Goal: Task Accomplishment & Management: Manage account settings

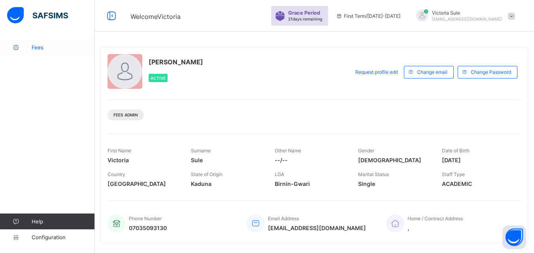
click at [48, 46] on span "Fees" at bounding box center [63, 47] width 63 height 6
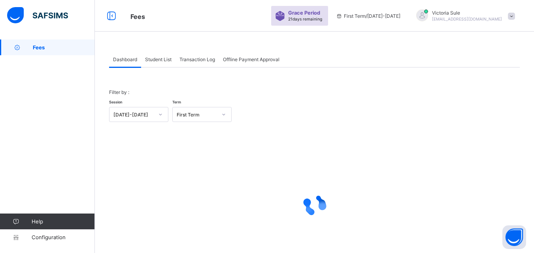
click at [168, 58] on span "Student List" at bounding box center [158, 60] width 26 height 6
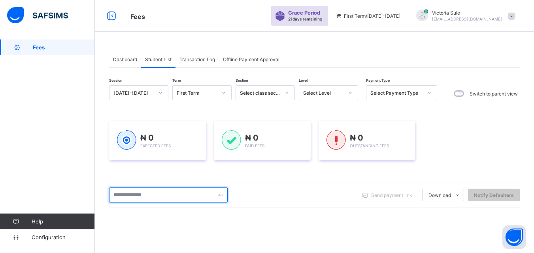
click at [151, 194] on input "text" at bounding box center [168, 195] width 119 height 15
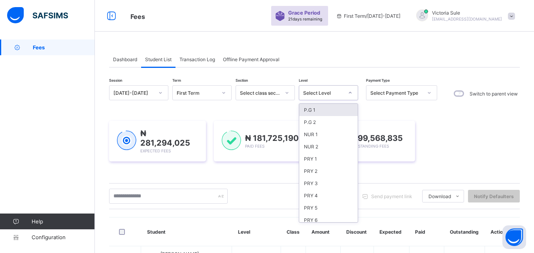
click at [348, 92] on icon at bounding box center [350, 93] width 5 height 8
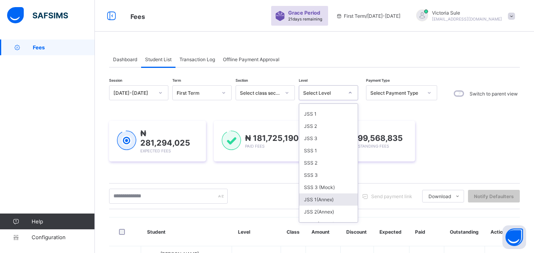
scroll to position [158, 0]
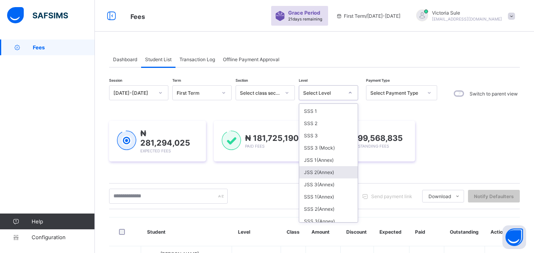
click at [334, 176] on div "JSS 2(Annex)" at bounding box center [328, 172] width 58 height 12
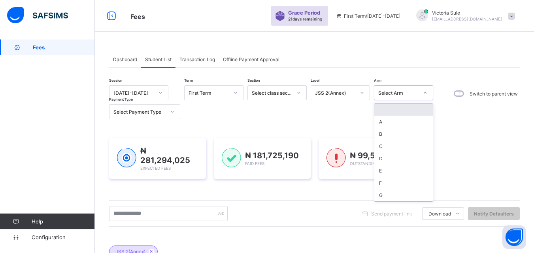
click at [399, 90] on div "Select Arm" at bounding box center [398, 93] width 40 height 6
click at [400, 120] on div "A" at bounding box center [403, 122] width 58 height 12
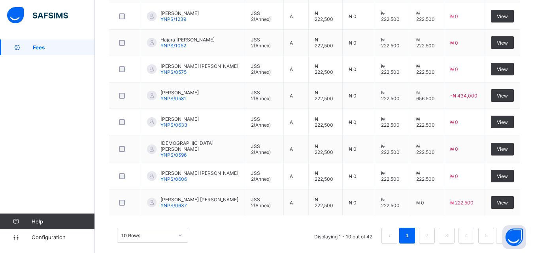
scroll to position [358, 0]
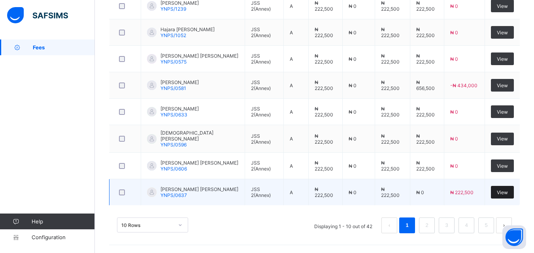
click at [504, 192] on span "View" at bounding box center [502, 193] width 11 height 6
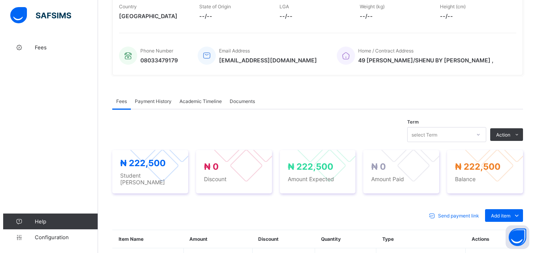
scroll to position [138, 0]
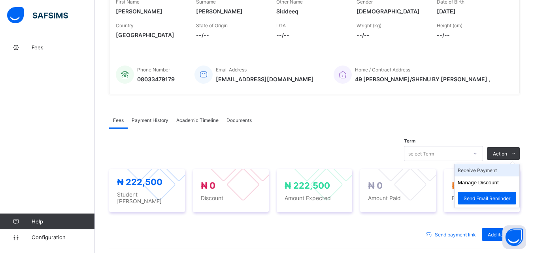
click at [487, 170] on li "Receive Payment" at bounding box center [487, 170] width 65 height 12
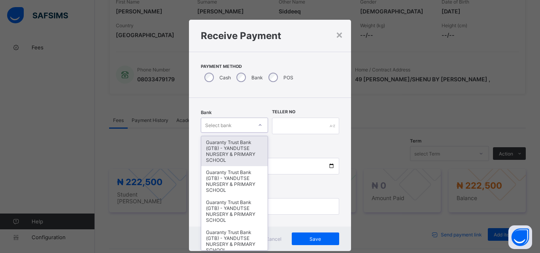
scroll to position [5, 0]
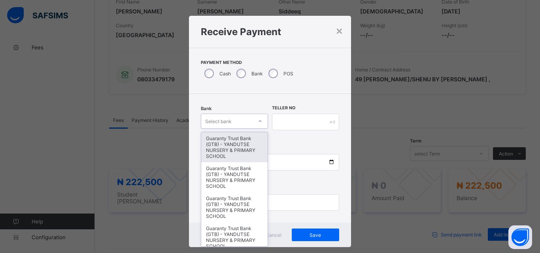
click at [253, 123] on div at bounding box center [259, 121] width 13 height 13
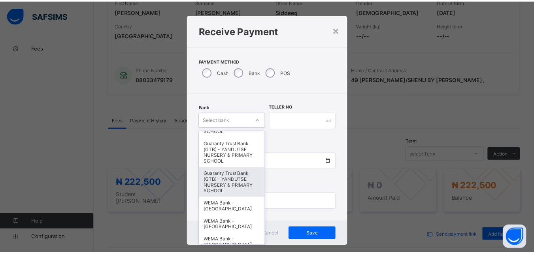
scroll to position [158, 0]
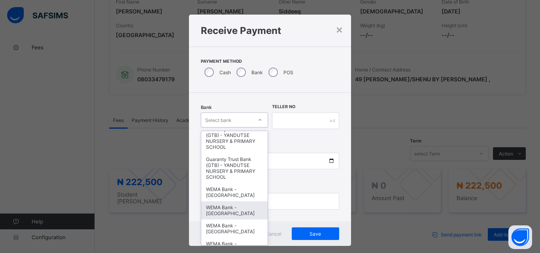
click at [247, 213] on div "WEMA Bank - YANDUTSE COLLEGE" at bounding box center [234, 211] width 66 height 18
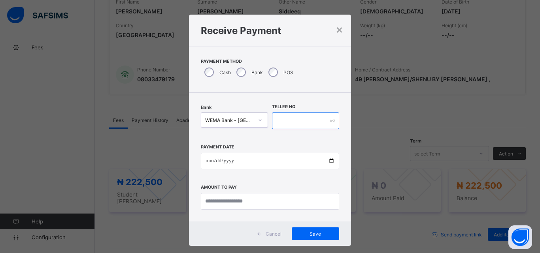
click at [284, 119] on input "text" at bounding box center [305, 121] width 67 height 17
type input "**********"
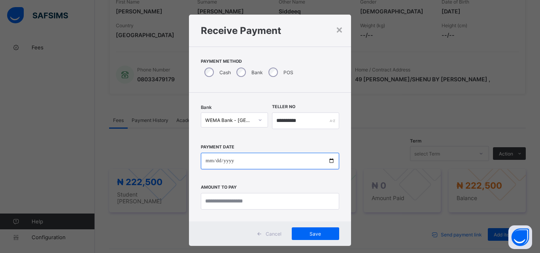
click at [327, 161] on input "date" at bounding box center [270, 161] width 138 height 17
type input "**********"
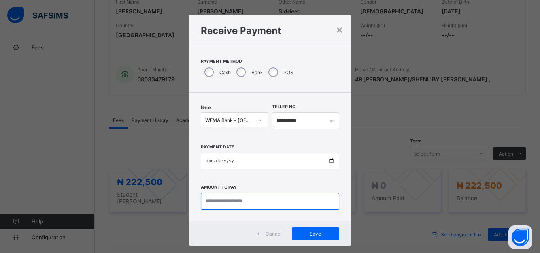
click at [209, 206] on input "currency" at bounding box center [270, 201] width 138 height 17
type input "*********"
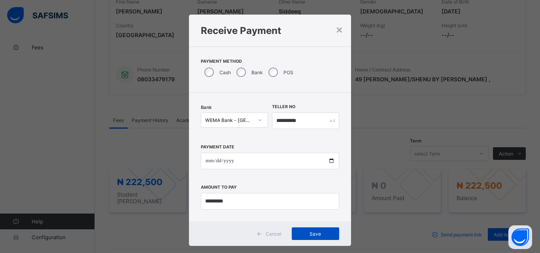
click at [312, 238] on div "Save" at bounding box center [315, 234] width 47 height 13
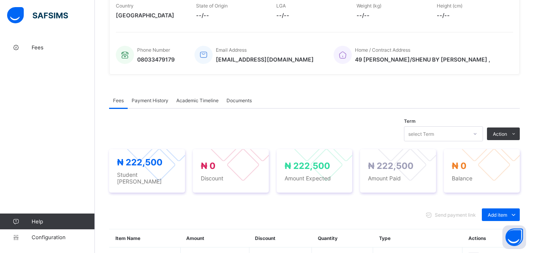
click at [157, 100] on span "Payment History" at bounding box center [150, 101] width 37 height 6
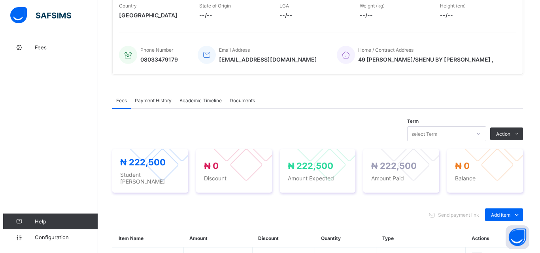
scroll to position [123, 0]
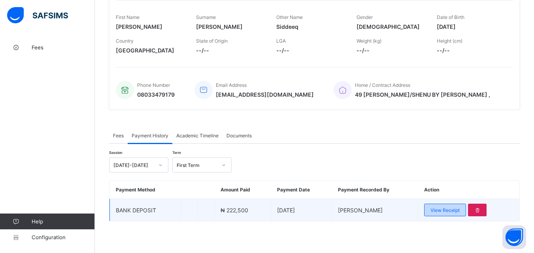
click at [447, 211] on span "View Receipt" at bounding box center [444, 211] width 29 height 6
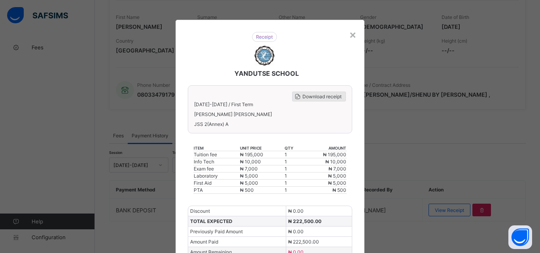
click at [313, 95] on span "Download receipt" at bounding box center [321, 97] width 39 height 6
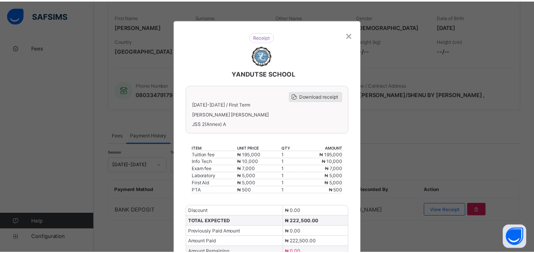
scroll to position [0, 0]
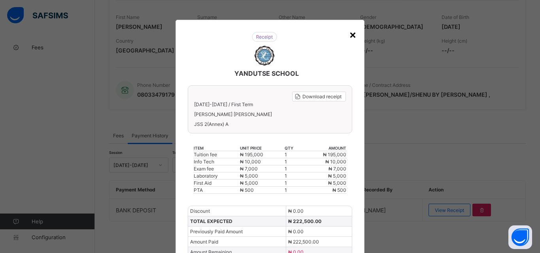
click at [353, 31] on div "×" at bounding box center [353, 34] width 8 height 13
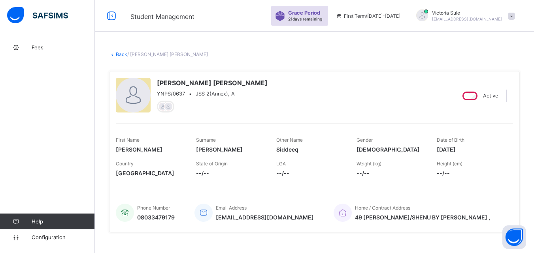
click at [121, 54] on link "Back" at bounding box center [121, 54] width 11 height 6
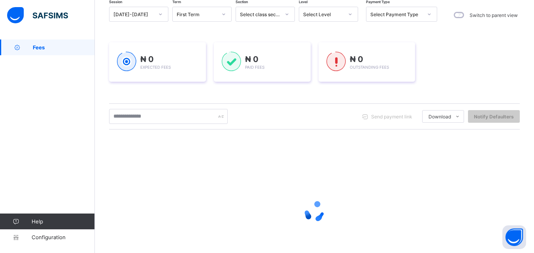
scroll to position [40, 0]
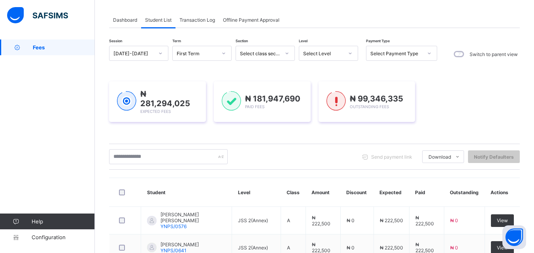
drag, startPoint x: 263, startPoint y: 53, endPoint x: 337, endPoint y: 52, distance: 73.9
click at [263, 53] on div "Select class section" at bounding box center [260, 54] width 40 height 6
click at [330, 58] on div "Select Level" at bounding box center [320, 53] width 43 height 11
click at [337, 52] on div "Select Level" at bounding box center [323, 54] width 40 height 6
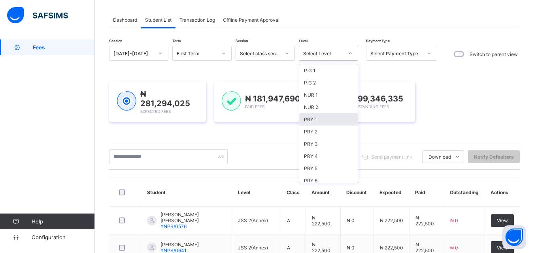
click at [309, 119] on div "PRY 1" at bounding box center [328, 119] width 58 height 12
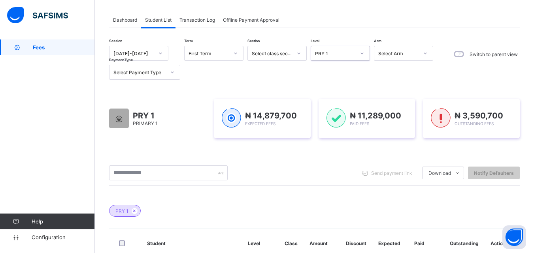
click at [393, 48] on div "Select Arm" at bounding box center [395, 53] width 43 height 11
click at [168, 71] on div at bounding box center [172, 72] width 13 height 13
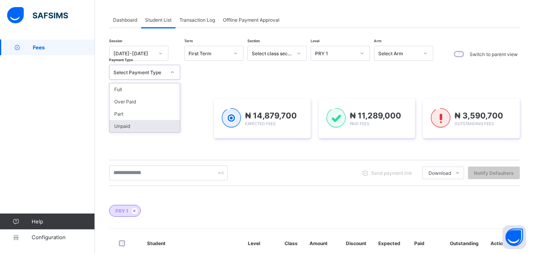
click at [163, 127] on div "Unpaid" at bounding box center [144, 126] width 70 height 12
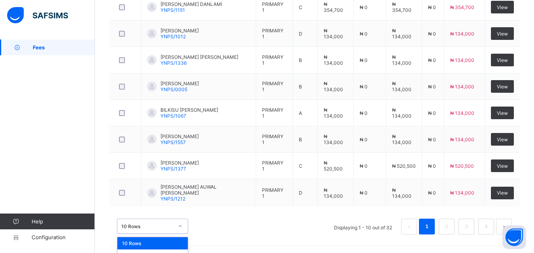
scroll to position [377, 0]
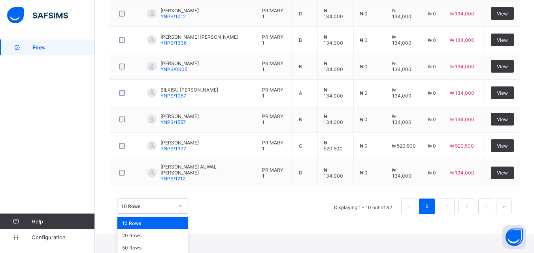
click at [181, 214] on div "option 10 Rows focused, 1 of 3. 3 results available. Use Up and Down to choose …" at bounding box center [152, 206] width 71 height 15
click at [166, 244] on div "50 Rows" at bounding box center [152, 248] width 70 height 12
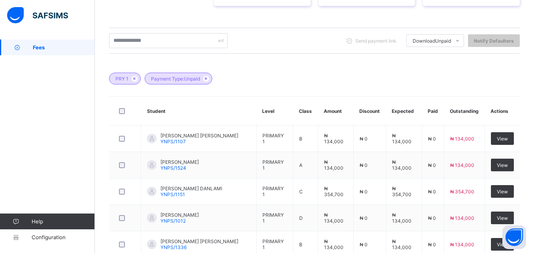
scroll to position [188, 0]
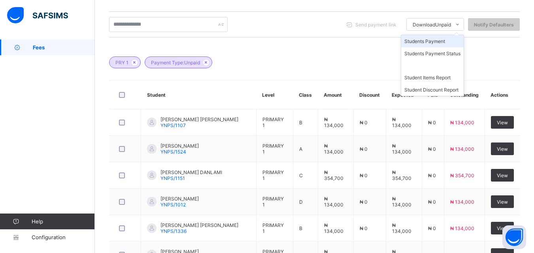
click at [451, 42] on li "Students Payment" at bounding box center [432, 41] width 62 height 12
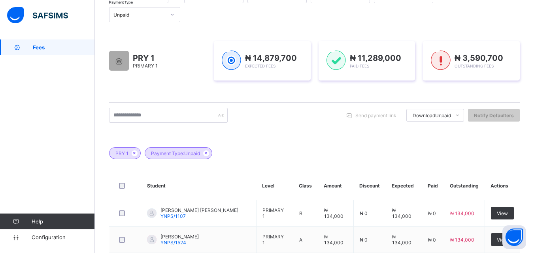
scroll to position [70, 0]
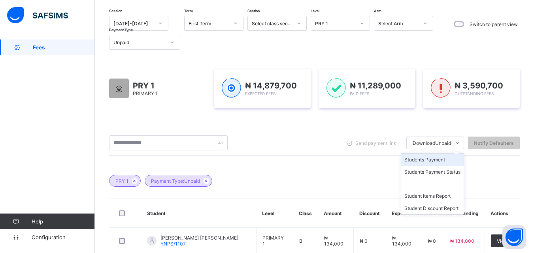
click at [441, 159] on li "Students Payment" at bounding box center [432, 160] width 62 height 12
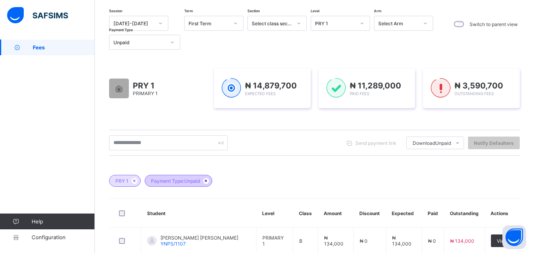
click at [207, 182] on icon at bounding box center [206, 181] width 7 height 5
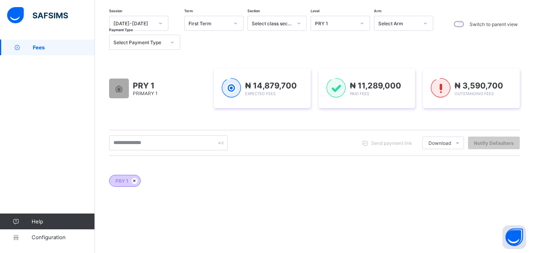
click at [134, 181] on icon at bounding box center [134, 181] width 7 height 5
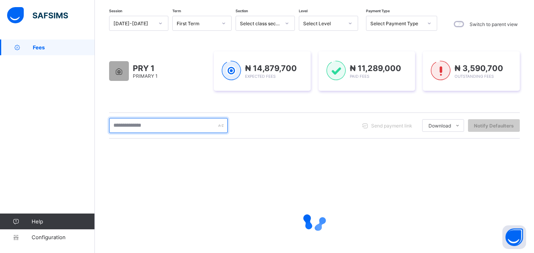
click at [155, 128] on input "text" at bounding box center [168, 125] width 119 height 15
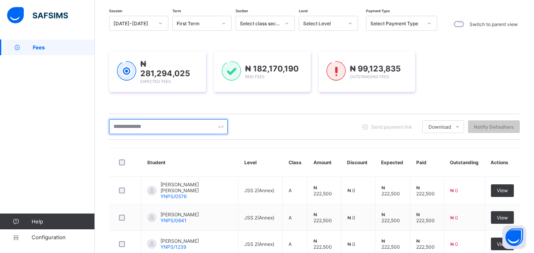
click at [170, 121] on input "text" at bounding box center [168, 126] width 119 height 15
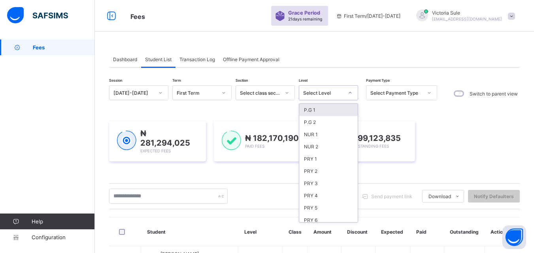
click at [355, 93] on div at bounding box center [349, 93] width 13 height 13
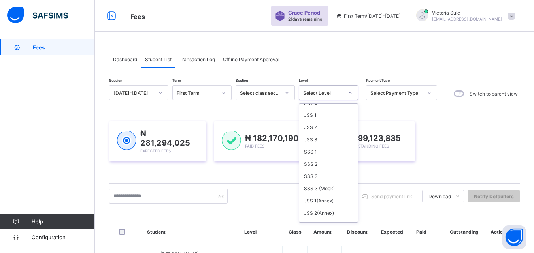
scroll to position [198, 0]
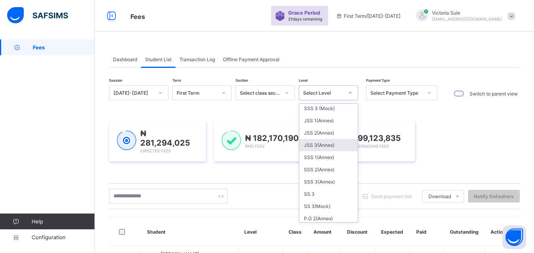
click at [327, 142] on div "JSS 3(Annex)" at bounding box center [328, 145] width 58 height 12
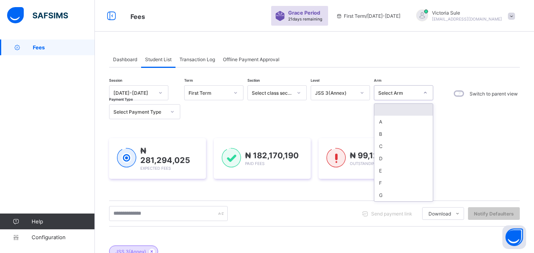
click at [394, 94] on div "Select Arm" at bounding box center [398, 93] width 40 height 6
click at [385, 134] on div "B" at bounding box center [403, 134] width 58 height 12
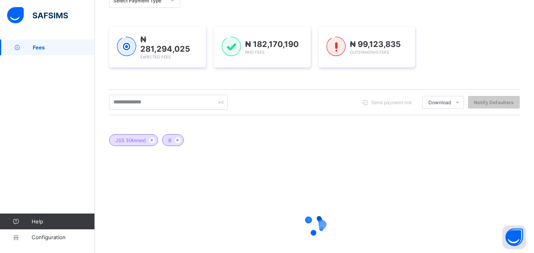
scroll to position [158, 0]
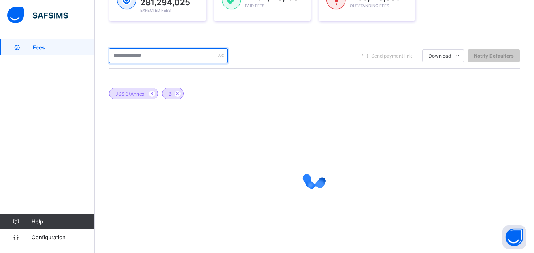
click at [157, 53] on input "text" at bounding box center [168, 55] width 119 height 15
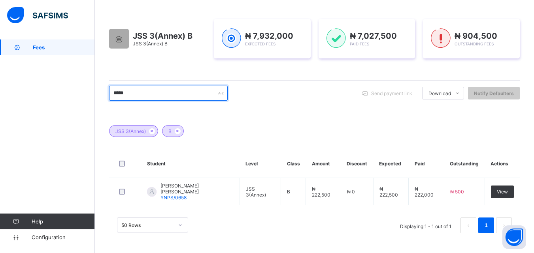
scroll to position [118, 0]
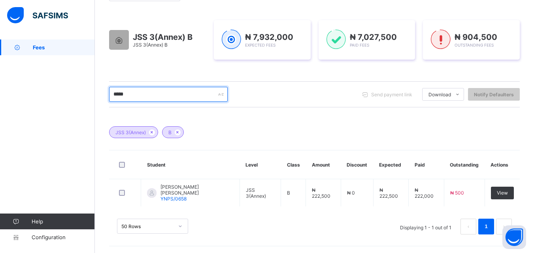
drag, startPoint x: 139, startPoint y: 90, endPoint x: 105, endPoint y: 99, distance: 34.8
click at [106, 99] on div "Dashboard Student List Transaction Log Offline Payment Approval Student List Mo…" at bounding box center [314, 87] width 439 height 333
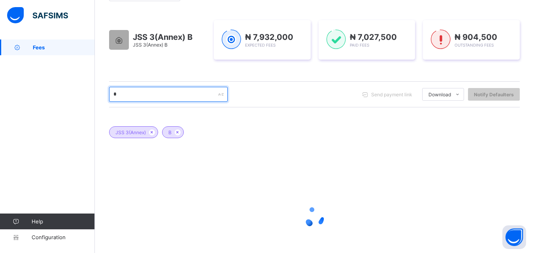
scroll to position [158, 0]
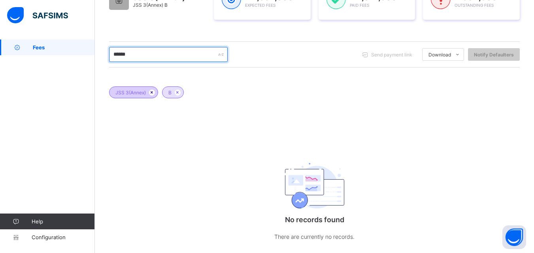
type input "******"
click at [153, 93] on icon at bounding box center [152, 92] width 7 height 5
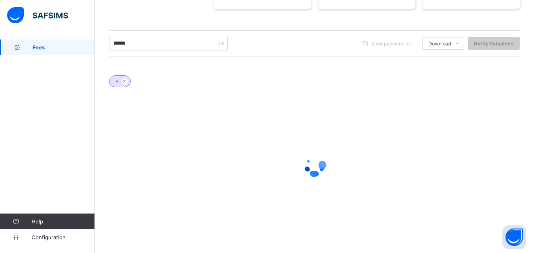
scroll to position [141, 0]
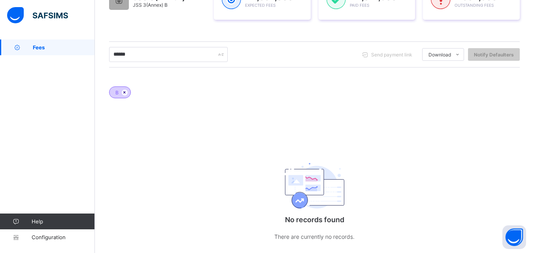
click at [125, 91] on icon at bounding box center [124, 92] width 7 height 5
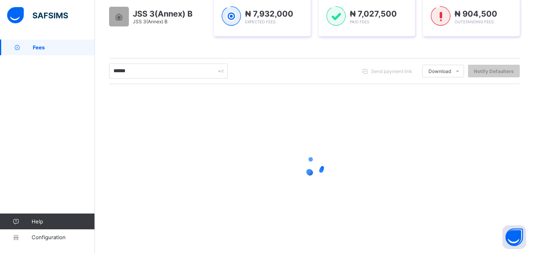
scroll to position [124, 0]
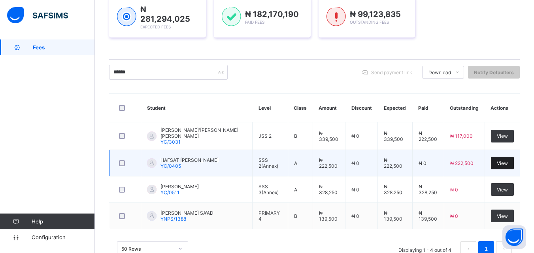
click at [505, 163] on span "View" at bounding box center [502, 163] width 11 height 6
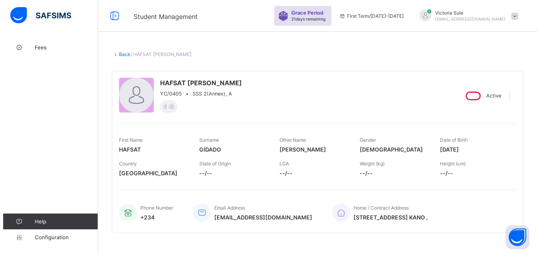
scroll to position [237, 0]
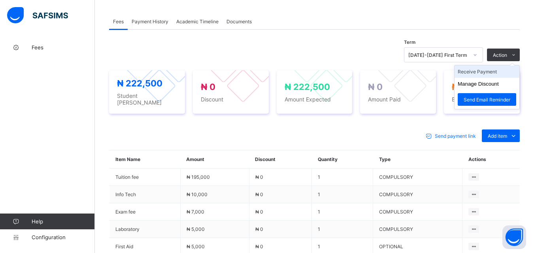
click at [485, 70] on li "Receive Payment" at bounding box center [487, 72] width 65 height 12
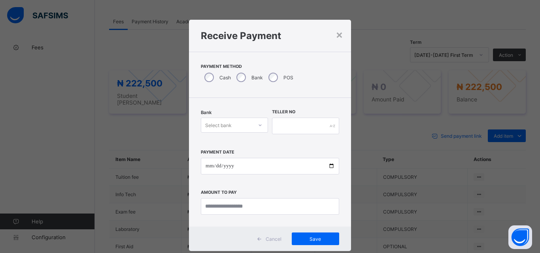
scroll to position [5, 0]
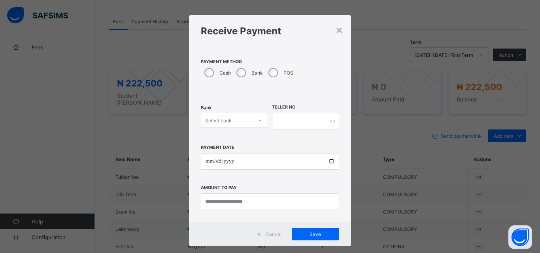
click at [256, 125] on div at bounding box center [259, 120] width 13 height 13
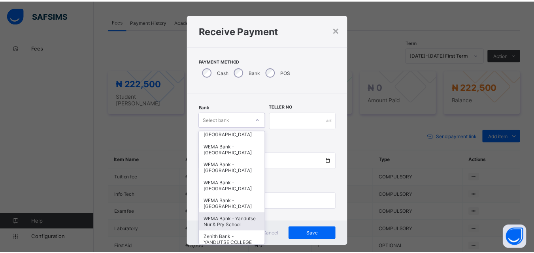
scroll to position [247, 0]
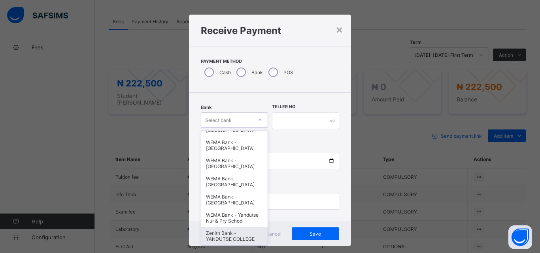
click at [234, 232] on div "Zenith Bank - YANDUTSE COLLEGE" at bounding box center [234, 236] width 66 height 18
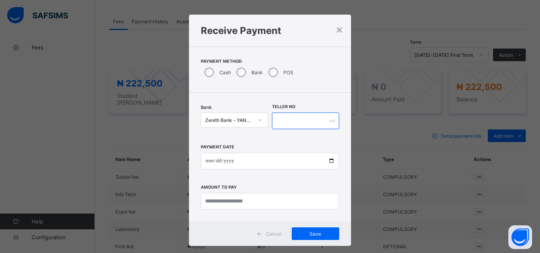
click at [297, 121] on input "text" at bounding box center [305, 121] width 67 height 17
type input "**********"
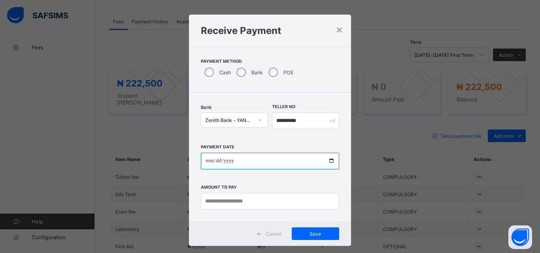
click at [327, 160] on input "date" at bounding box center [270, 161] width 138 height 17
type input "**********"
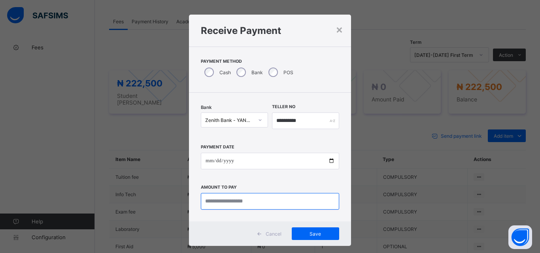
click at [226, 201] on input "currency" at bounding box center [270, 201] width 138 height 17
type input "*********"
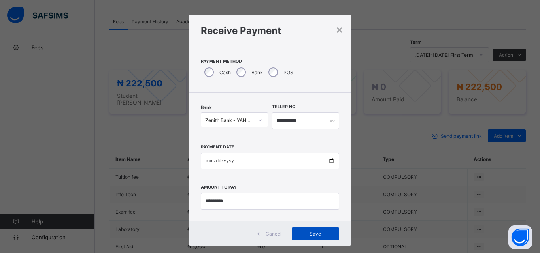
click at [315, 231] on span "Save" at bounding box center [316, 234] width 36 height 6
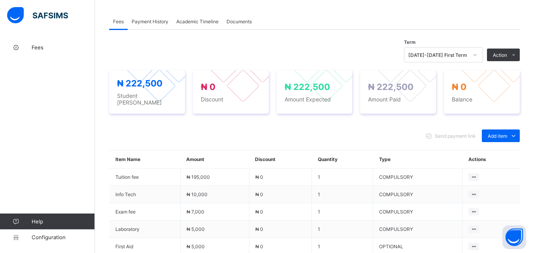
click at [146, 23] on span "Payment History" at bounding box center [150, 22] width 37 height 6
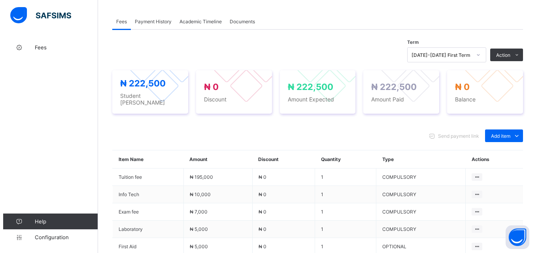
scroll to position [123, 0]
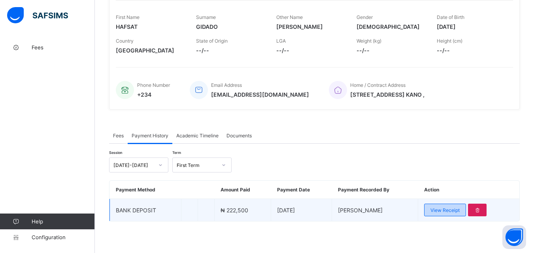
click at [450, 208] on span "View Receipt" at bounding box center [444, 211] width 29 height 6
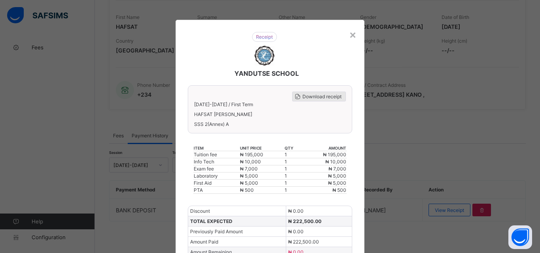
click at [327, 96] on span "Download receipt" at bounding box center [321, 97] width 39 height 6
click at [316, 98] on span "Download receipt" at bounding box center [321, 97] width 39 height 6
click at [351, 36] on div "×" at bounding box center [353, 34] width 8 height 13
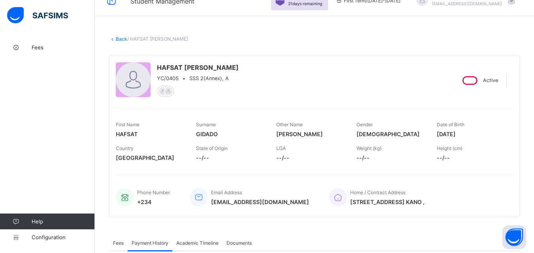
scroll to position [4, 0]
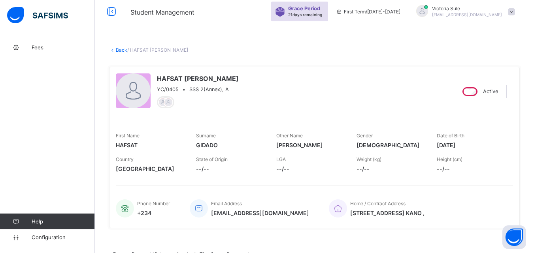
click at [121, 49] on link "Back" at bounding box center [121, 50] width 11 height 6
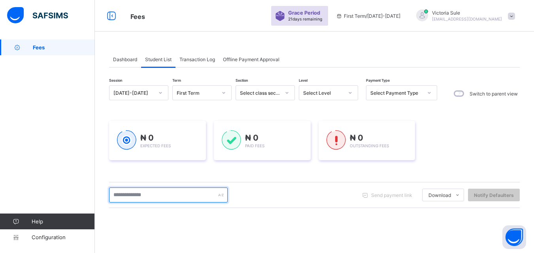
click at [153, 192] on input "text" at bounding box center [168, 195] width 119 height 15
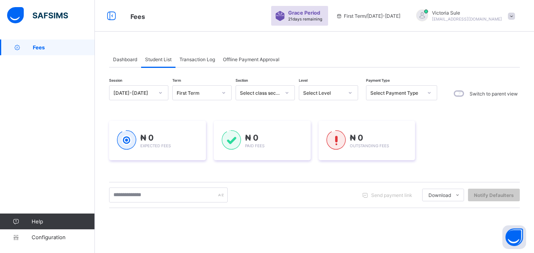
click at [337, 91] on div "Select Level" at bounding box center [323, 93] width 40 height 6
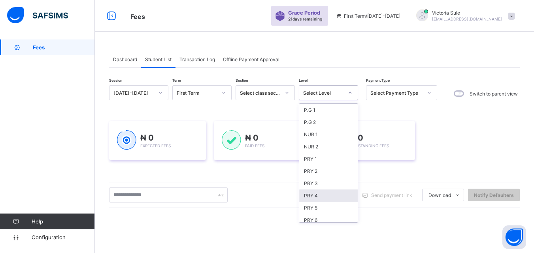
click at [317, 196] on div "PRY 4" at bounding box center [328, 196] width 58 height 12
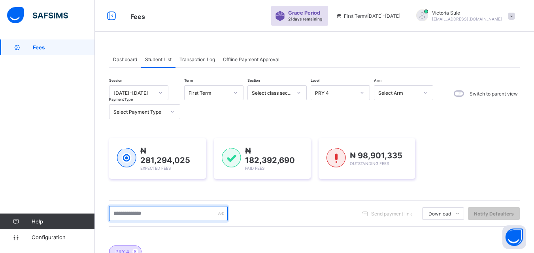
click at [169, 212] on input "text" at bounding box center [168, 213] width 119 height 15
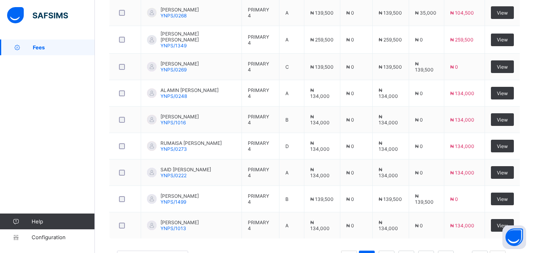
scroll to position [327, 0]
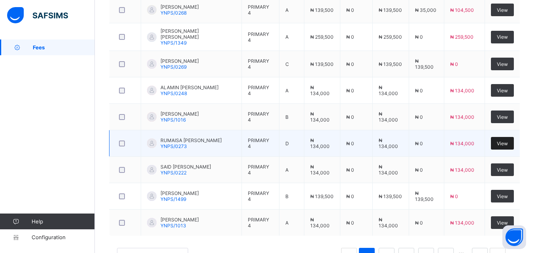
click at [513, 143] on div "View" at bounding box center [502, 143] width 23 height 13
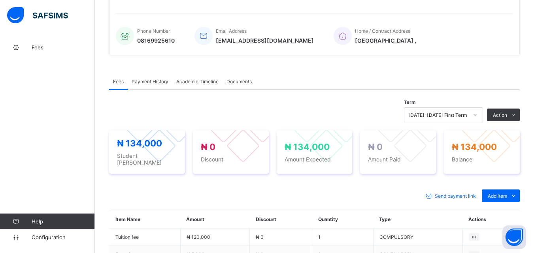
scroll to position [284, 0]
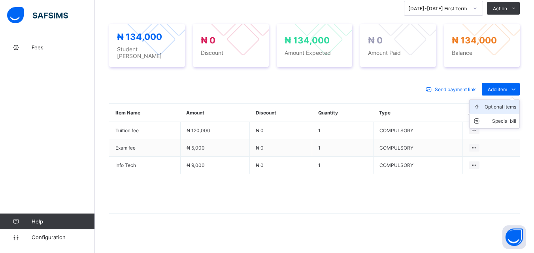
click at [510, 103] on div "Optional items" at bounding box center [501, 107] width 32 height 8
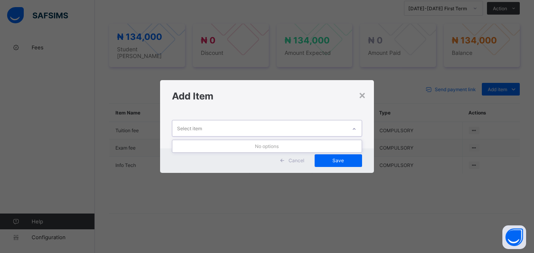
click at [327, 130] on div "Select item" at bounding box center [259, 128] width 174 height 15
click at [364, 94] on div "×" at bounding box center [363, 94] width 8 height 13
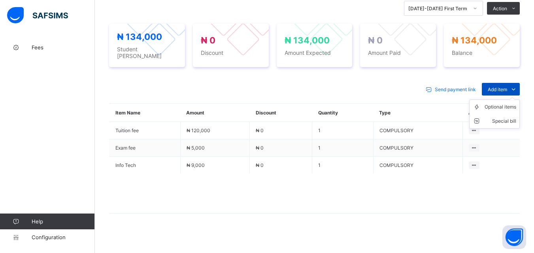
click at [500, 87] on span "Add item" at bounding box center [497, 90] width 19 height 6
click at [498, 103] on div "Optional items" at bounding box center [501, 107] width 32 height 8
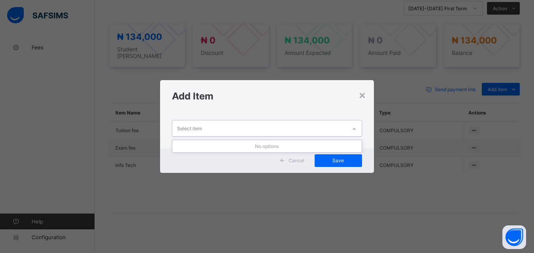
click at [354, 127] on icon at bounding box center [354, 129] width 5 height 8
click at [355, 127] on icon at bounding box center [354, 129] width 5 height 8
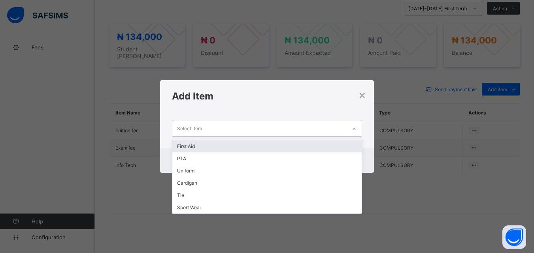
click at [310, 147] on div "First Aid" at bounding box center [266, 146] width 189 height 12
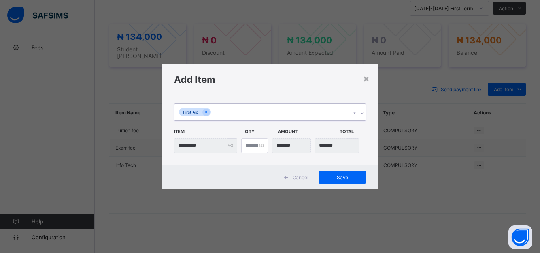
click at [257, 112] on div "First Aid" at bounding box center [262, 112] width 176 height 17
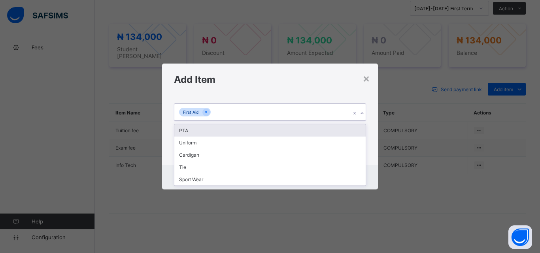
click at [252, 127] on div "PTA" at bounding box center [269, 131] width 191 height 12
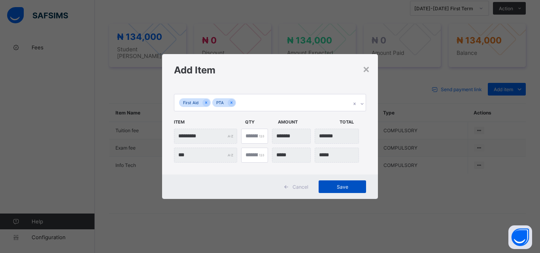
click at [334, 187] on span "Save" at bounding box center [343, 187] width 36 height 6
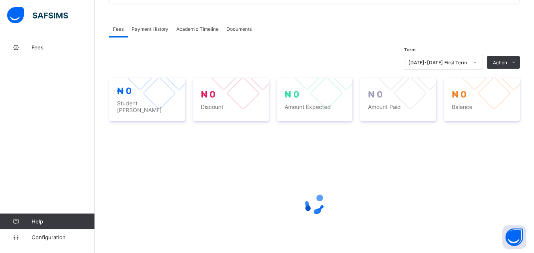
scroll to position [240, 0]
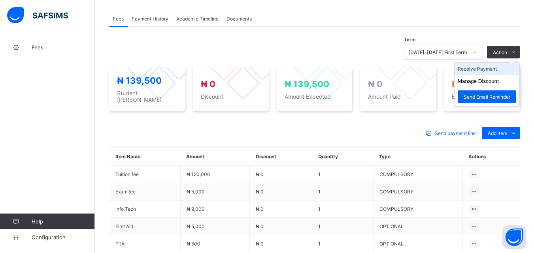
click at [492, 71] on li "Receive Payment" at bounding box center [487, 69] width 65 height 12
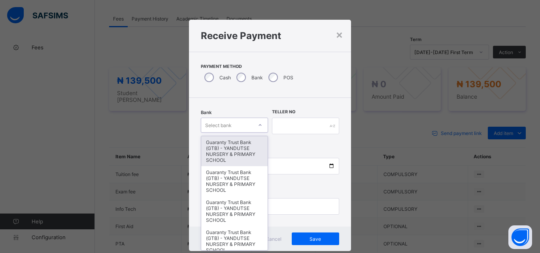
click at [253, 123] on div at bounding box center [259, 125] width 13 height 13
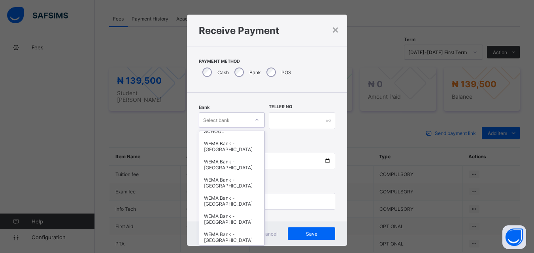
scroll to position [247, 0]
click at [221, 217] on div "WEMA Bank - Yandutse Nur & Pry School" at bounding box center [232, 218] width 66 height 18
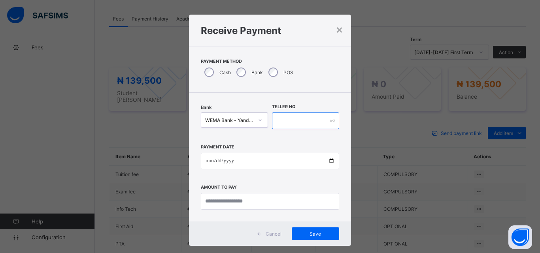
click at [286, 122] on input "text" at bounding box center [305, 121] width 67 height 17
type input "**********"
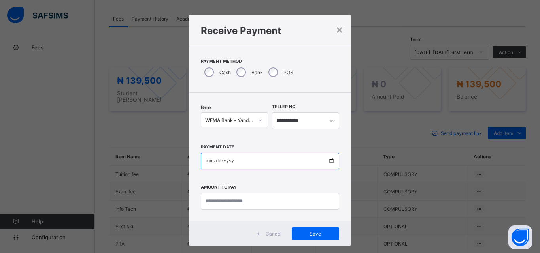
click at [330, 164] on input "date" at bounding box center [270, 161] width 138 height 17
type input "**********"
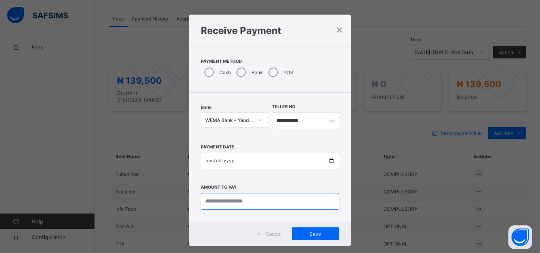
click at [230, 201] on input "currency" at bounding box center [270, 201] width 138 height 17
type input "*********"
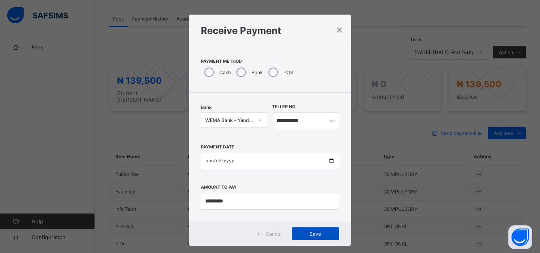
click at [307, 231] on span "Save" at bounding box center [316, 234] width 36 height 6
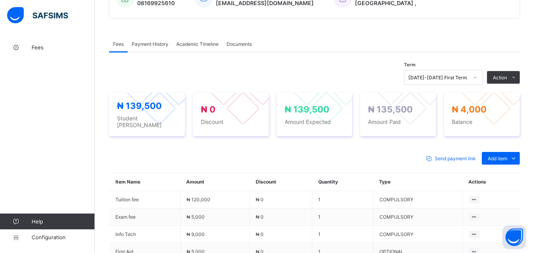
scroll to position [200, 0]
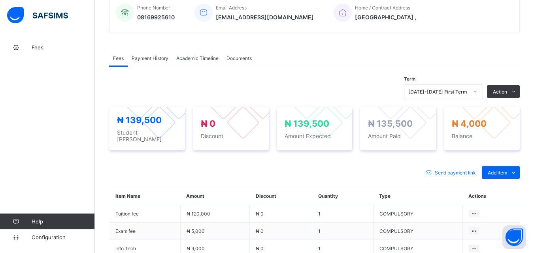
click at [156, 54] on div "Payment History" at bounding box center [150, 58] width 45 height 16
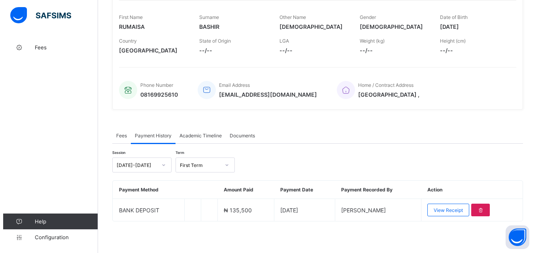
scroll to position [123, 0]
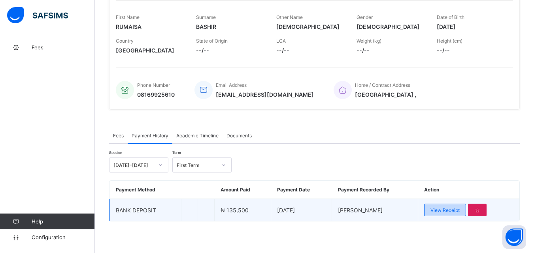
click at [436, 210] on span "View Receipt" at bounding box center [444, 211] width 29 height 6
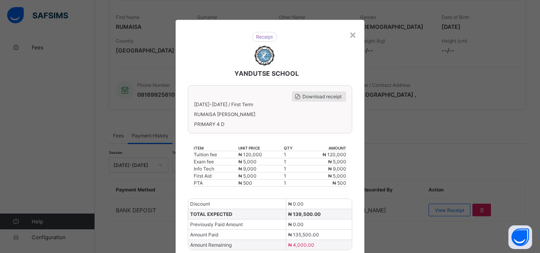
click at [330, 99] on span "Download receipt" at bounding box center [321, 97] width 39 height 6
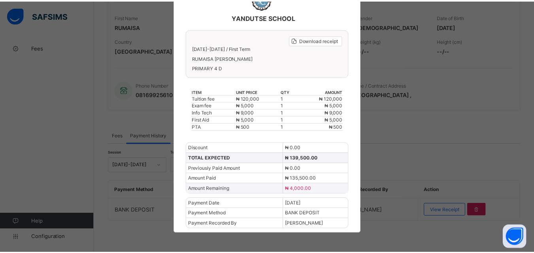
scroll to position [0, 0]
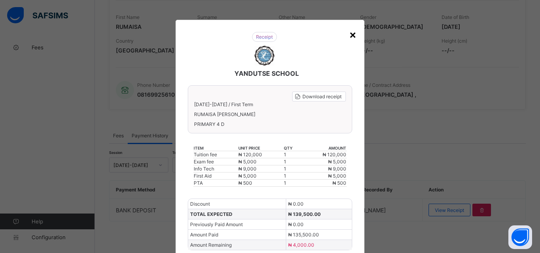
click at [354, 34] on div "×" at bounding box center [353, 34] width 8 height 13
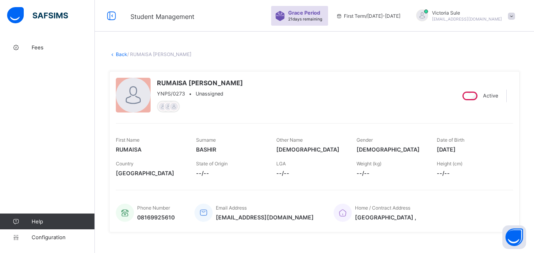
click at [120, 54] on link "Back" at bounding box center [121, 54] width 11 height 6
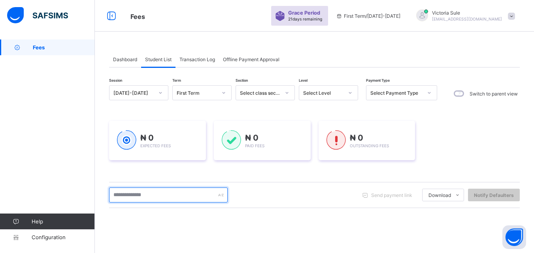
click at [179, 198] on input "text" at bounding box center [168, 195] width 119 height 15
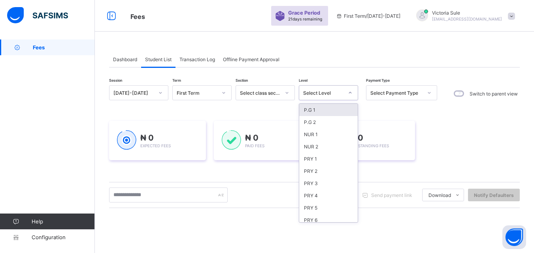
click at [329, 94] on div "Select Level" at bounding box center [323, 93] width 40 height 6
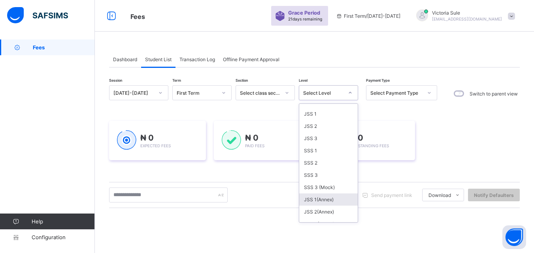
scroll to position [198, 0]
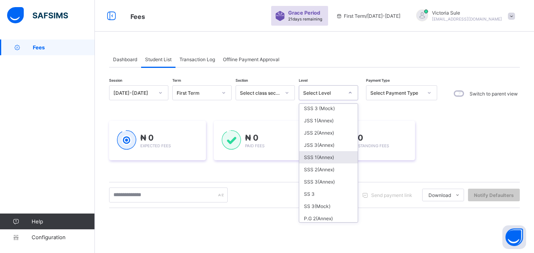
click at [323, 157] on div "SSS 1(Annex)" at bounding box center [328, 157] width 58 height 12
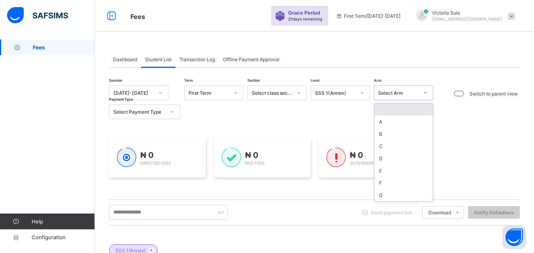
click at [393, 92] on div "Select Arm" at bounding box center [398, 93] width 40 height 6
click at [393, 135] on div "B" at bounding box center [403, 134] width 58 height 12
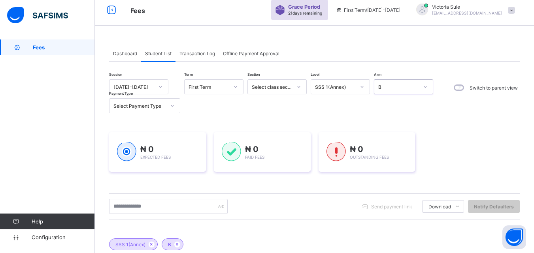
scroll to position [79, 0]
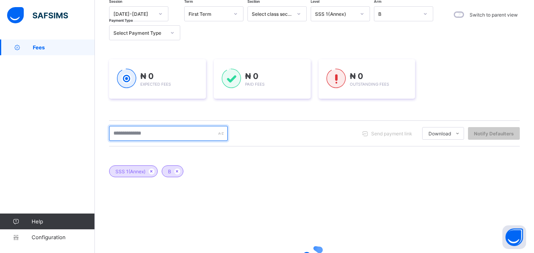
click at [162, 136] on input "text" at bounding box center [168, 133] width 119 height 15
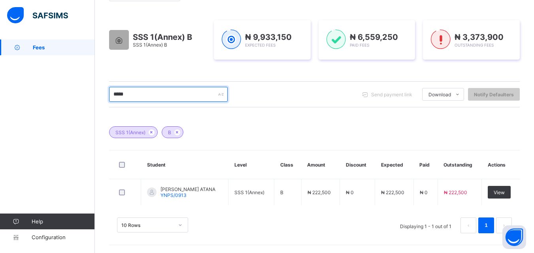
scroll to position [118, 0]
type input "*****"
click at [179, 132] on icon at bounding box center [177, 132] width 7 height 5
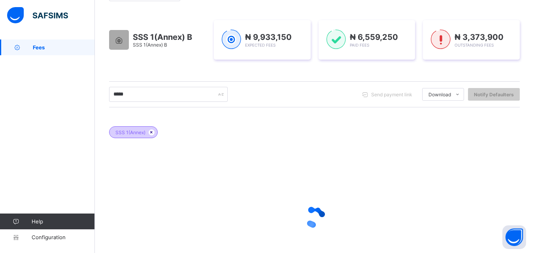
click at [151, 132] on icon at bounding box center [151, 132] width 7 height 5
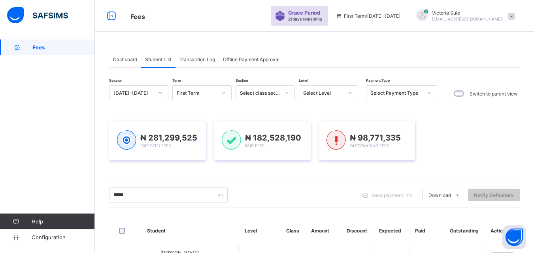
click at [122, 188] on input "*****" at bounding box center [168, 195] width 119 height 15
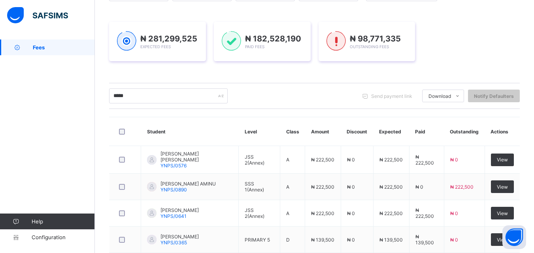
scroll to position [99, 0]
type input "*"
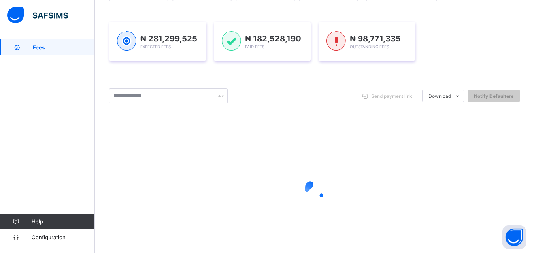
click at [147, 100] on input "text" at bounding box center [168, 96] width 119 height 15
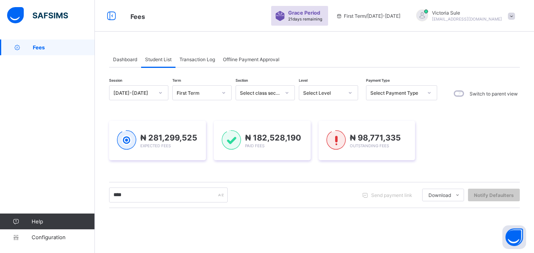
type input "****"
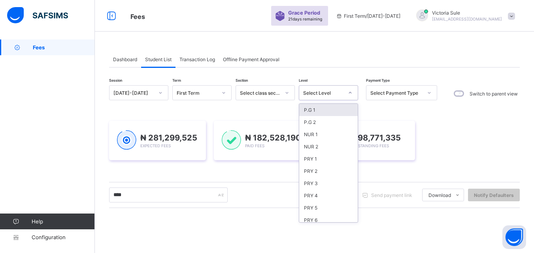
click at [353, 94] on div at bounding box center [349, 93] width 13 height 13
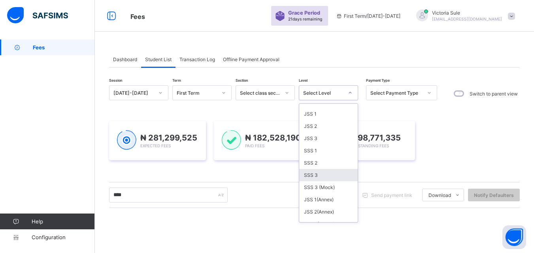
scroll to position [158, 0]
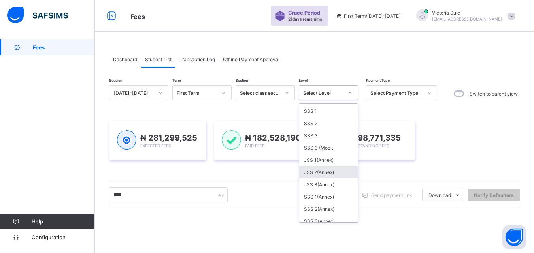
click at [318, 172] on div "JSS 2(Annex)" at bounding box center [328, 172] width 58 height 12
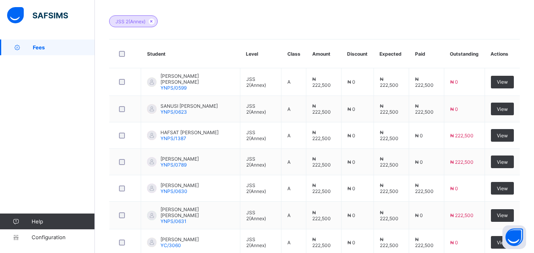
scroll to position [277, 0]
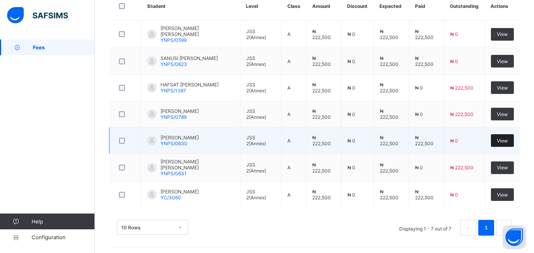
click at [508, 140] on span "View" at bounding box center [502, 141] width 11 height 6
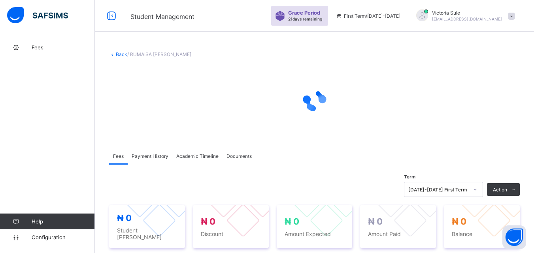
click at [160, 157] on span "Payment History" at bounding box center [150, 156] width 37 height 6
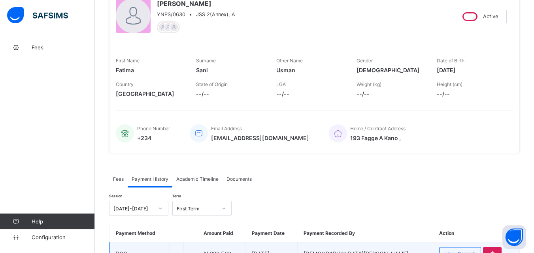
scroll to position [4, 0]
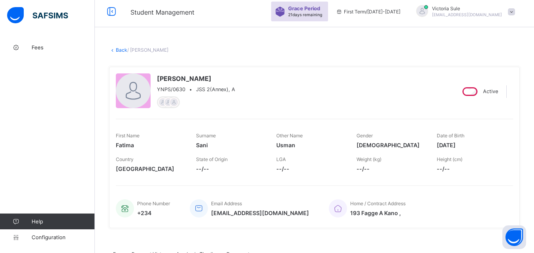
click at [123, 49] on link "Back" at bounding box center [121, 50] width 11 height 6
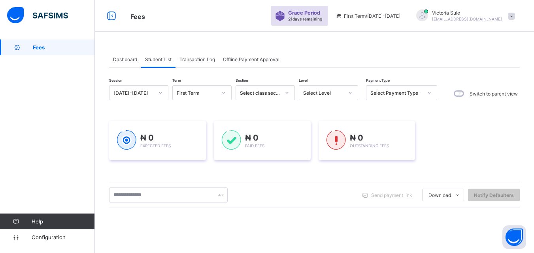
click at [328, 92] on div "Select Level" at bounding box center [323, 93] width 40 height 6
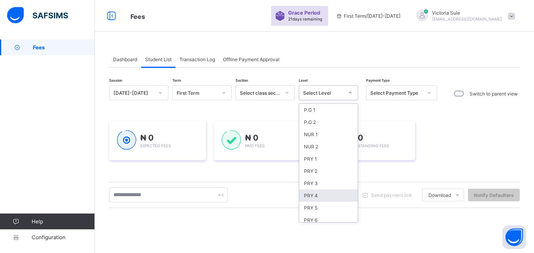
click at [318, 197] on div "PRY 4" at bounding box center [328, 196] width 58 height 12
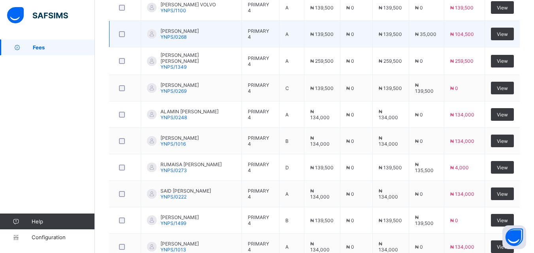
scroll to position [316, 0]
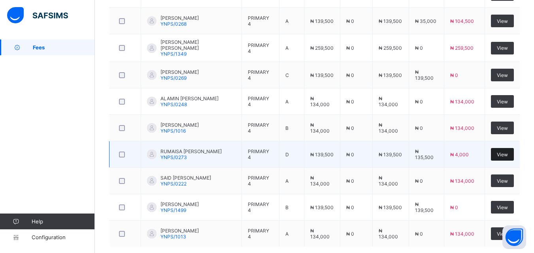
click at [508, 154] on span "View" at bounding box center [502, 155] width 11 height 6
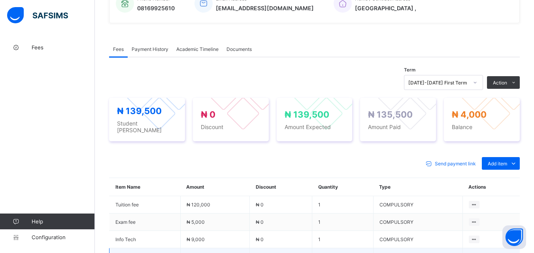
scroll to position [198, 0]
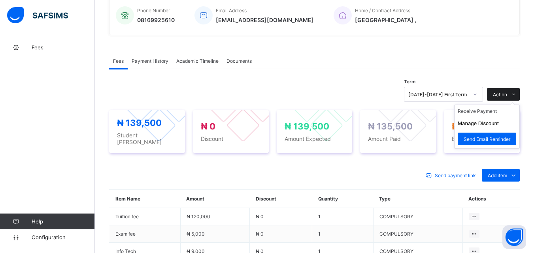
click at [507, 93] on span "Action" at bounding box center [500, 95] width 14 height 6
click at [498, 113] on li "Receive Payment" at bounding box center [487, 111] width 65 height 12
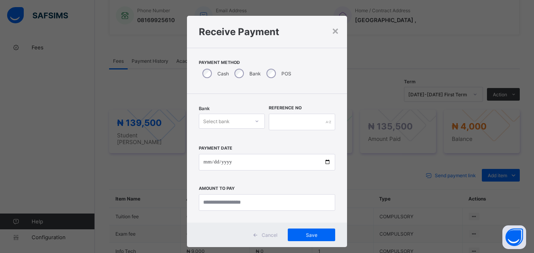
click at [257, 125] on div at bounding box center [256, 121] width 13 height 13
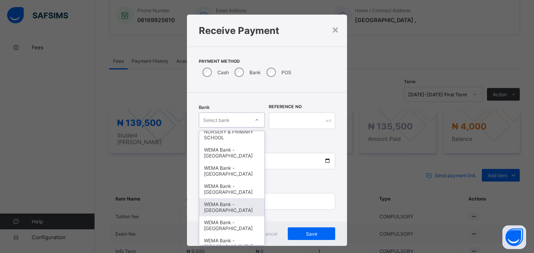
click at [234, 208] on div "WEMA Bank - YANDUTSE COLLEGE" at bounding box center [232, 207] width 66 height 18
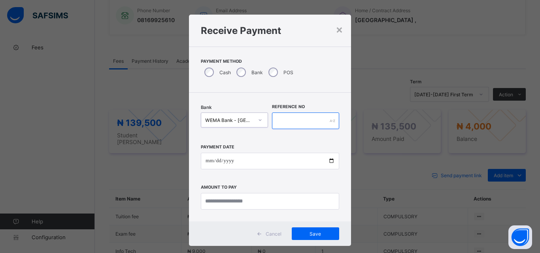
click at [288, 121] on input "text" at bounding box center [305, 121] width 67 height 17
type input "**********"
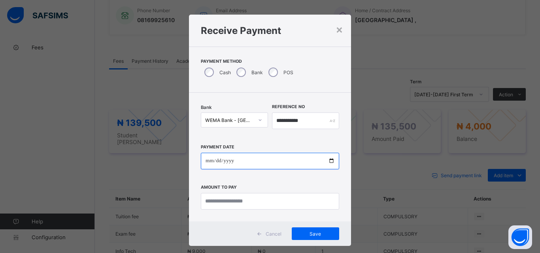
click at [327, 162] on input "date" at bounding box center [270, 161] width 138 height 17
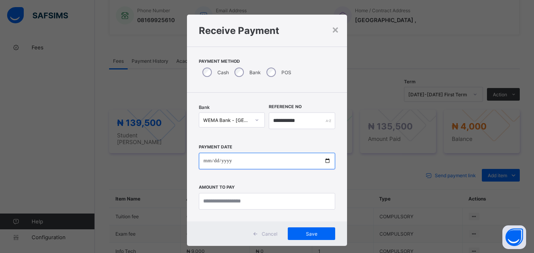
type input "**********"
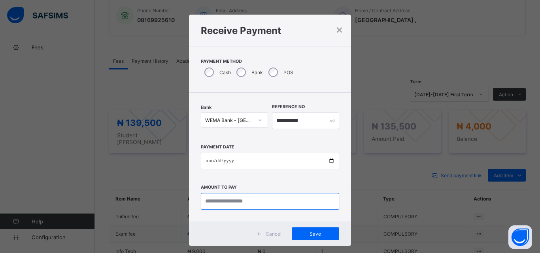
click at [228, 198] on input "currency" at bounding box center [270, 201] width 138 height 17
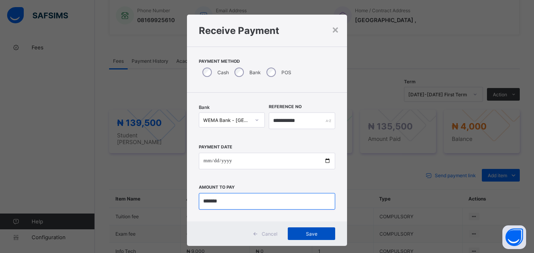
type input "*******"
click at [320, 232] on span "Save" at bounding box center [312, 234] width 36 height 6
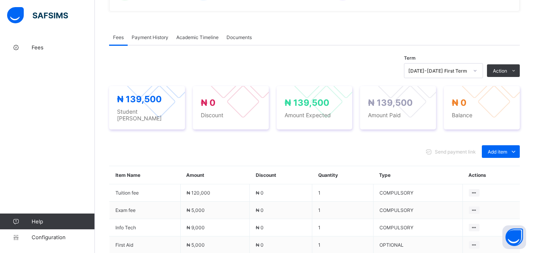
scroll to position [237, 0]
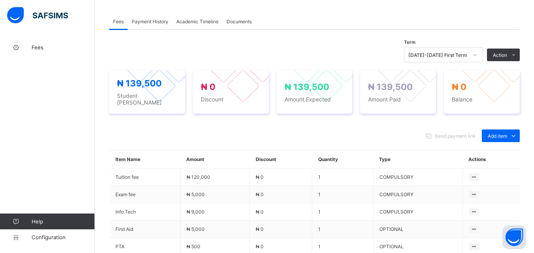
click at [147, 23] on span "Payment History" at bounding box center [150, 22] width 37 height 6
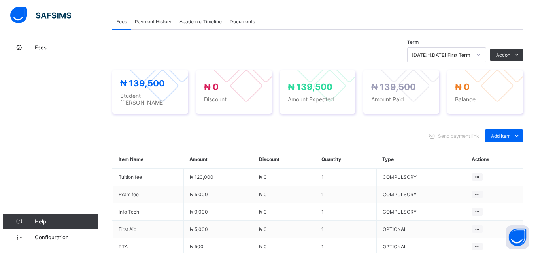
scroll to position [145, 0]
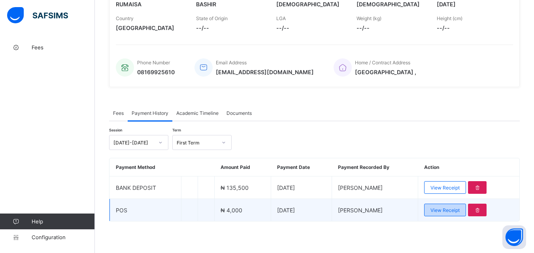
click at [445, 212] on span "View Receipt" at bounding box center [444, 211] width 29 height 6
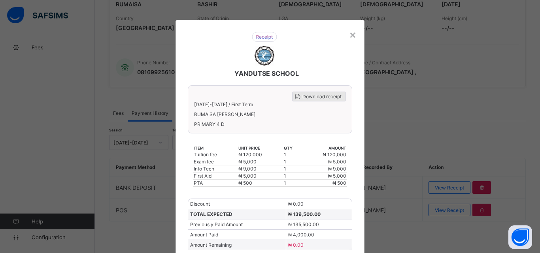
click at [328, 95] on span "Download receipt" at bounding box center [321, 97] width 39 height 6
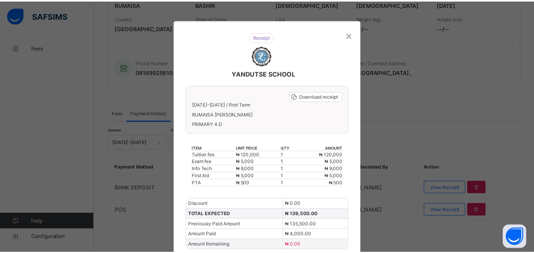
scroll to position [0, 0]
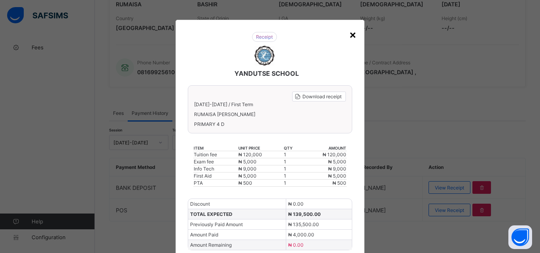
click at [350, 34] on div "×" at bounding box center [353, 34] width 8 height 13
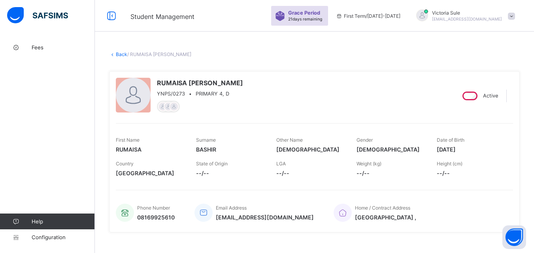
click at [120, 53] on link "Back" at bounding box center [121, 54] width 11 height 6
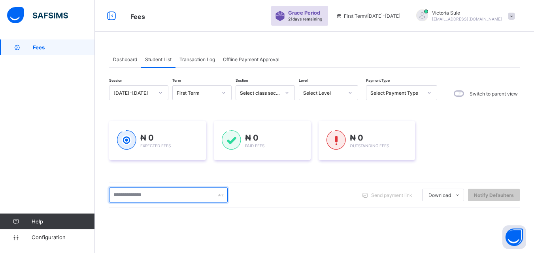
click at [154, 192] on input "text" at bounding box center [168, 195] width 119 height 15
type input "******"
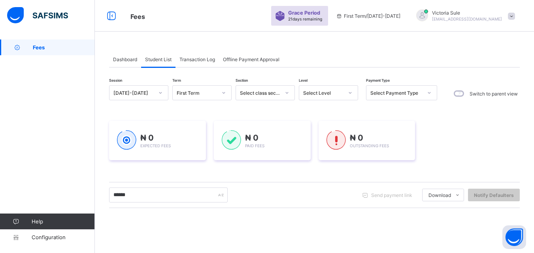
click at [336, 92] on div "Select Level" at bounding box center [323, 93] width 40 height 6
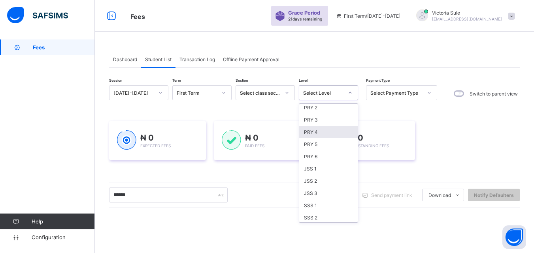
scroll to position [119, 0]
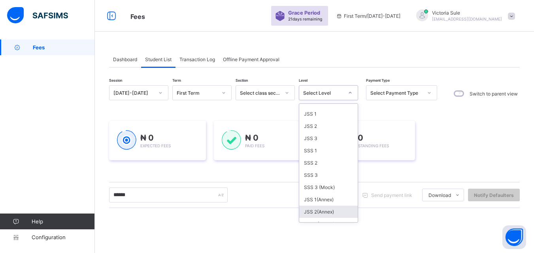
click at [312, 207] on div "JSS 2(Annex)" at bounding box center [328, 212] width 58 height 12
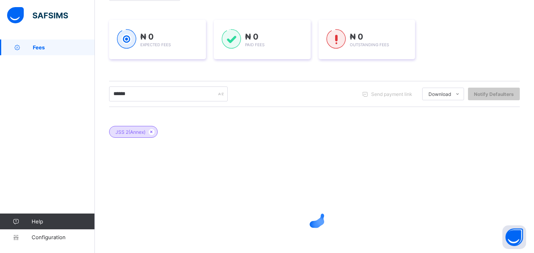
click at [319, 187] on div at bounding box center [314, 217] width 411 height 150
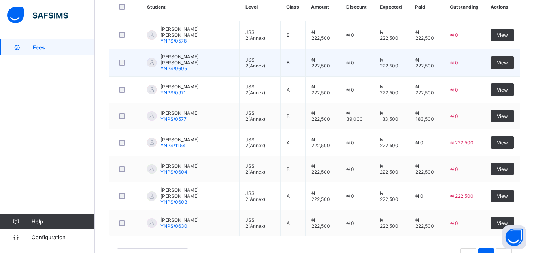
scroll to position [277, 0]
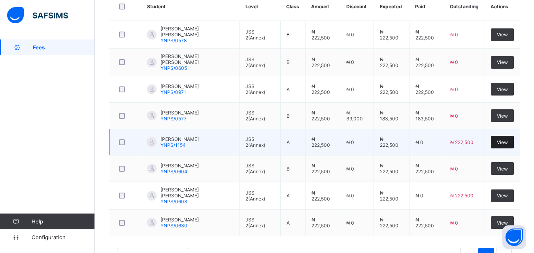
click at [506, 140] on span "View" at bounding box center [502, 143] width 11 height 6
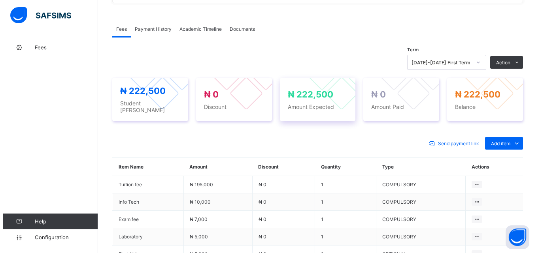
scroll to position [237, 0]
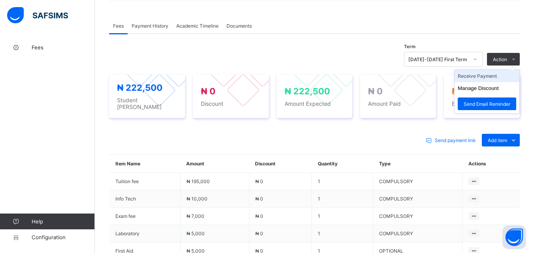
click at [494, 75] on li "Receive Payment" at bounding box center [487, 76] width 65 height 12
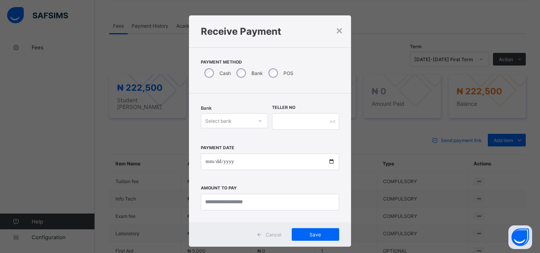
click at [255, 126] on div at bounding box center [259, 121] width 13 height 13
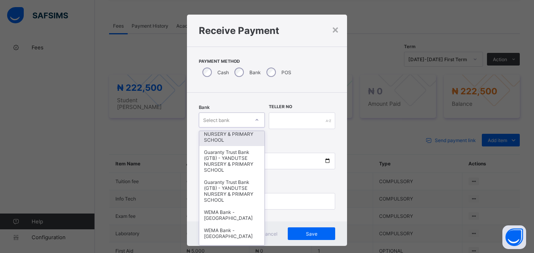
scroll to position [158, 0]
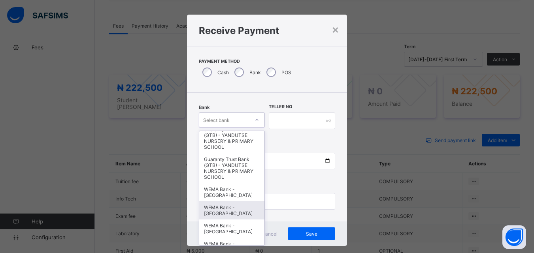
click at [238, 214] on div "WEMA Bank - YANDUTSE COLLEGE" at bounding box center [232, 211] width 66 height 18
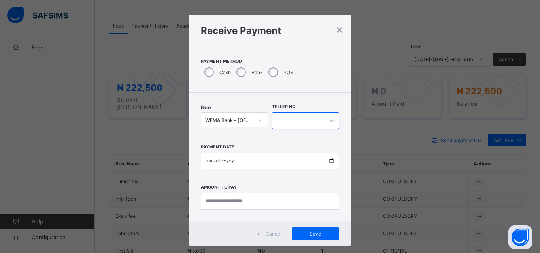
click at [288, 121] on input "text" at bounding box center [305, 121] width 67 height 17
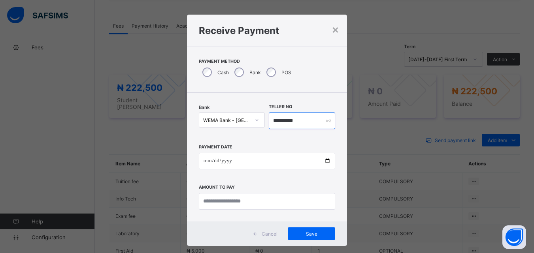
type input "**********"
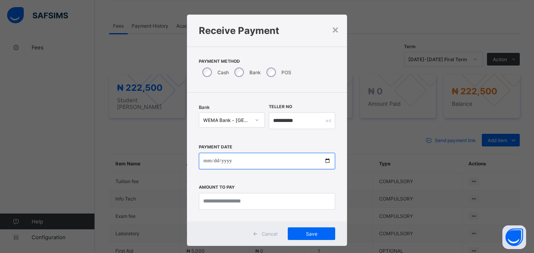
click at [327, 160] on input "date" at bounding box center [267, 161] width 136 height 17
type input "**********"
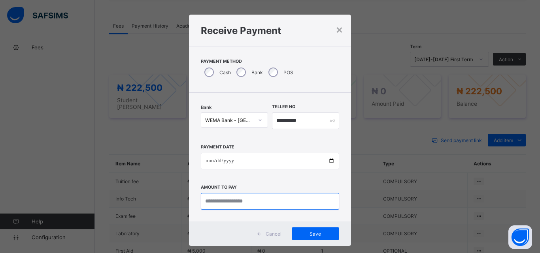
click at [230, 198] on input "currency" at bounding box center [270, 201] width 138 height 17
type input "*********"
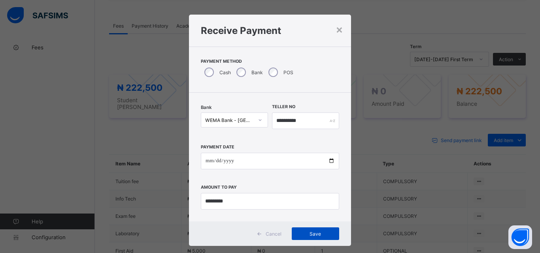
click at [309, 236] on span "Save" at bounding box center [316, 234] width 36 height 6
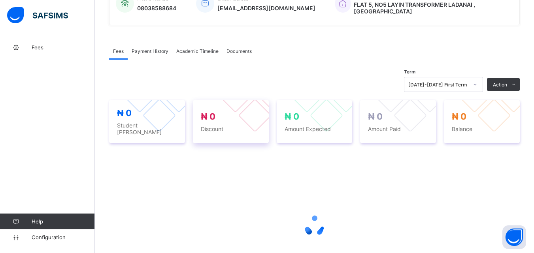
scroll to position [198, 0]
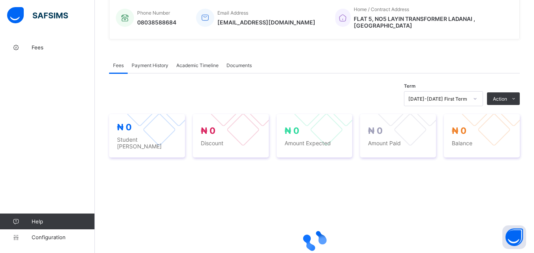
click at [160, 57] on div "Payment History" at bounding box center [150, 65] width 45 height 16
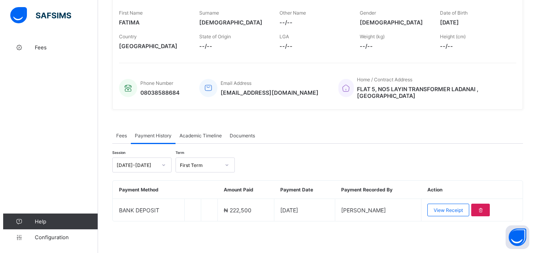
scroll to position [123, 0]
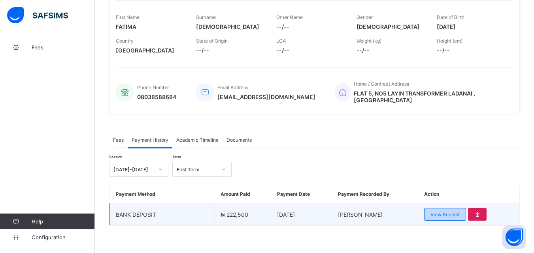
click at [450, 212] on span "View Receipt" at bounding box center [444, 215] width 29 height 6
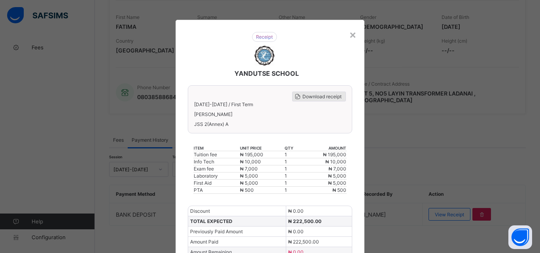
click at [326, 95] on span "Download receipt" at bounding box center [321, 97] width 39 height 6
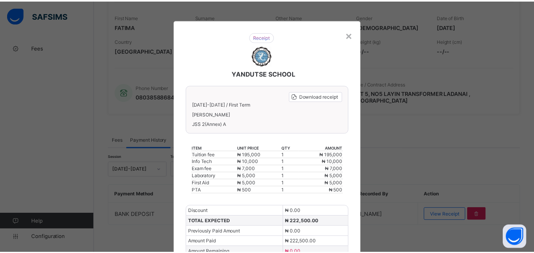
scroll to position [0, 0]
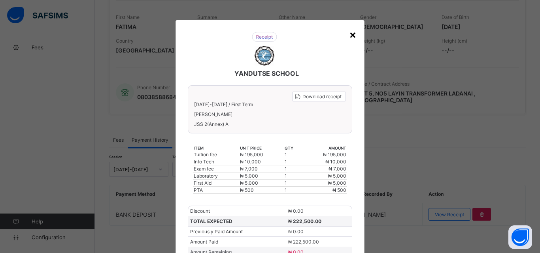
click at [351, 36] on div "×" at bounding box center [353, 34] width 8 height 13
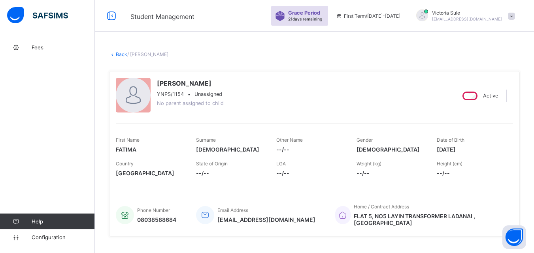
click at [122, 53] on link "Back" at bounding box center [121, 54] width 11 height 6
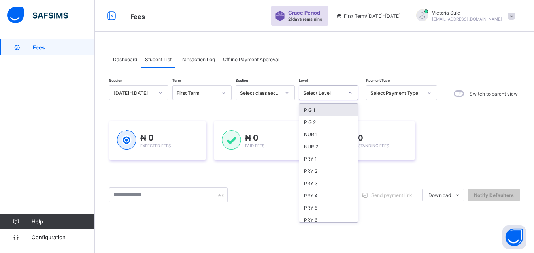
click at [339, 94] on div "Select Level" at bounding box center [323, 93] width 40 height 6
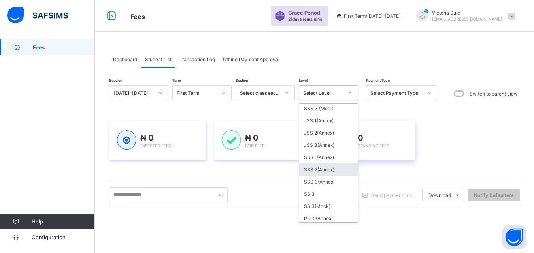
click at [325, 172] on div "SSS 2(Annex)" at bounding box center [328, 170] width 58 height 12
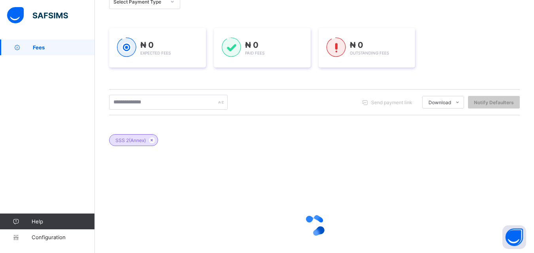
scroll to position [119, 0]
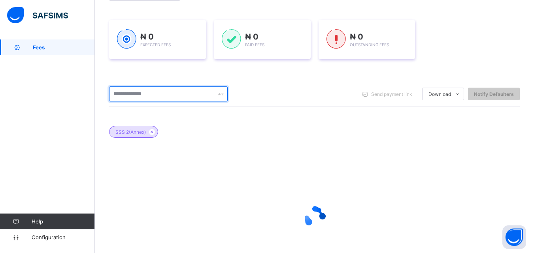
click at [171, 92] on input "text" at bounding box center [168, 94] width 119 height 15
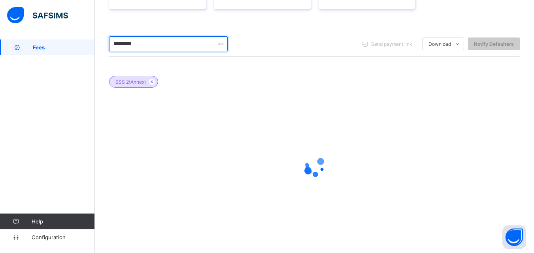
scroll to position [169, 0]
type input "*********"
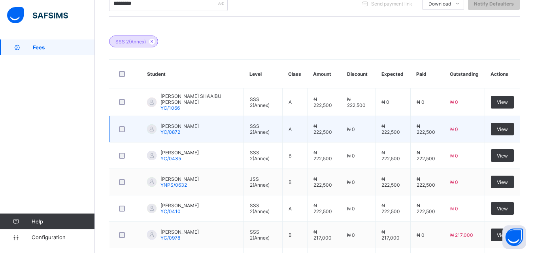
scroll to position [288, 0]
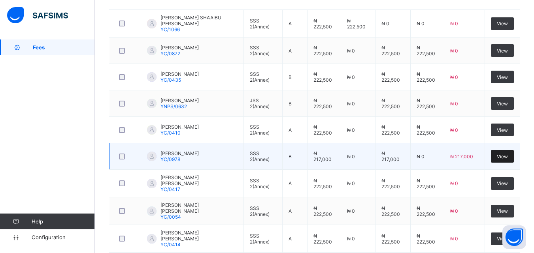
click at [508, 158] on span "View" at bounding box center [502, 157] width 11 height 6
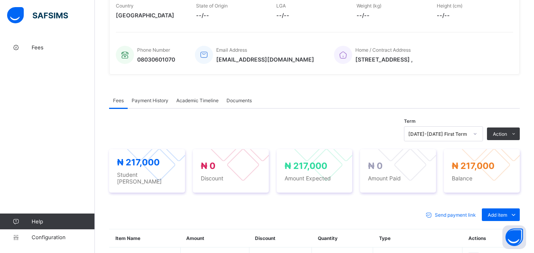
scroll to position [260, 0]
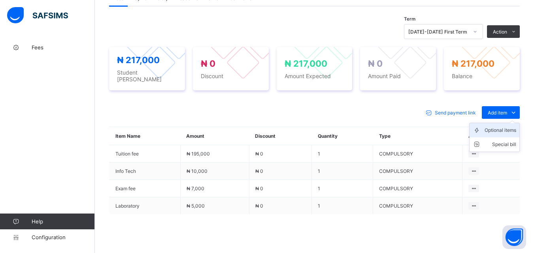
click at [502, 126] on div "Optional items" at bounding box center [501, 130] width 32 height 8
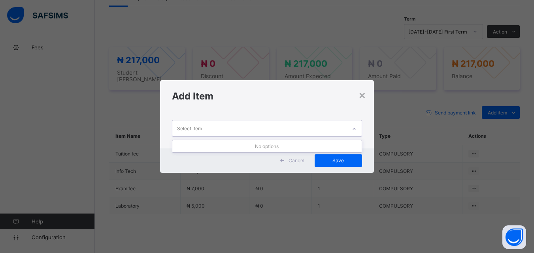
click at [353, 128] on icon at bounding box center [354, 129] width 5 height 8
click at [366, 98] on div "×" at bounding box center [363, 94] width 8 height 13
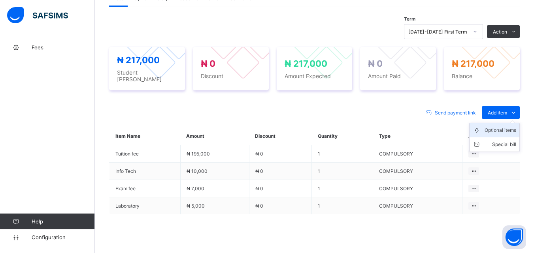
click at [508, 126] on div "Optional items" at bounding box center [501, 130] width 32 height 8
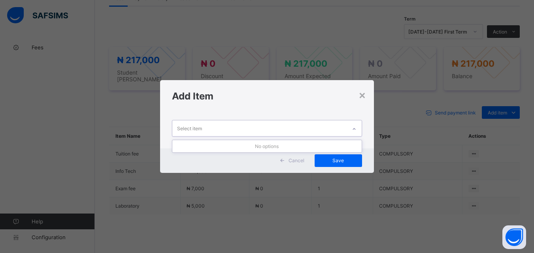
click at [349, 125] on div at bounding box center [353, 129] width 13 height 13
click at [325, 129] on div "Select item" at bounding box center [259, 128] width 174 height 15
click at [362, 97] on div "×" at bounding box center [363, 94] width 8 height 13
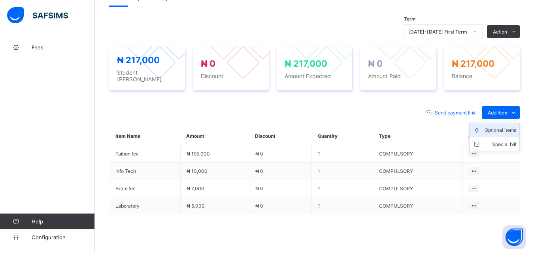
click at [507, 126] on div "Optional items" at bounding box center [501, 130] width 32 height 8
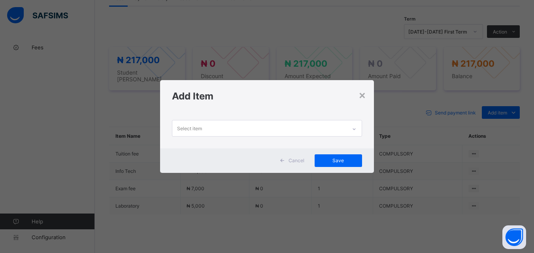
click at [351, 125] on div at bounding box center [353, 129] width 13 height 13
click at [346, 130] on div "Select item" at bounding box center [259, 128] width 174 height 15
click at [365, 93] on div "×" at bounding box center [363, 94] width 8 height 13
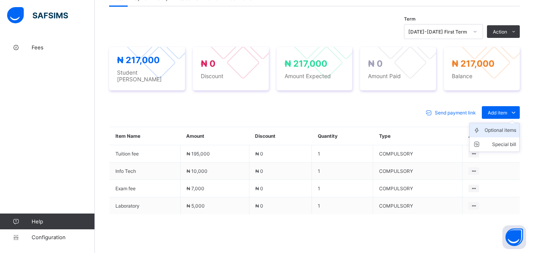
click at [509, 128] on div "Optional items" at bounding box center [501, 130] width 32 height 8
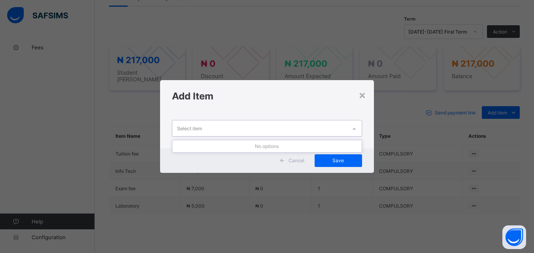
click at [356, 130] on icon at bounding box center [354, 129] width 5 height 8
click at [364, 94] on div "×" at bounding box center [363, 94] width 8 height 13
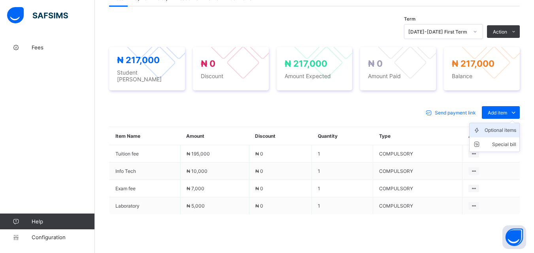
click at [504, 126] on div "Student Management Grace Period 21 days remaining First Term / 2025-2026 Victor…" at bounding box center [267, 19] width 534 height 559
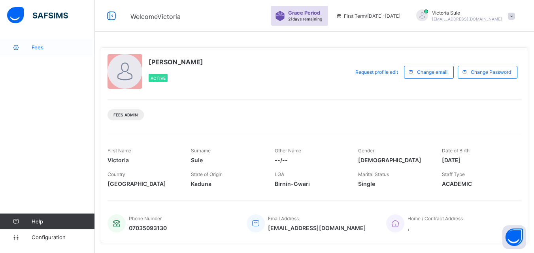
click at [34, 46] on span "Fees" at bounding box center [63, 47] width 63 height 6
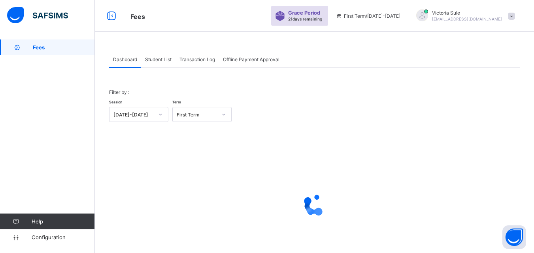
click at [168, 60] on span "Student List" at bounding box center [158, 60] width 26 height 6
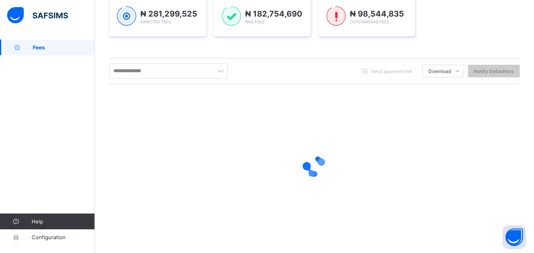
scroll to position [45, 0]
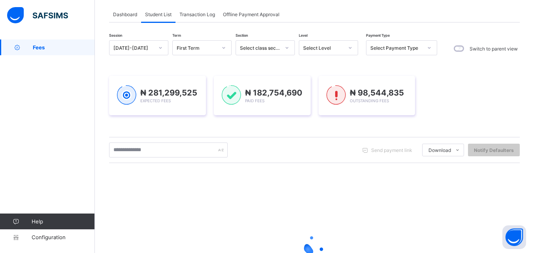
click at [323, 49] on div "Select Level" at bounding box center [323, 48] width 40 height 6
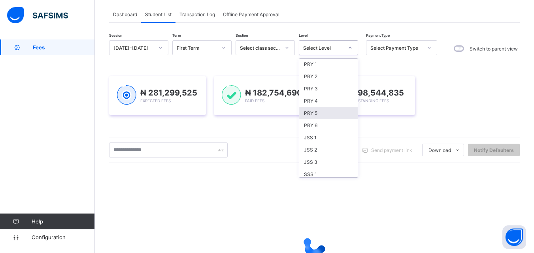
scroll to position [79, 0]
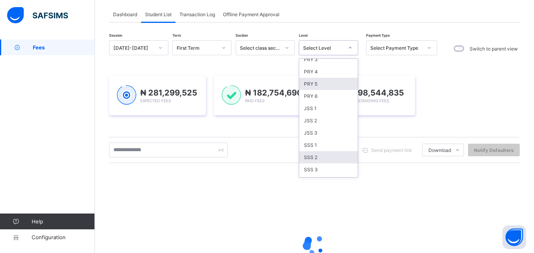
click at [317, 161] on div "SSS 2" at bounding box center [328, 157] width 58 height 12
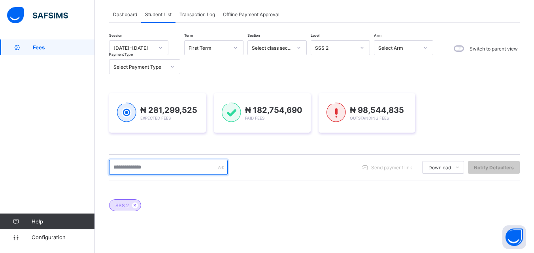
click at [169, 169] on input "text" at bounding box center [168, 167] width 119 height 15
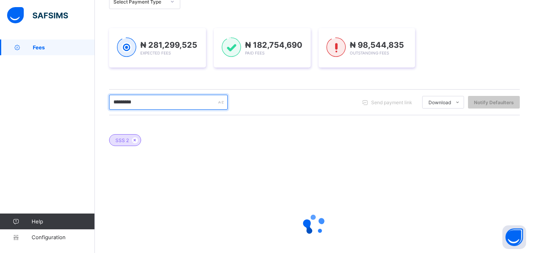
scroll to position [169, 0]
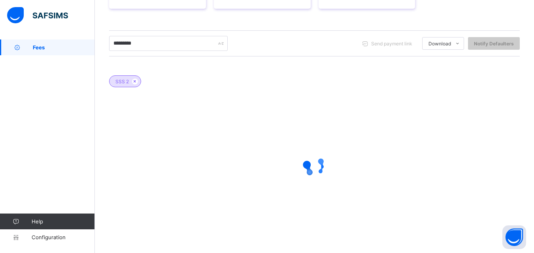
click at [302, 225] on div at bounding box center [314, 166] width 411 height 150
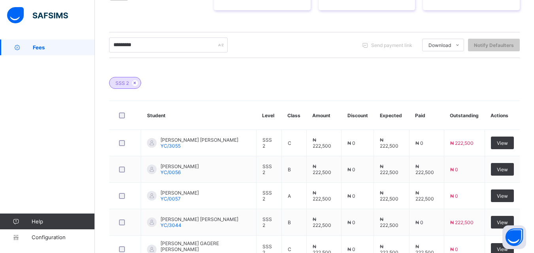
scroll to position [132, 0]
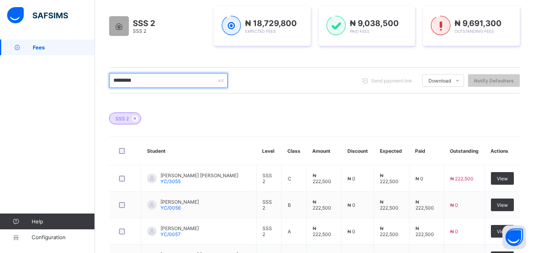
click at [153, 82] on input "*********" at bounding box center [168, 80] width 119 height 15
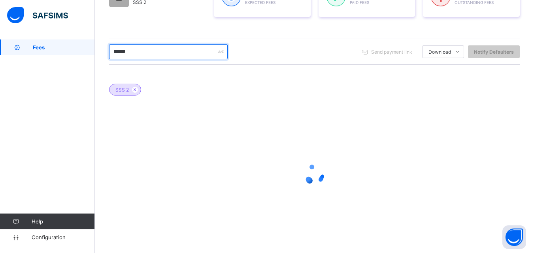
scroll to position [169, 0]
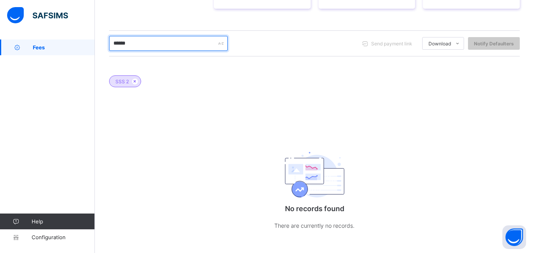
click at [155, 47] on input "******" at bounding box center [168, 43] width 119 height 15
type input "*"
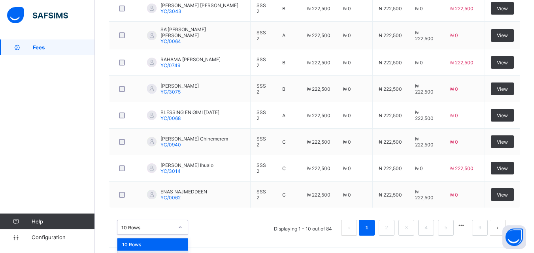
scroll to position [377, 0]
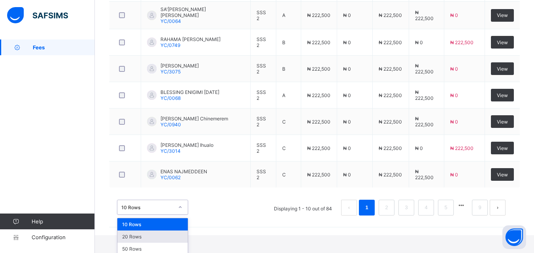
click at [179, 215] on div "option 20 Rows focused, 2 of 3. 3 results available. Use Up and Down to choose …" at bounding box center [152, 207] width 71 height 15
click at [172, 243] on div "50 Rows" at bounding box center [152, 249] width 70 height 12
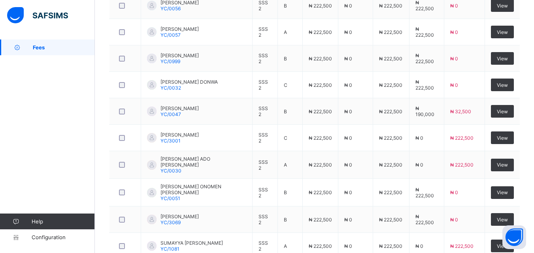
scroll to position [1419, 0]
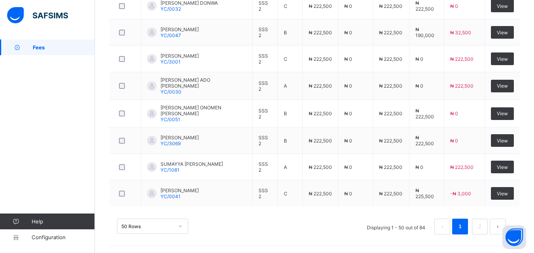
click at [287, 210] on div "50 Rows Displaying 1 - 50 out of 84 1 2" at bounding box center [314, 223] width 411 height 40
click at [483, 225] on link "2" at bounding box center [480, 227] width 8 height 10
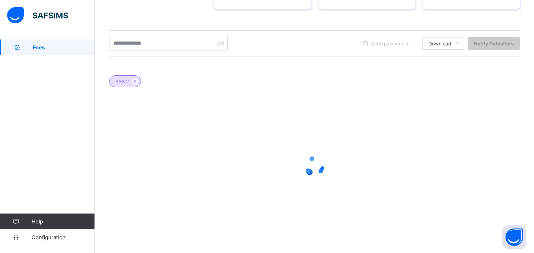
scroll to position [169, 0]
click at [354, 41] on div "Send payment link Download Students Payment Students Payment Status Student Ite…" at bounding box center [314, 43] width 411 height 15
click at [344, 42] on div "Send payment link Download Students Payment Students Payment Status Student Ite…" at bounding box center [314, 43] width 411 height 15
click at [346, 42] on div "Send payment link Download Students Payment Students Payment Status Student Ite…" at bounding box center [314, 43] width 411 height 15
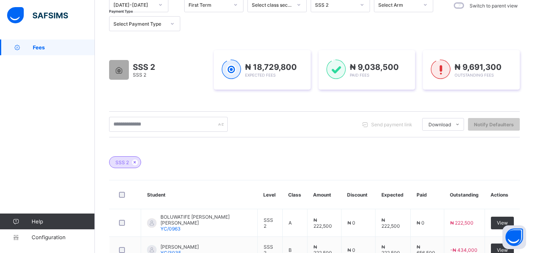
scroll to position [0, 0]
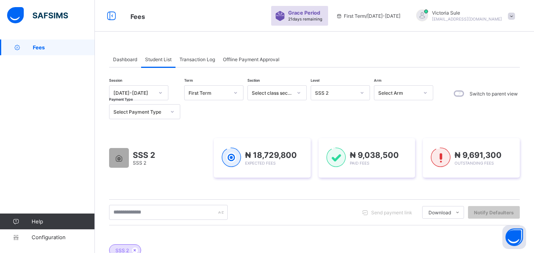
click at [362, 92] on icon at bounding box center [362, 93] width 5 height 8
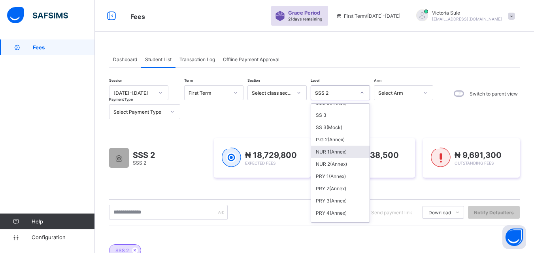
scroll to position [198, 0]
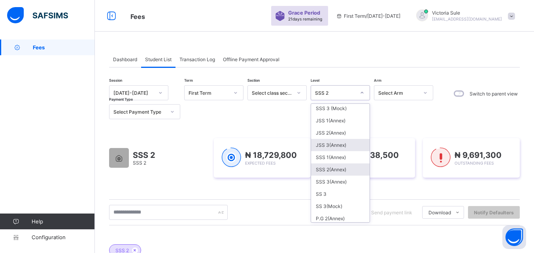
click at [334, 170] on div "SSS 2(Annex)" at bounding box center [340, 170] width 58 height 12
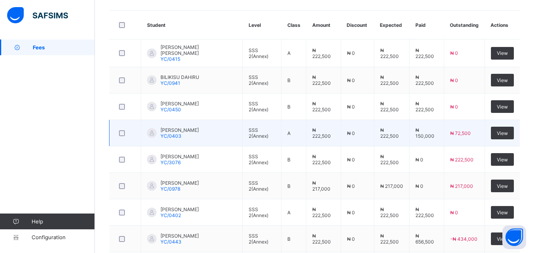
scroll to position [244, 0]
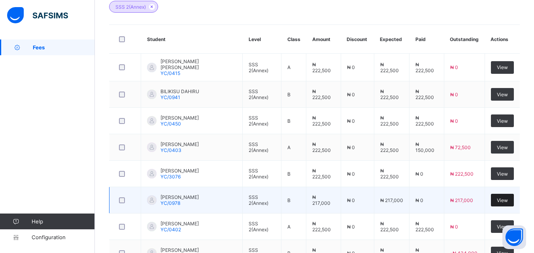
click at [507, 199] on span "View" at bounding box center [502, 201] width 11 height 6
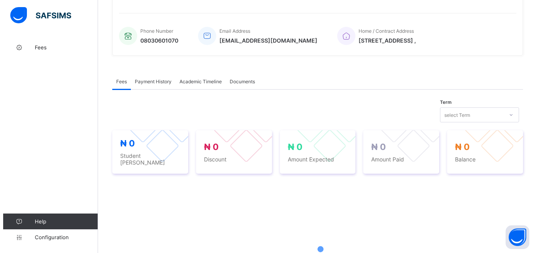
scroll to position [244, 0]
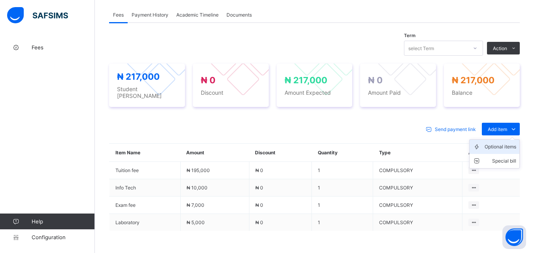
click at [510, 144] on div "Optional items" at bounding box center [501, 147] width 32 height 8
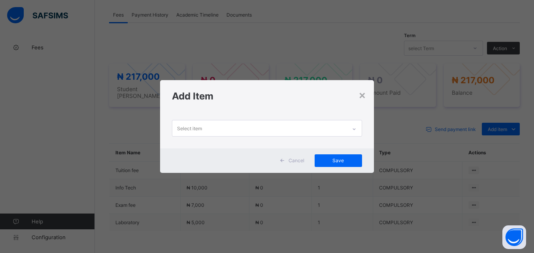
click at [352, 128] on div at bounding box center [353, 129] width 13 height 13
click at [362, 97] on div "×" at bounding box center [363, 94] width 8 height 13
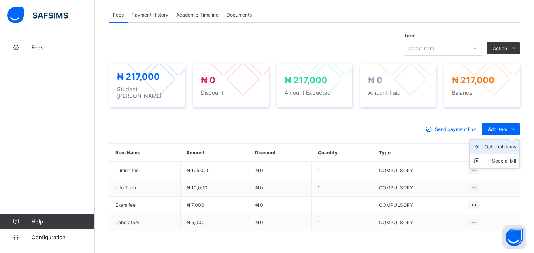
click at [507, 143] on div "Optional items" at bounding box center [501, 147] width 32 height 8
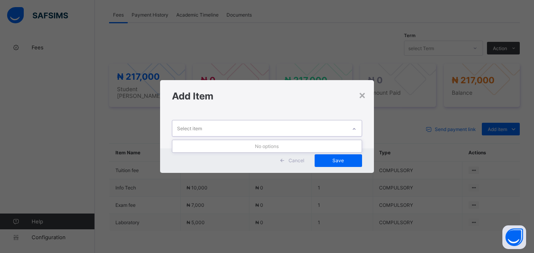
click at [353, 127] on icon at bounding box center [354, 129] width 5 height 8
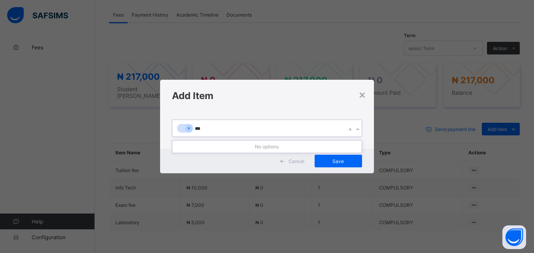
type input "****"
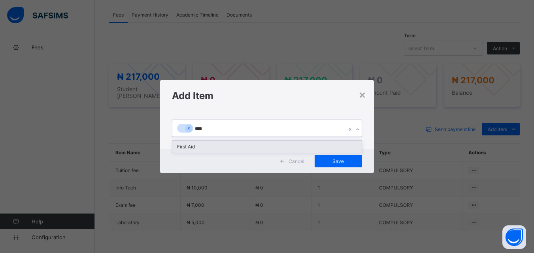
click at [304, 146] on div "First Aid" at bounding box center [266, 147] width 189 height 12
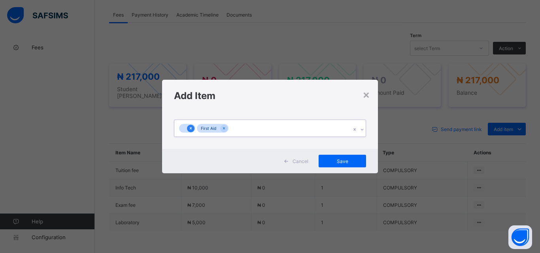
click at [189, 129] on icon at bounding box center [191, 129] width 4 height 6
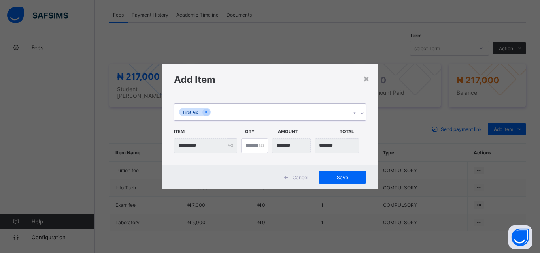
click at [225, 105] on div "First Aid" at bounding box center [262, 112] width 176 height 17
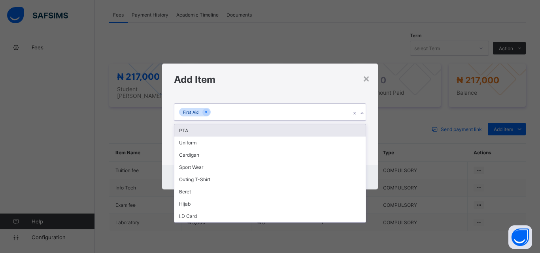
click at [223, 126] on div "PTA" at bounding box center [269, 131] width 191 height 12
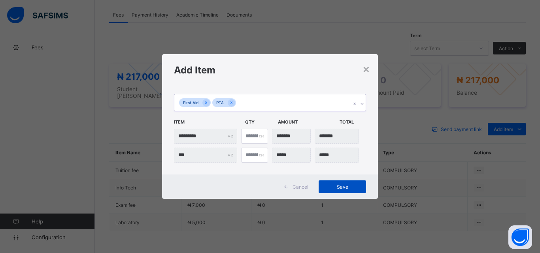
click at [346, 189] on span "Save" at bounding box center [343, 187] width 36 height 6
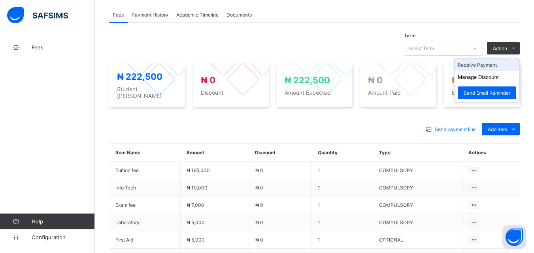
click at [500, 66] on li "Receive Payment" at bounding box center [487, 65] width 65 height 12
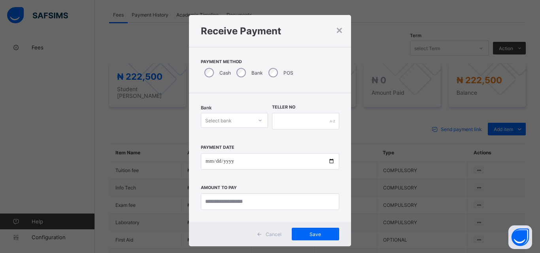
click at [253, 123] on div at bounding box center [259, 120] width 13 height 13
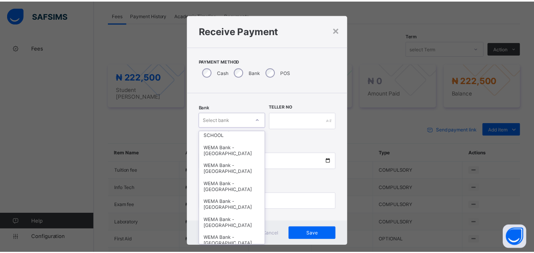
scroll to position [247, 0]
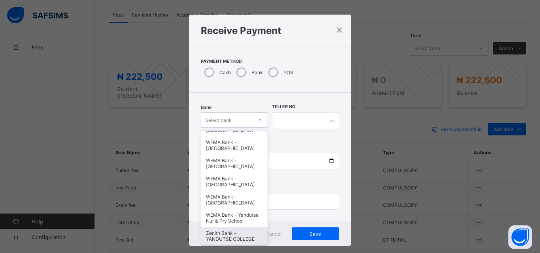
click at [227, 232] on div "Zenith Bank - YANDUTSE COLLEGE" at bounding box center [234, 236] width 66 height 18
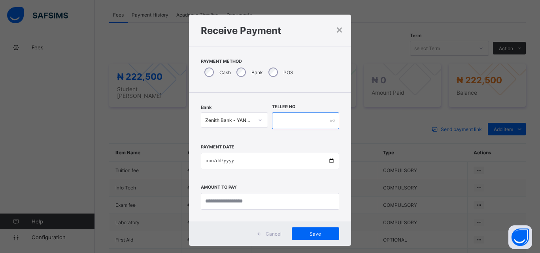
click at [279, 119] on input "text" at bounding box center [305, 121] width 67 height 17
type input "**********"
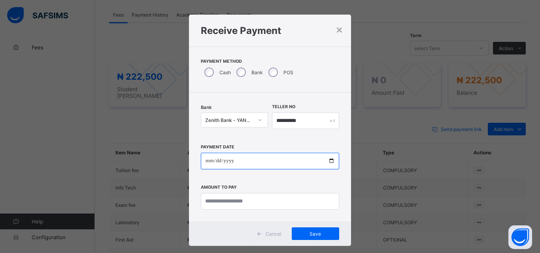
click at [327, 160] on input "date" at bounding box center [270, 161] width 138 height 17
type input "**********"
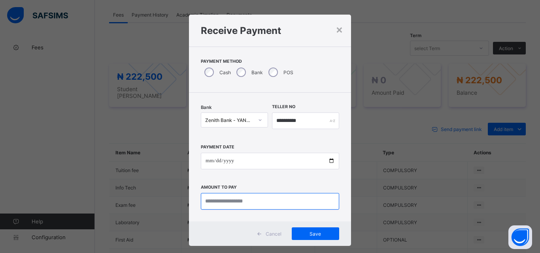
click at [233, 202] on input "currency" at bounding box center [270, 201] width 138 height 17
type input "*********"
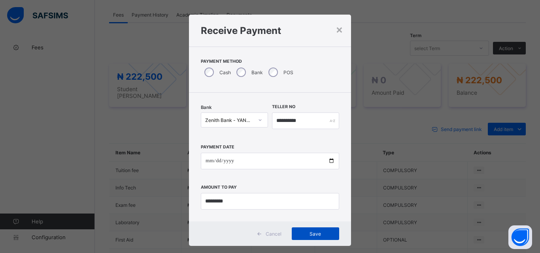
click at [306, 236] on span "Save" at bounding box center [316, 234] width 36 height 6
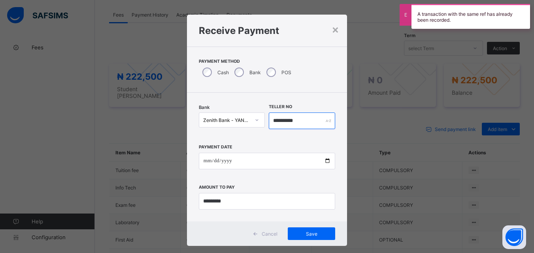
click at [304, 117] on input "**********" at bounding box center [302, 121] width 66 height 17
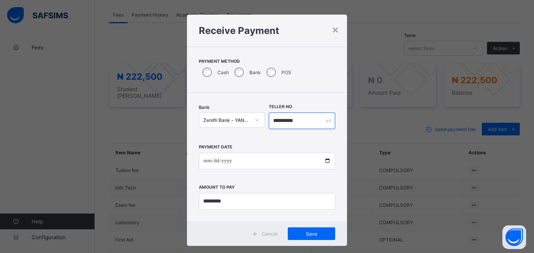
click at [291, 120] on input "**********" at bounding box center [302, 121] width 66 height 17
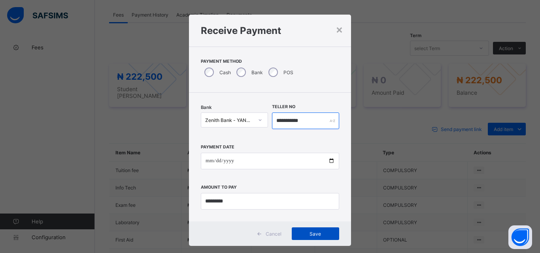
type input "**********"
click at [309, 231] on span "Save" at bounding box center [316, 234] width 36 height 6
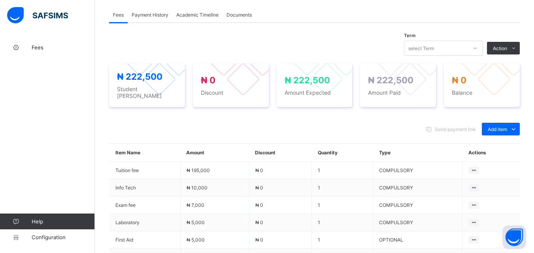
click at [158, 12] on span "Payment History" at bounding box center [150, 15] width 37 height 6
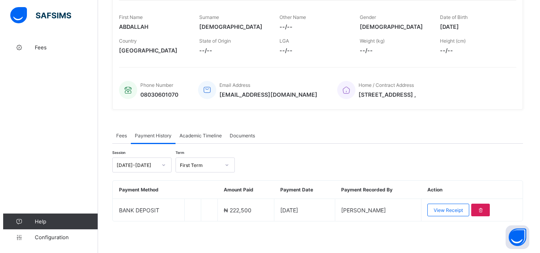
scroll to position [123, 0]
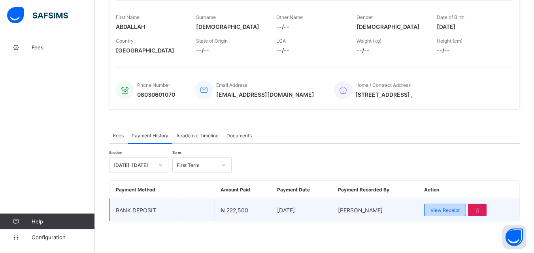
click at [451, 209] on span "View Receipt" at bounding box center [444, 211] width 29 height 6
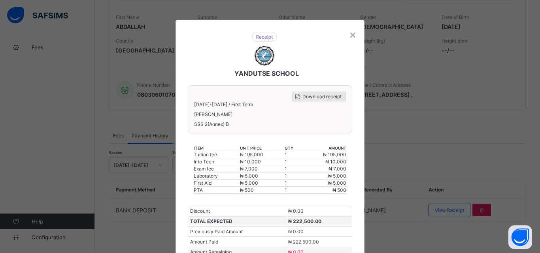
click at [330, 97] on span "Download receipt" at bounding box center [321, 97] width 39 height 6
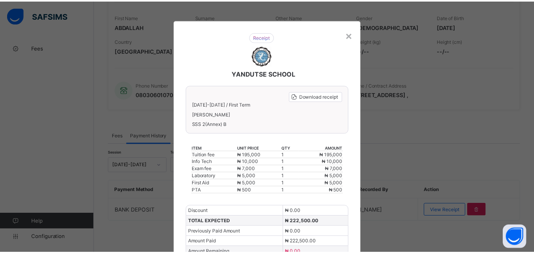
scroll to position [0, 0]
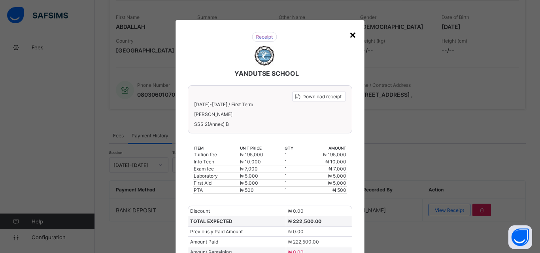
click at [352, 33] on div "×" at bounding box center [353, 34] width 8 height 13
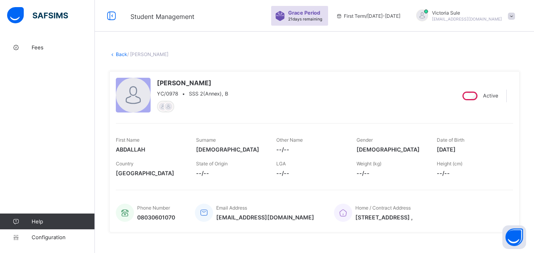
click at [121, 56] on link "Back" at bounding box center [121, 54] width 11 height 6
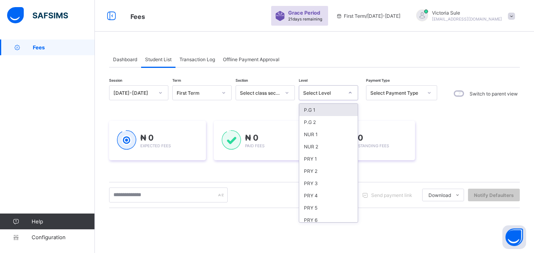
click at [323, 91] on div "Select Level" at bounding box center [323, 93] width 40 height 6
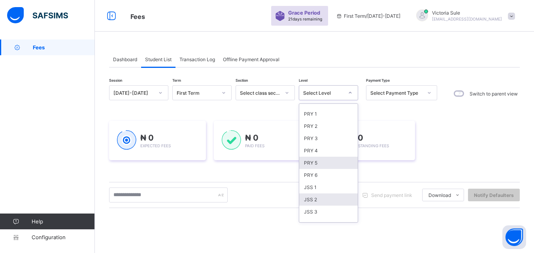
scroll to position [40, 0]
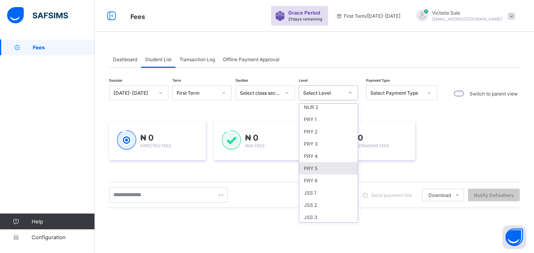
click at [322, 166] on div "PRY 5" at bounding box center [328, 168] width 58 height 12
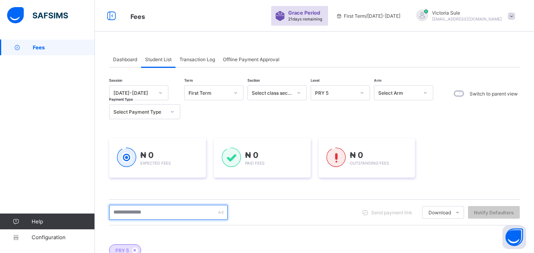
click at [182, 215] on input "text" at bounding box center [168, 212] width 119 height 15
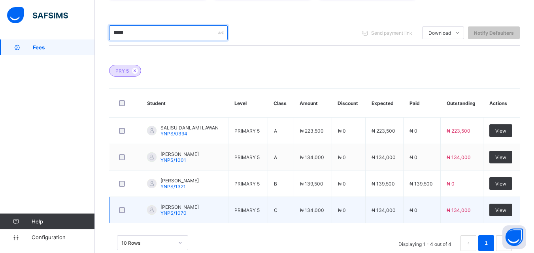
scroll to position [198, 0]
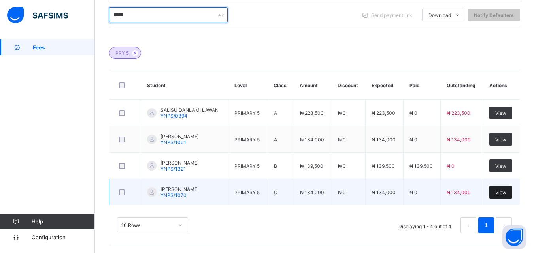
type input "*****"
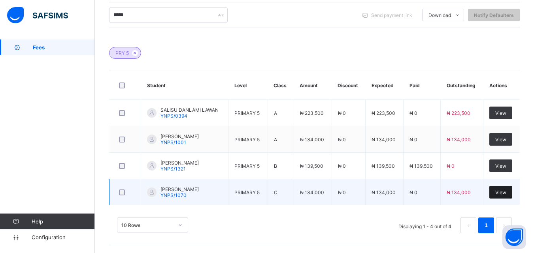
click at [502, 193] on div "View" at bounding box center [500, 192] width 23 height 13
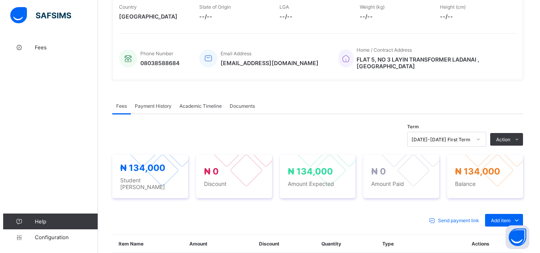
scroll to position [237, 0]
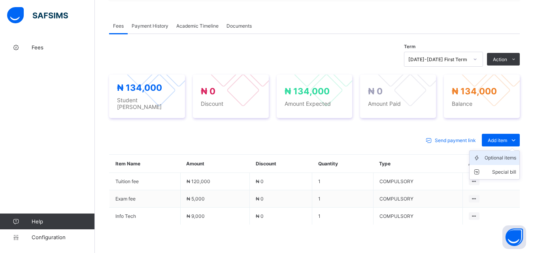
click at [504, 154] on div "Optional items" at bounding box center [501, 158] width 32 height 8
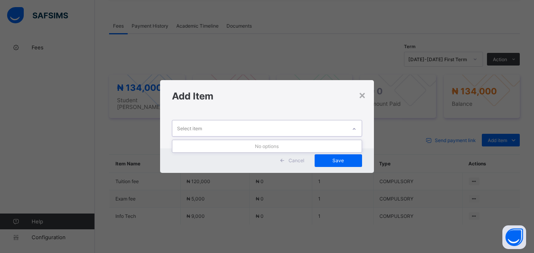
click at [351, 125] on div at bounding box center [353, 129] width 13 height 13
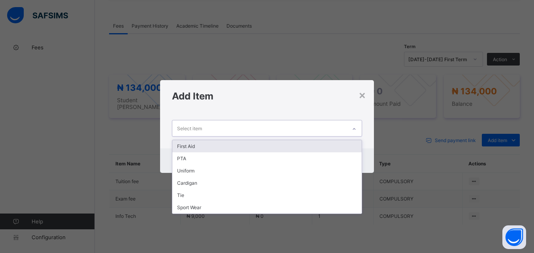
click at [326, 144] on div "First Aid" at bounding box center [266, 146] width 189 height 12
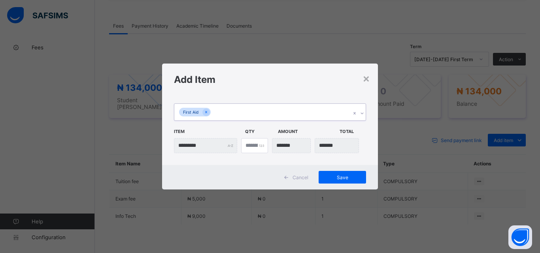
click at [324, 113] on div "First Aid" at bounding box center [262, 112] width 176 height 17
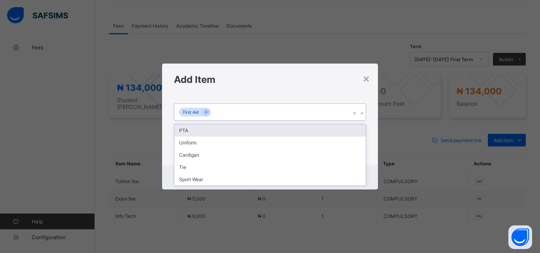
click at [321, 130] on div "PTA" at bounding box center [269, 131] width 191 height 12
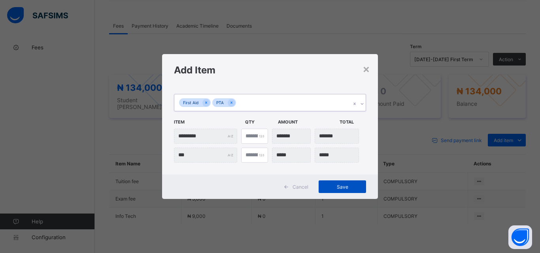
click at [337, 189] on span "Save" at bounding box center [343, 187] width 36 height 6
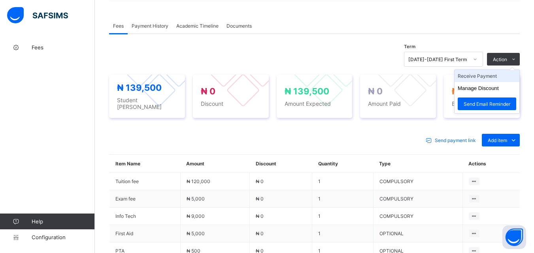
click at [504, 77] on li "Receive Payment" at bounding box center [487, 76] width 65 height 12
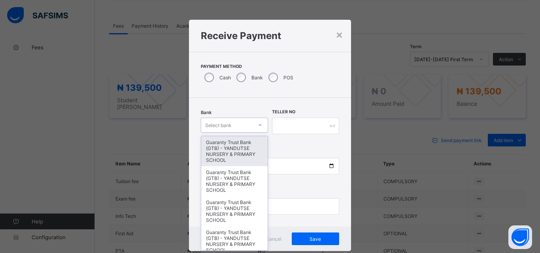
scroll to position [5, 0]
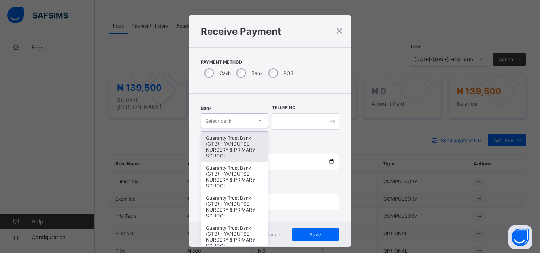
click at [253, 128] on div at bounding box center [260, 121] width 15 height 14
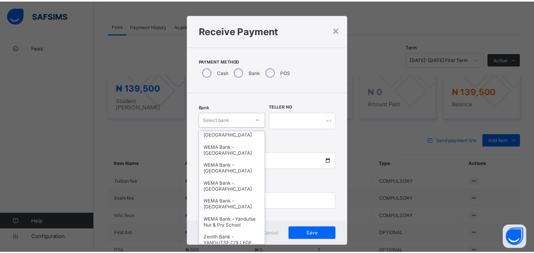
scroll to position [237, 0]
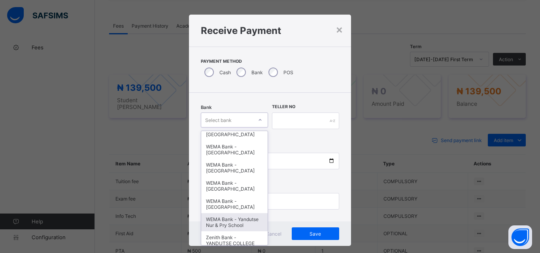
click at [214, 219] on div "WEMA Bank - Yandutse Nur & Pry School" at bounding box center [234, 222] width 66 height 18
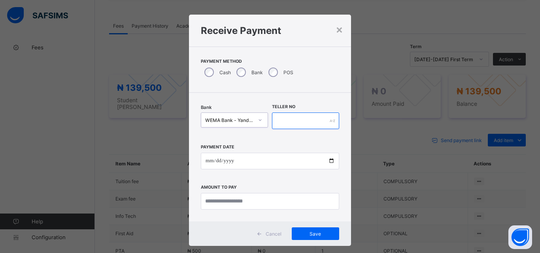
click at [281, 121] on input "text" at bounding box center [305, 121] width 67 height 17
type input "**********"
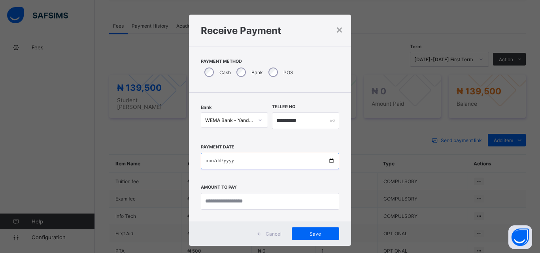
click at [328, 162] on input "date" at bounding box center [270, 161] width 138 height 17
type input "**********"
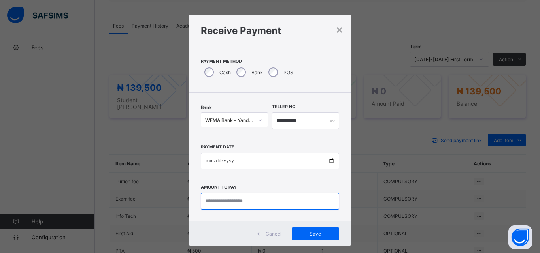
click at [239, 202] on input "currency" at bounding box center [270, 201] width 138 height 17
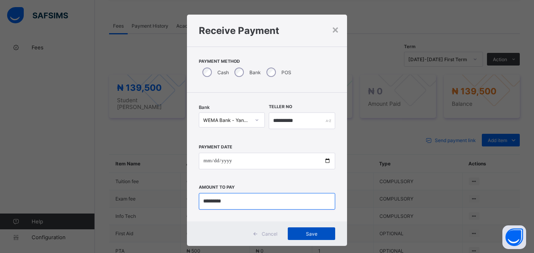
type input "*********"
click at [308, 233] on span "Save" at bounding box center [312, 234] width 36 height 6
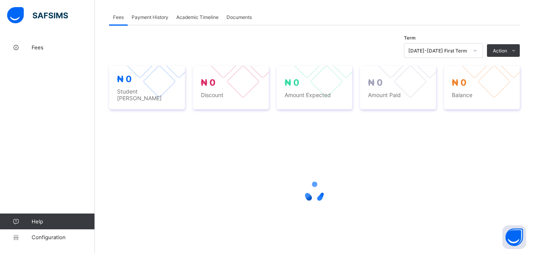
scroll to position [198, 0]
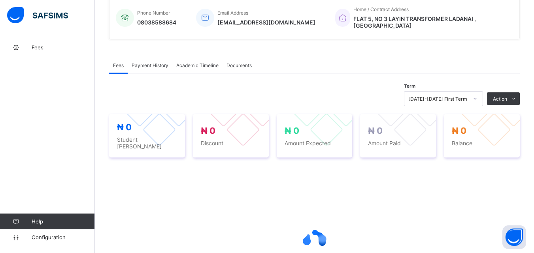
click at [143, 63] on span "Payment History" at bounding box center [150, 65] width 37 height 6
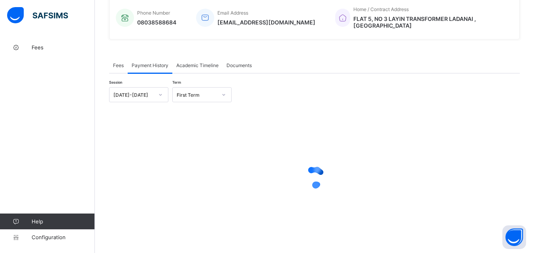
click at [121, 66] on span "Fees" at bounding box center [118, 65] width 11 height 6
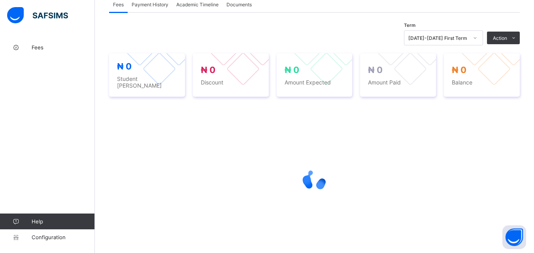
scroll to position [244, 0]
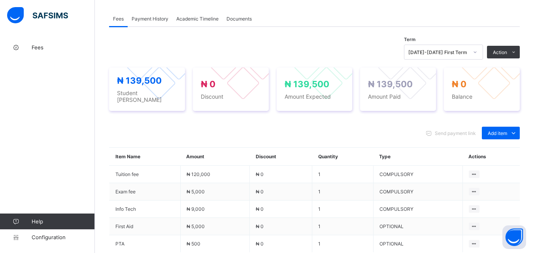
click at [162, 20] on span "Payment History" at bounding box center [150, 19] width 37 height 6
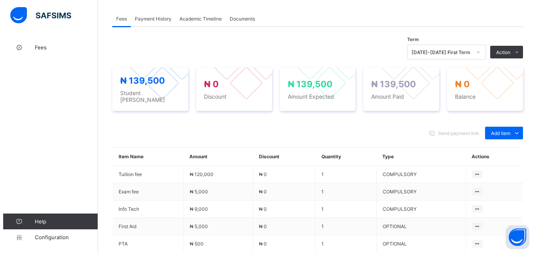
scroll to position [127, 0]
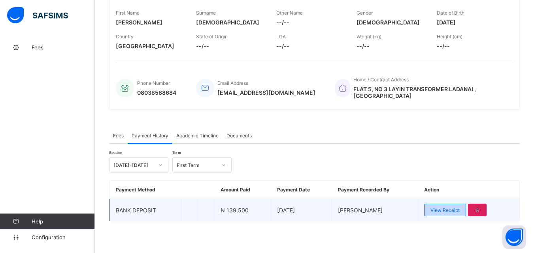
click at [453, 212] on span "View Receipt" at bounding box center [444, 211] width 29 height 6
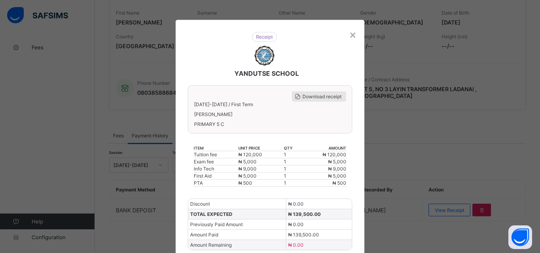
click at [321, 96] on span "Download receipt" at bounding box center [321, 97] width 39 height 6
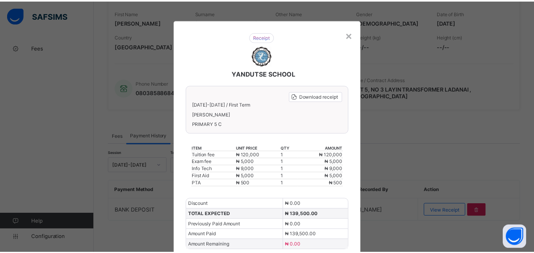
scroll to position [0, 0]
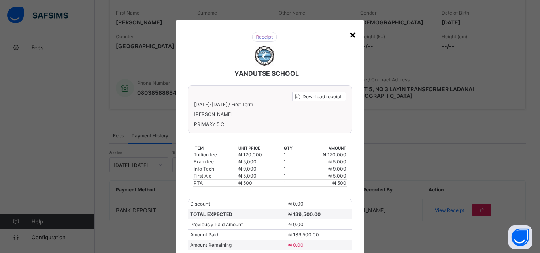
click at [349, 33] on div "×" at bounding box center [353, 34] width 8 height 13
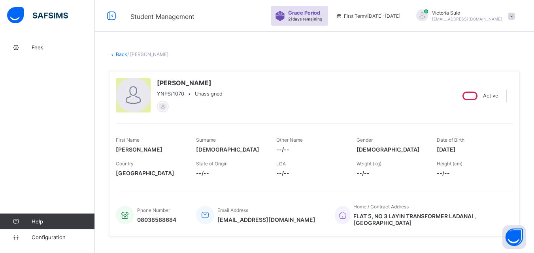
click at [121, 54] on link "Back" at bounding box center [121, 54] width 11 height 6
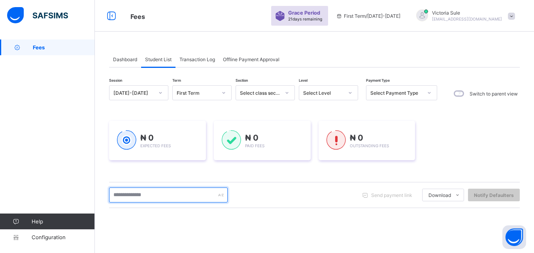
click at [157, 198] on input "text" at bounding box center [168, 195] width 119 height 15
type input "****"
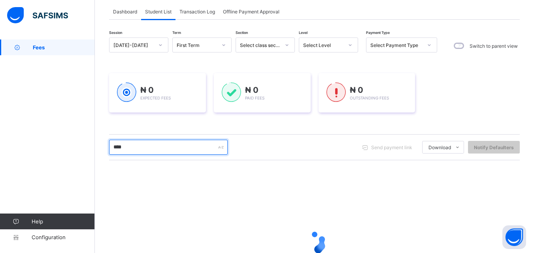
scroll to position [79, 0]
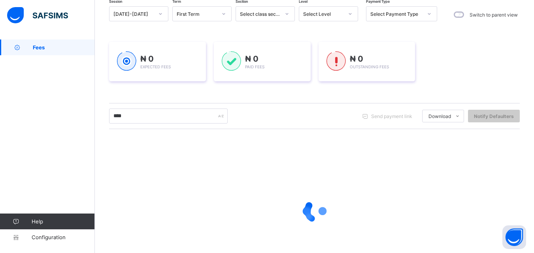
click at [334, 14] on div "Select Level" at bounding box center [323, 14] width 40 height 6
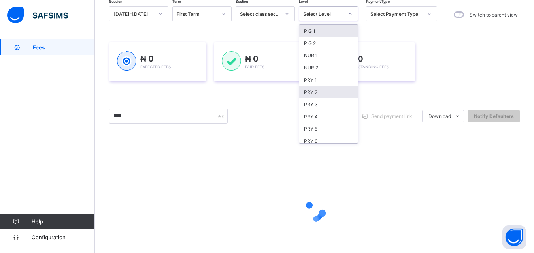
click at [328, 89] on div "PRY 2" at bounding box center [328, 92] width 58 height 12
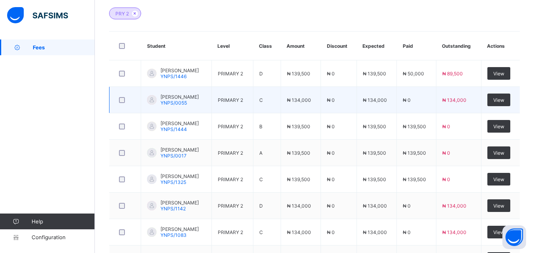
scroll to position [277, 0]
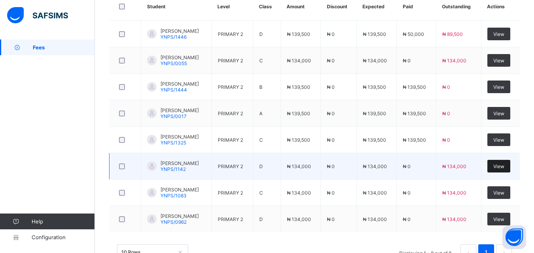
click at [504, 166] on span "View" at bounding box center [498, 167] width 11 height 6
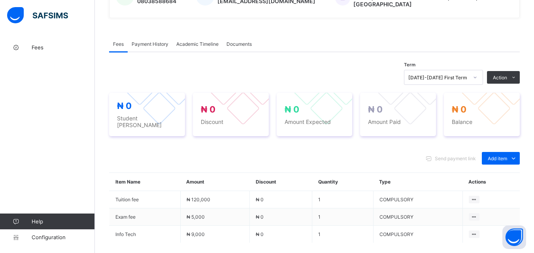
scroll to position [284, 0]
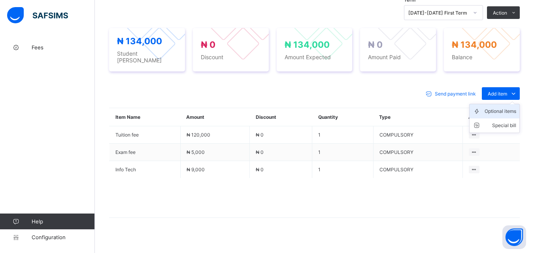
click at [503, 108] on div "Optional items" at bounding box center [501, 112] width 32 height 8
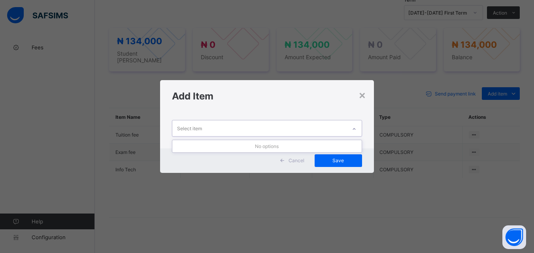
click at [355, 130] on icon at bounding box center [354, 129] width 5 height 8
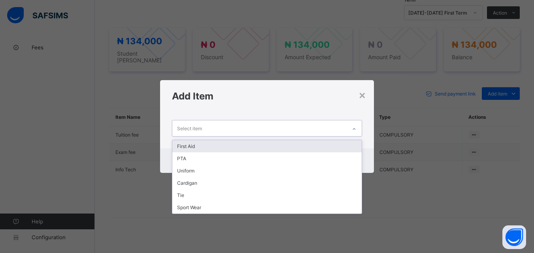
click at [294, 142] on div "First Aid" at bounding box center [266, 146] width 189 height 12
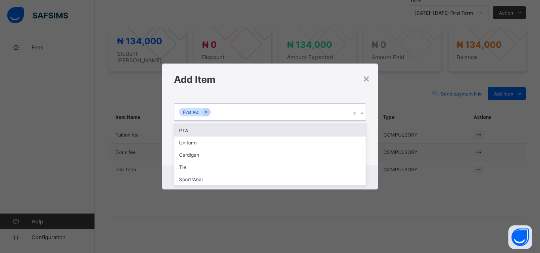
click at [283, 112] on div "First Aid" at bounding box center [262, 112] width 176 height 17
click at [277, 129] on div "PTA" at bounding box center [269, 131] width 191 height 12
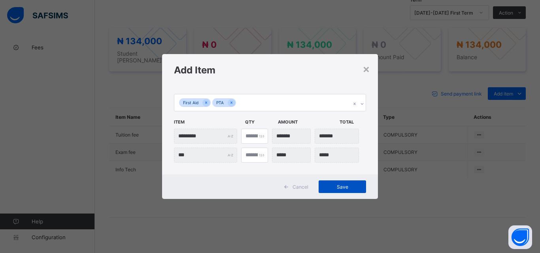
click at [332, 190] on span "Save" at bounding box center [343, 187] width 36 height 6
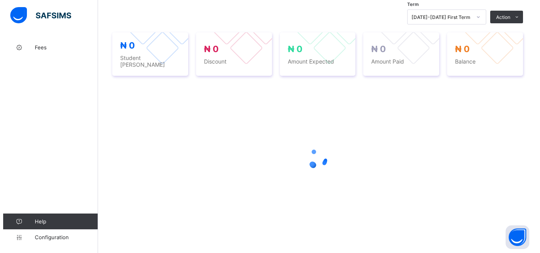
scroll to position [240, 0]
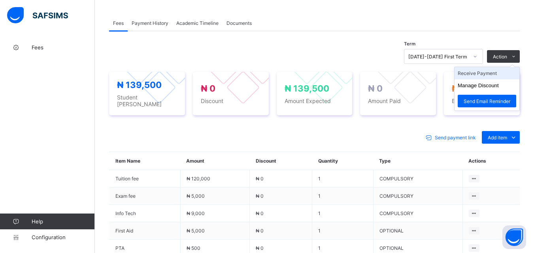
click at [498, 69] on li "Receive Payment" at bounding box center [487, 73] width 65 height 12
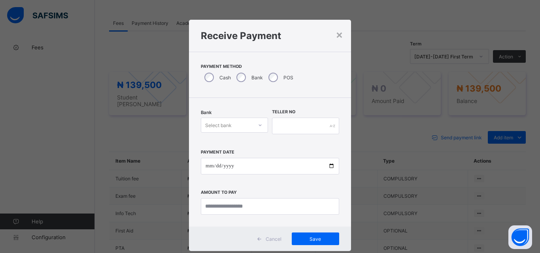
click at [259, 133] on div "Bank Select bank" at bounding box center [234, 126] width 67 height 32
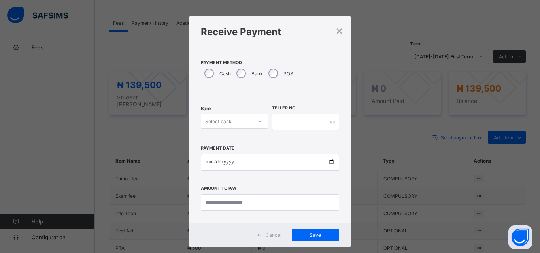
click at [254, 123] on div at bounding box center [259, 121] width 13 height 13
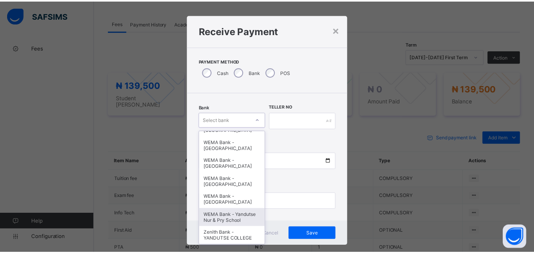
scroll to position [247, 0]
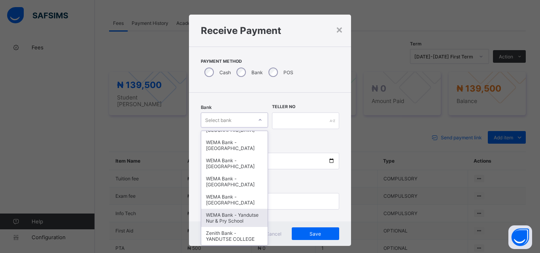
click at [238, 218] on div "WEMA Bank - Yandutse Nur & Pry School" at bounding box center [234, 218] width 66 height 18
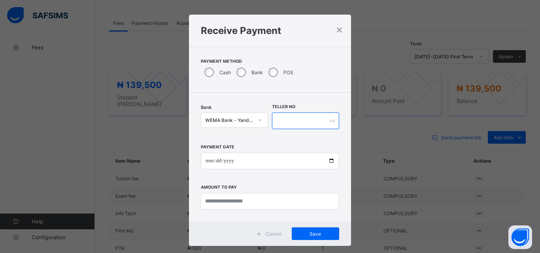
click at [292, 126] on input "text" at bounding box center [305, 121] width 67 height 17
type input "**********"
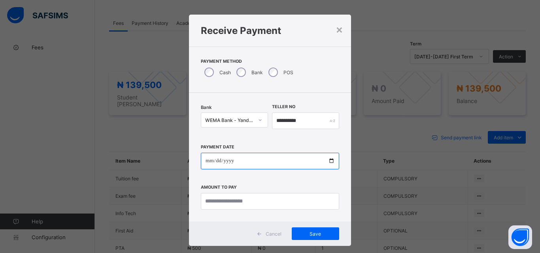
click at [328, 162] on input "date" at bounding box center [270, 161] width 138 height 17
type input "**********"
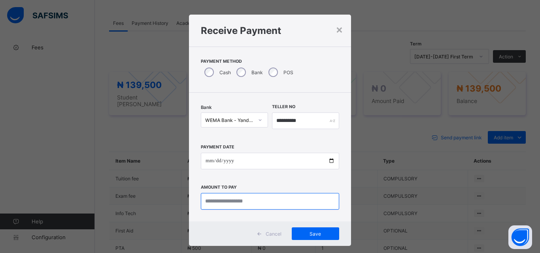
click at [213, 208] on input "currency" at bounding box center [270, 201] width 138 height 17
type input "*********"
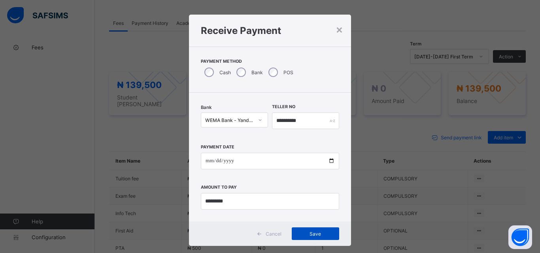
click at [319, 240] on div "Save" at bounding box center [315, 234] width 47 height 13
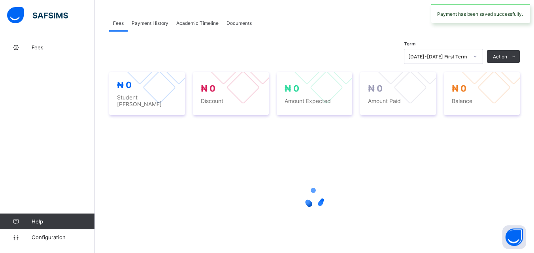
scroll to position [200, 0]
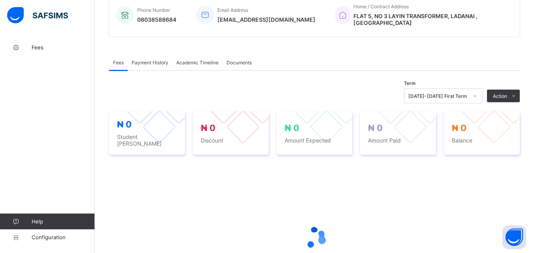
click at [163, 60] on span "Payment History" at bounding box center [150, 63] width 37 height 6
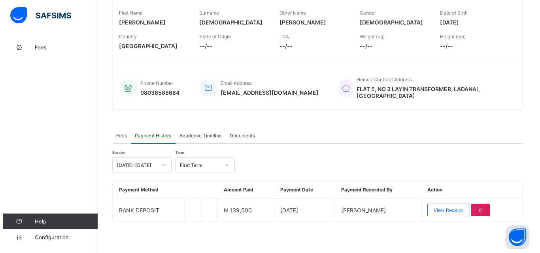
scroll to position [123, 0]
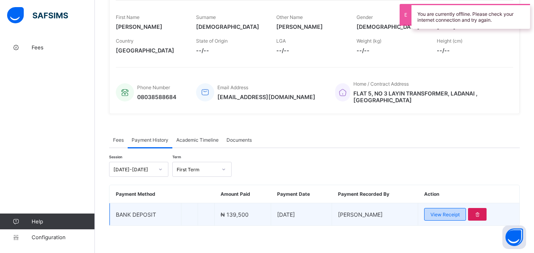
click at [449, 213] on span "View Receipt" at bounding box center [444, 215] width 29 height 6
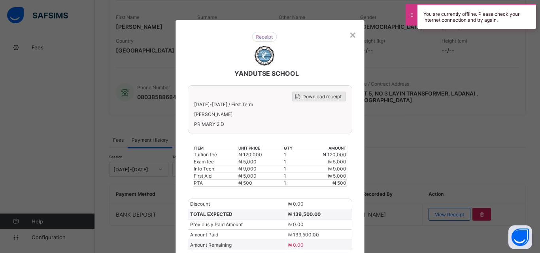
click at [327, 97] on span "Download receipt" at bounding box center [321, 97] width 39 height 6
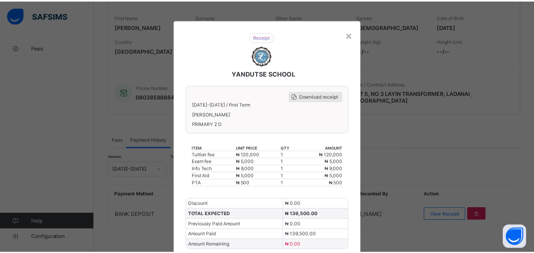
scroll to position [0, 0]
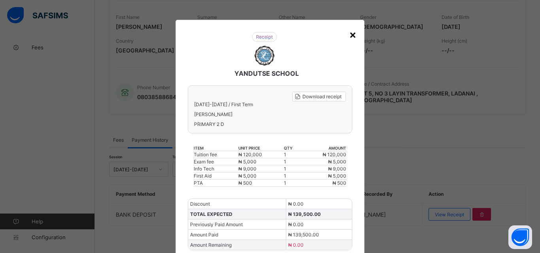
click at [350, 32] on div "×" at bounding box center [353, 34] width 8 height 13
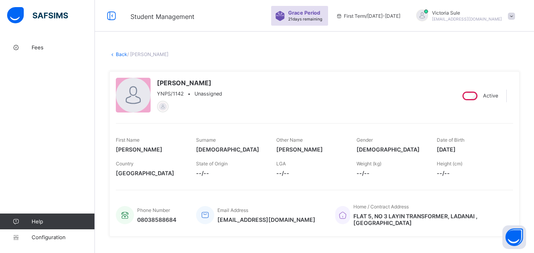
click at [121, 52] on link "Back" at bounding box center [121, 54] width 11 height 6
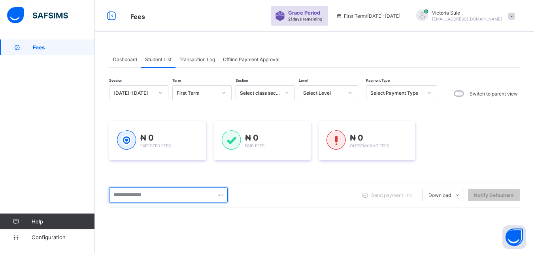
click at [182, 195] on input "text" at bounding box center [168, 195] width 119 height 15
type input "*"
type input "*******"
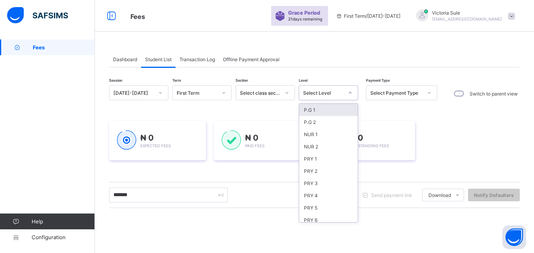
click at [318, 90] on div "Select Level" at bounding box center [323, 93] width 40 height 6
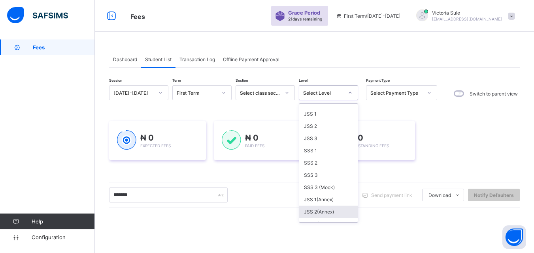
click at [311, 209] on div "JSS 2(Annex)" at bounding box center [328, 212] width 58 height 12
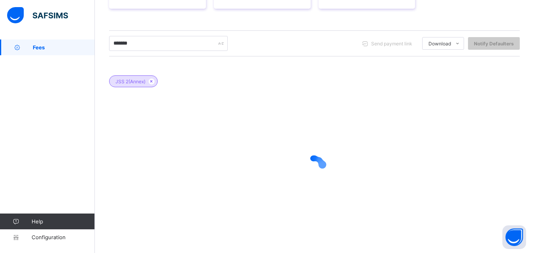
scroll to position [118, 0]
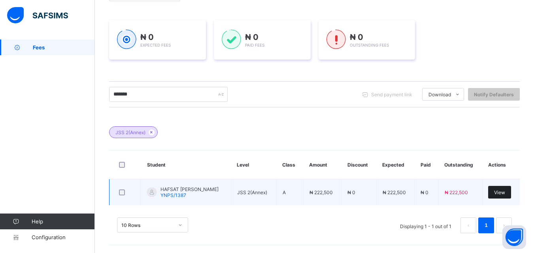
click at [502, 194] on span "View" at bounding box center [499, 193] width 11 height 6
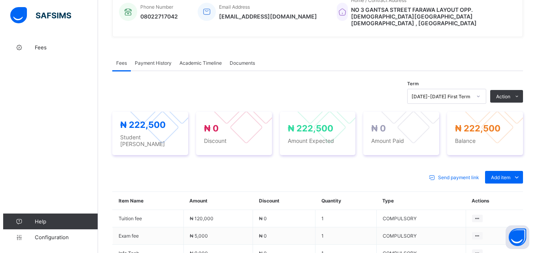
scroll to position [205, 0]
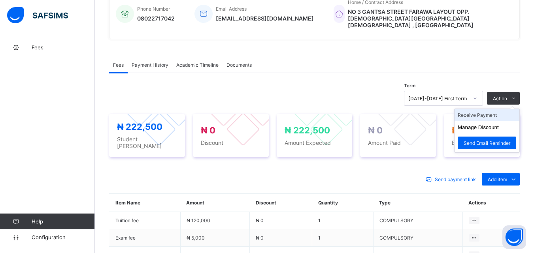
click at [501, 109] on li "Receive Payment" at bounding box center [487, 115] width 65 height 12
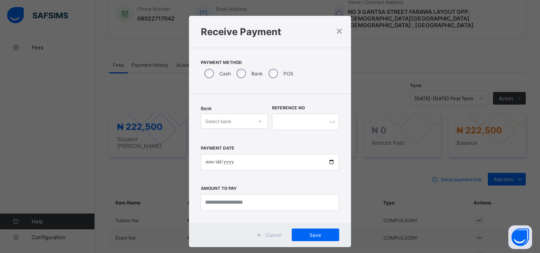
click at [253, 130] on div "Bank Select bank" at bounding box center [234, 122] width 67 height 32
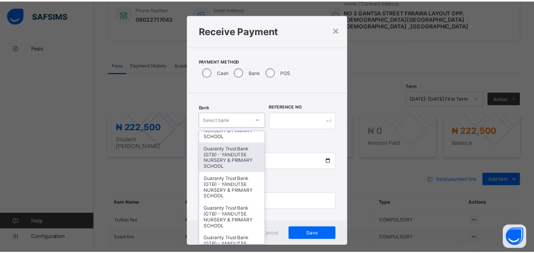
scroll to position [158, 0]
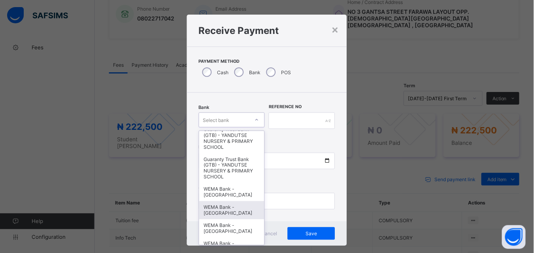
click at [232, 207] on div "WEMA Bank - YANDUTSE COLLEGE" at bounding box center [232, 211] width 66 height 18
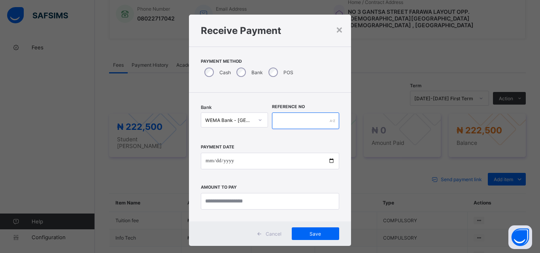
click at [284, 119] on input "text" at bounding box center [305, 121] width 67 height 17
type input "**********"
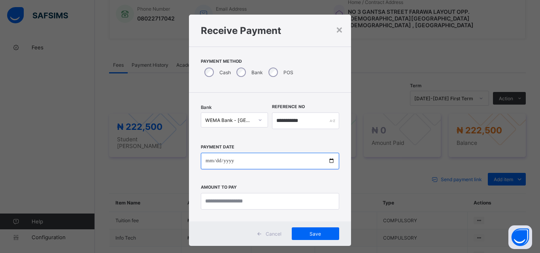
click at [329, 159] on input "date" at bounding box center [270, 161] width 138 height 17
type input "**********"
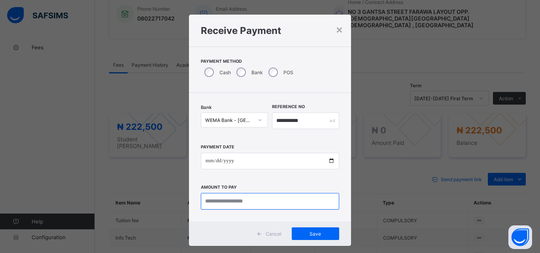
click at [239, 202] on input "currency" at bounding box center [270, 201] width 138 height 17
type input "*********"
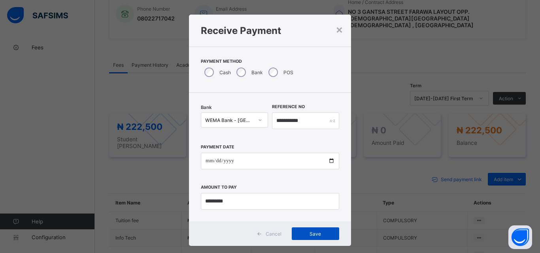
click at [305, 234] on span "Save" at bounding box center [316, 234] width 36 height 6
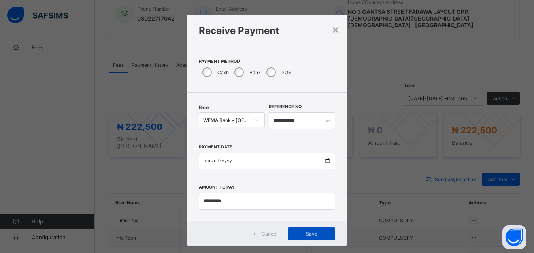
scroll to position [18, 0]
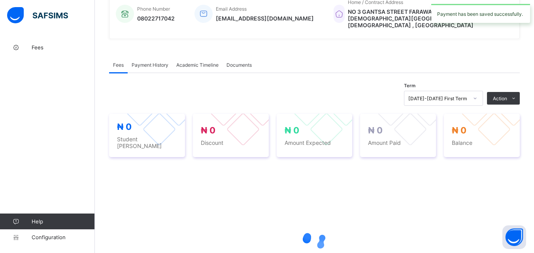
click at [162, 62] on span "Payment History" at bounding box center [150, 65] width 37 height 6
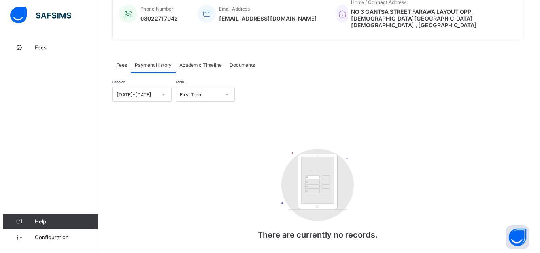
scroll to position [127, 0]
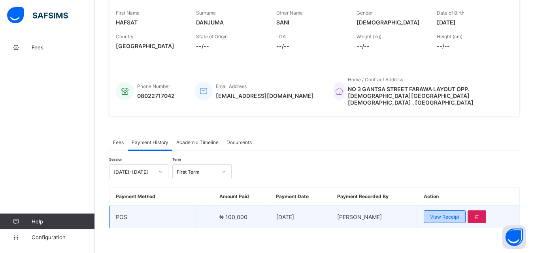
click at [449, 214] on span "View Receipt" at bounding box center [444, 217] width 29 height 6
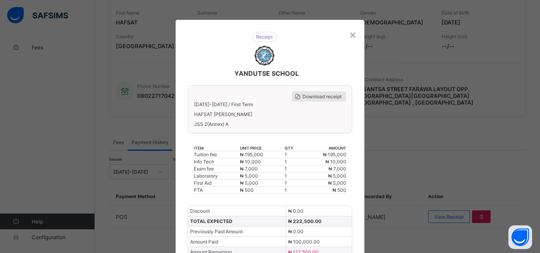
click at [334, 97] on span "Download receipt" at bounding box center [321, 97] width 39 height 6
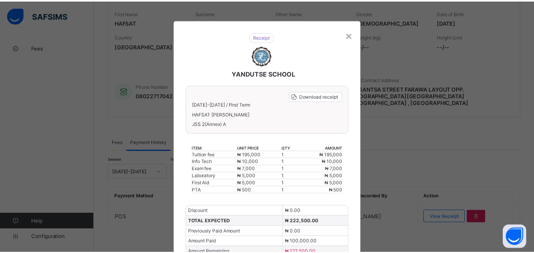
scroll to position [0, 0]
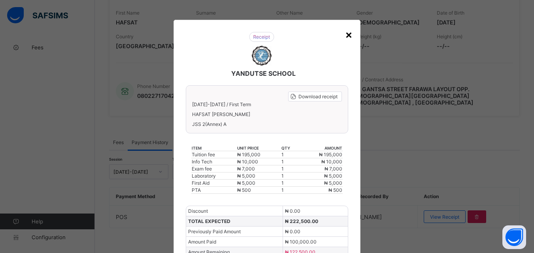
click at [347, 36] on div "×" at bounding box center [349, 34] width 8 height 13
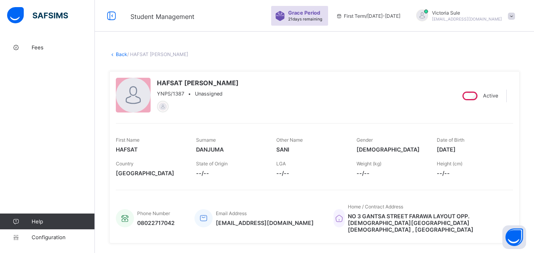
click at [121, 53] on link "Back" at bounding box center [121, 54] width 11 height 6
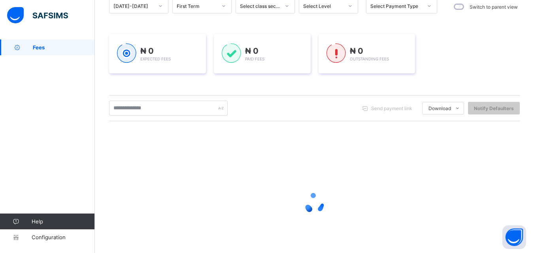
scroll to position [40, 0]
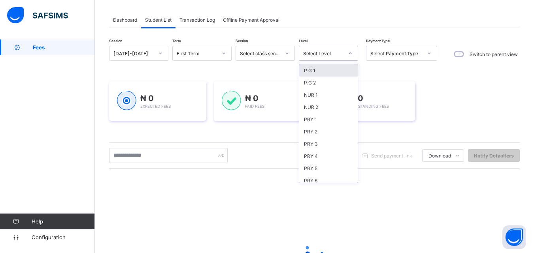
click at [322, 54] on div "Select Level" at bounding box center [323, 54] width 40 height 6
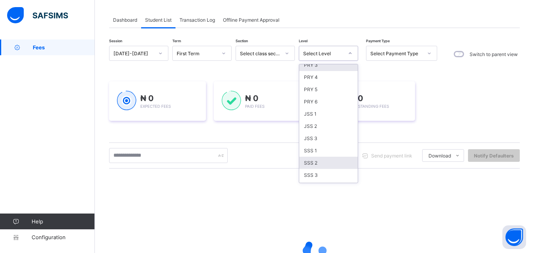
scroll to position [158, 0]
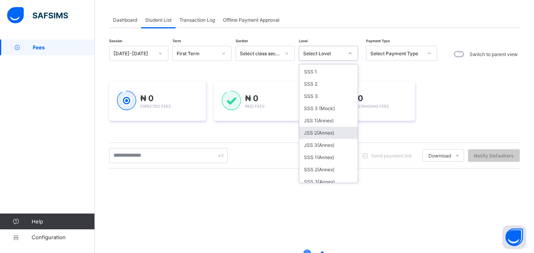
click at [330, 131] on div "JSS 2(Annex)" at bounding box center [328, 133] width 58 height 12
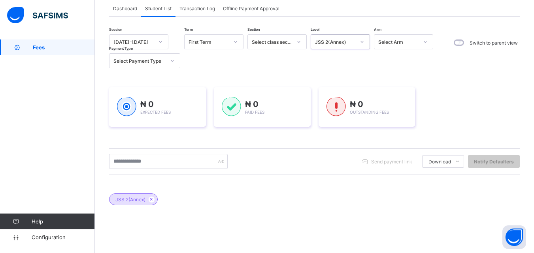
scroll to position [51, 0]
click at [169, 57] on div at bounding box center [172, 61] width 13 height 13
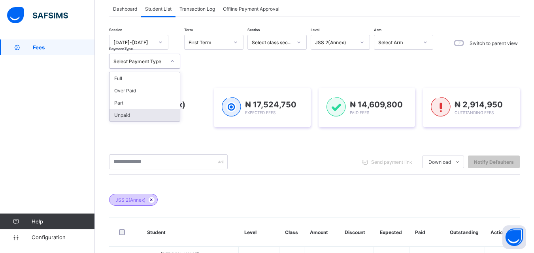
click at [153, 200] on icon at bounding box center [151, 200] width 7 height 5
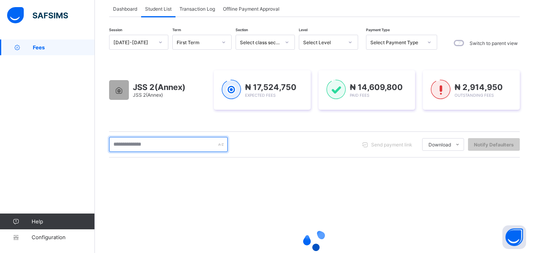
click at [147, 142] on input "text" at bounding box center [168, 144] width 119 height 15
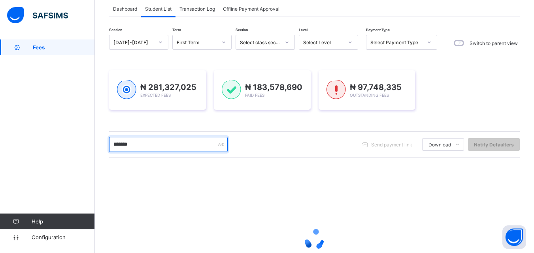
scroll to position [119, 0]
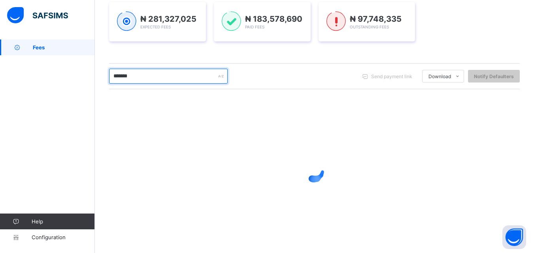
type input "*******"
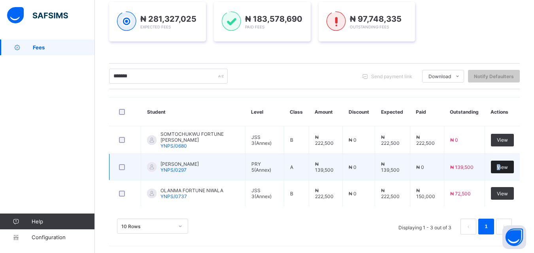
click at [505, 168] on span "View" at bounding box center [502, 167] width 11 height 6
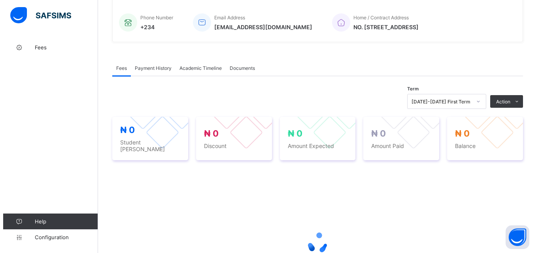
scroll to position [198, 0]
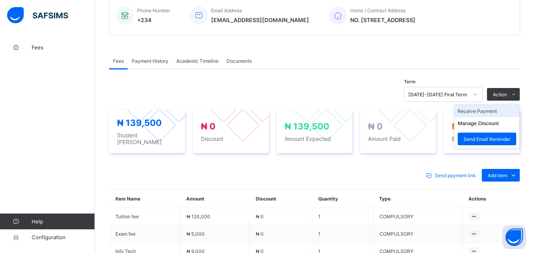
click at [489, 112] on li "Receive Payment" at bounding box center [487, 111] width 65 height 12
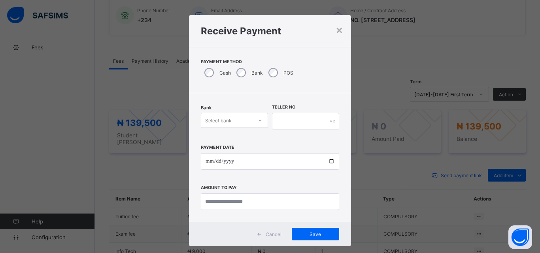
click at [249, 128] on div "Select bank" at bounding box center [234, 120] width 67 height 15
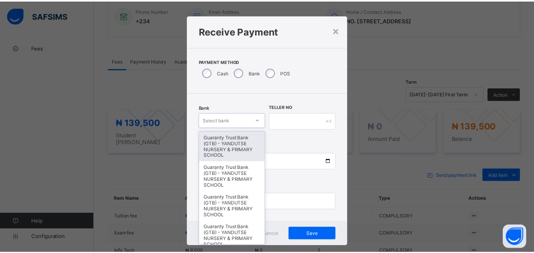
scroll to position [5, 0]
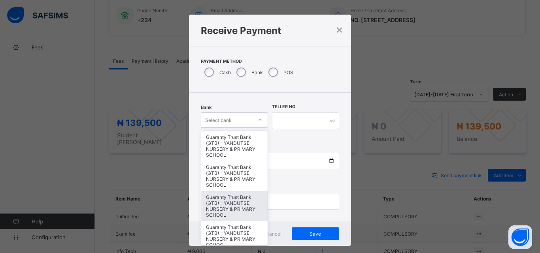
click at [251, 200] on div "Guaranty Trust Bank (GTB) - YANDUTSE NURSERY & PRIMARY SCHOOL" at bounding box center [234, 206] width 66 height 30
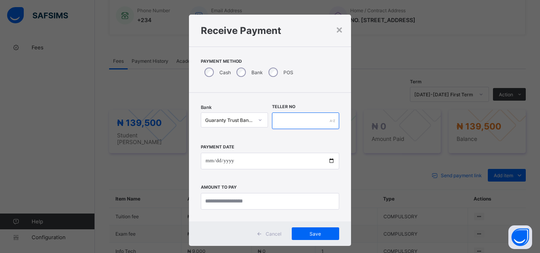
click at [298, 125] on input "text" at bounding box center [305, 121] width 67 height 17
type input "**********"
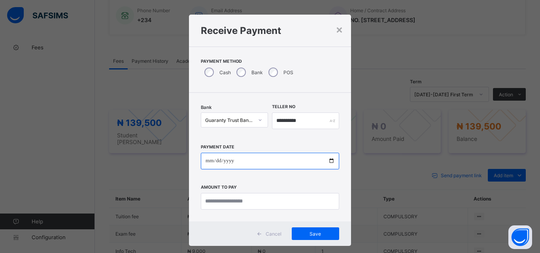
click at [329, 160] on input "date" at bounding box center [270, 161] width 138 height 17
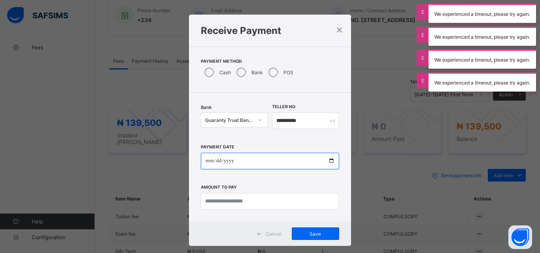
type input "**********"
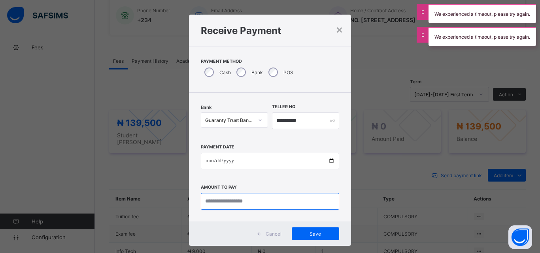
click at [232, 203] on input "currency" at bounding box center [270, 201] width 138 height 17
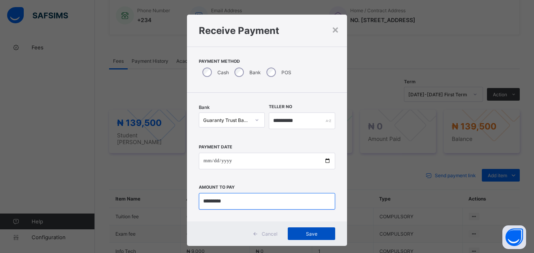
type input "*********"
click at [319, 235] on span "Save" at bounding box center [312, 234] width 36 height 6
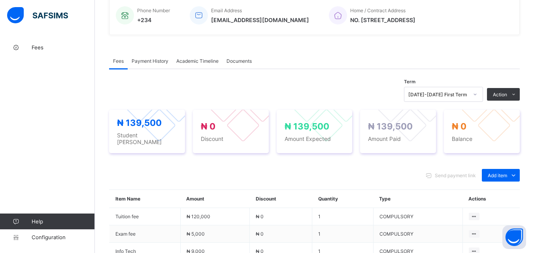
click at [150, 62] on span "Payment History" at bounding box center [150, 61] width 37 height 6
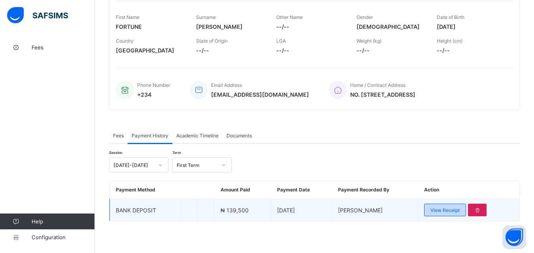
click at [444, 211] on span "View Receipt" at bounding box center [444, 211] width 29 height 6
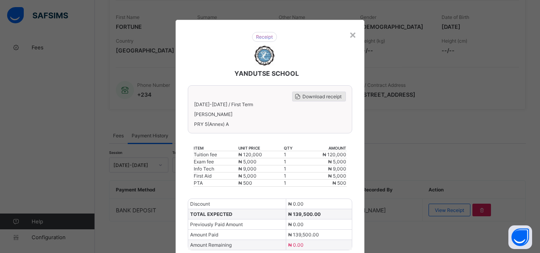
click at [319, 94] on span "Download receipt" at bounding box center [321, 97] width 39 height 6
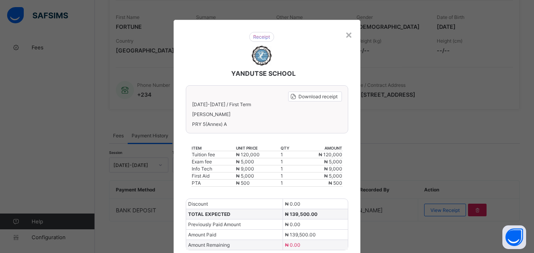
scroll to position [0, 0]
click at [348, 35] on div "×" at bounding box center [349, 34] width 8 height 13
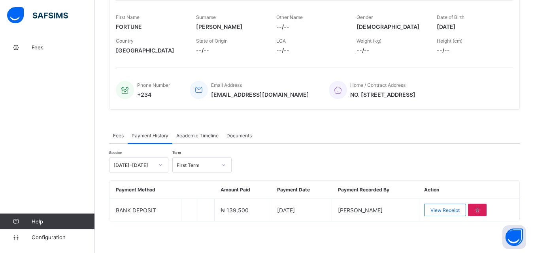
scroll to position [4, 0]
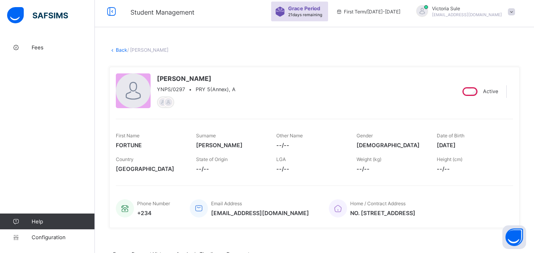
click at [123, 51] on link "Back" at bounding box center [121, 50] width 11 height 6
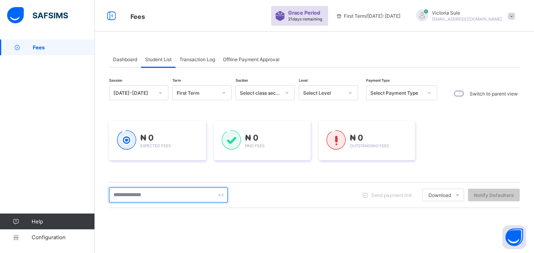
click at [159, 196] on input "text" at bounding box center [168, 195] width 119 height 15
type input "*******"
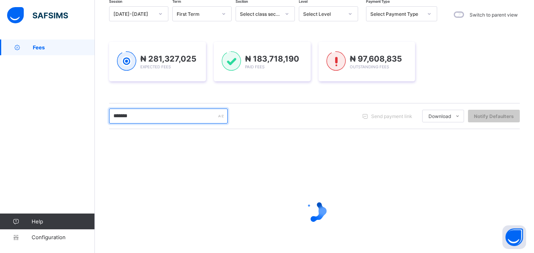
scroll to position [66, 0]
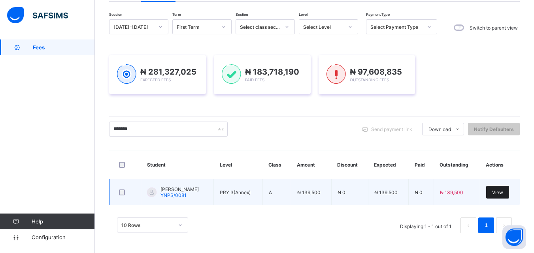
click at [503, 190] on span "View" at bounding box center [497, 193] width 11 height 6
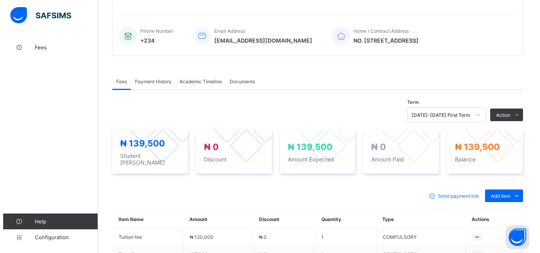
scroll to position [279, 0]
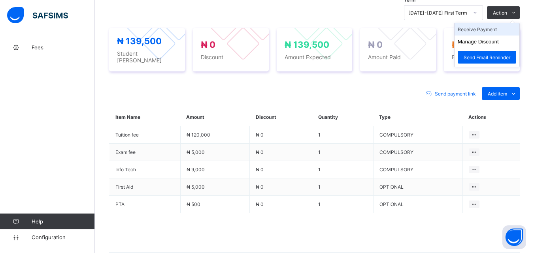
click at [490, 31] on li "Receive Payment" at bounding box center [487, 29] width 65 height 12
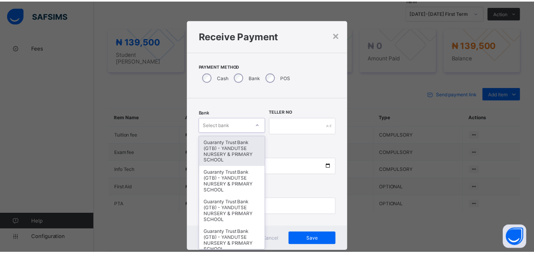
scroll to position [5, 0]
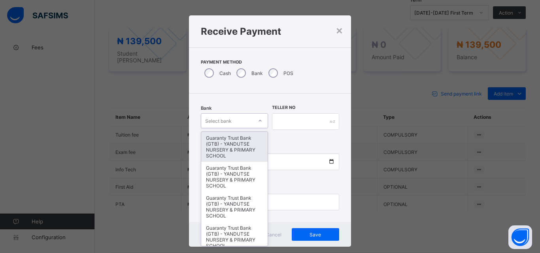
click at [248, 119] on div "Select bank" at bounding box center [234, 120] width 67 height 15
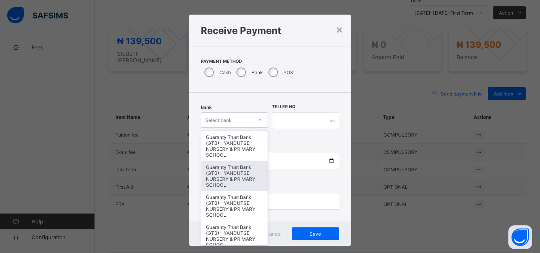
click at [240, 175] on div "Guaranty Trust Bank (GTB) - YANDUTSE NURSERY & PRIMARY SCHOOL" at bounding box center [234, 176] width 66 height 30
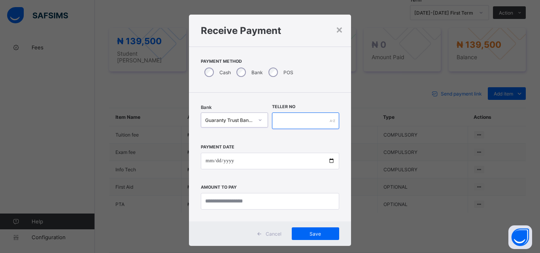
click at [294, 123] on input "text" at bounding box center [305, 121] width 67 height 17
type input "**********"
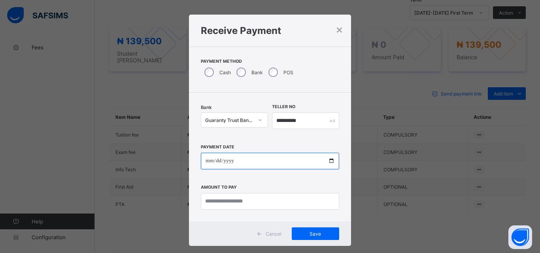
click at [328, 161] on input "date" at bounding box center [270, 161] width 138 height 17
type input "**********"
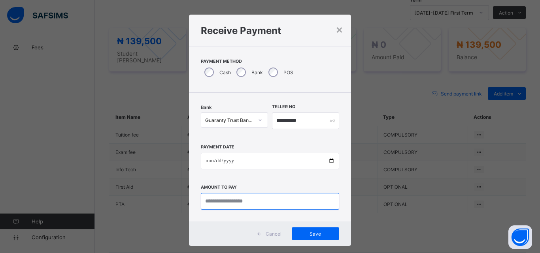
click at [216, 200] on input "currency" at bounding box center [270, 201] width 138 height 17
type input "*********"
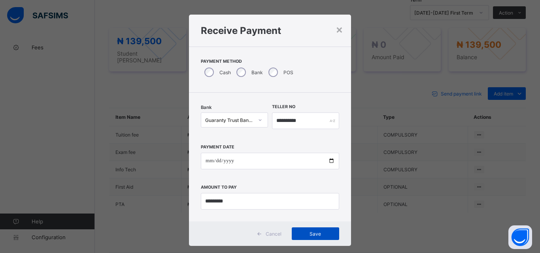
click at [306, 237] on span "Save" at bounding box center [316, 234] width 36 height 6
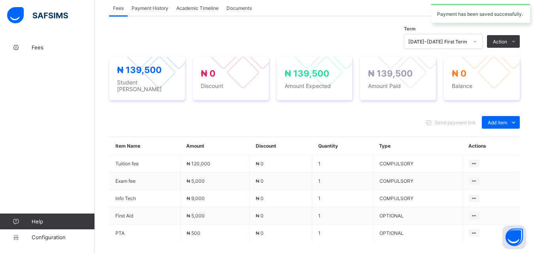
scroll to position [161, 0]
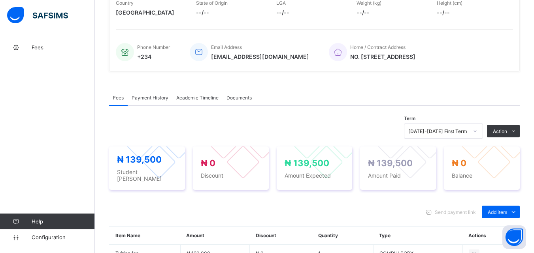
click at [159, 98] on span "Payment History" at bounding box center [150, 98] width 37 height 6
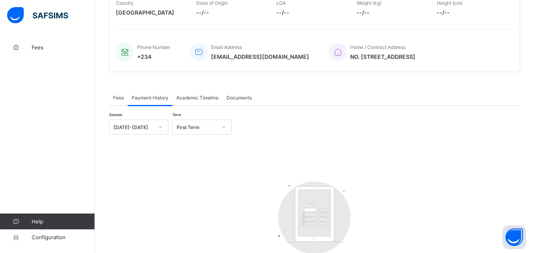
click at [118, 95] on span "Fees" at bounding box center [118, 98] width 11 height 6
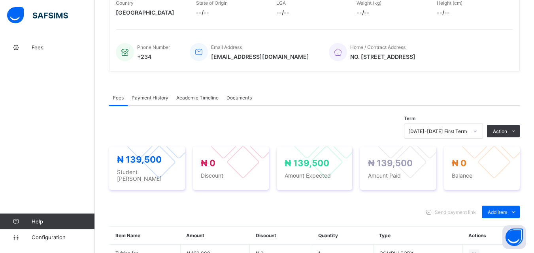
click at [155, 99] on span "Payment History" at bounding box center [150, 98] width 37 height 6
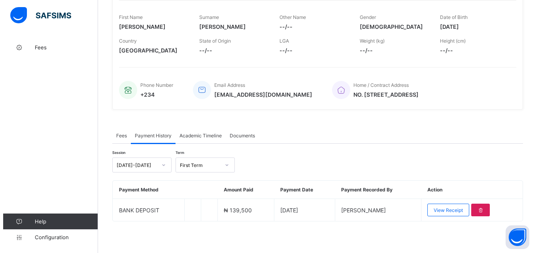
scroll to position [123, 0]
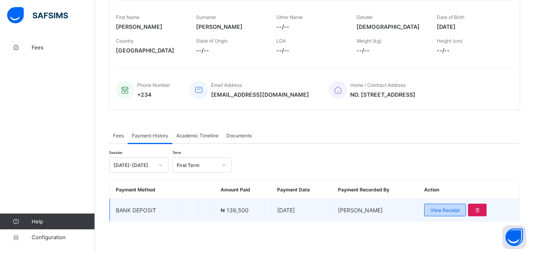
click at [448, 211] on span "View Receipt" at bounding box center [444, 211] width 29 height 6
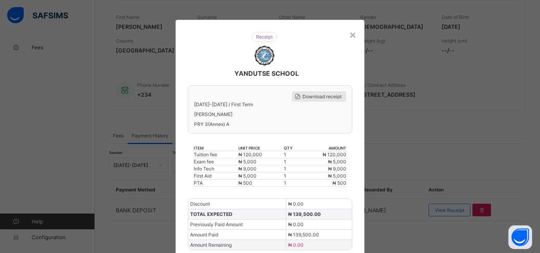
click at [322, 95] on span "Download receipt" at bounding box center [321, 97] width 39 height 6
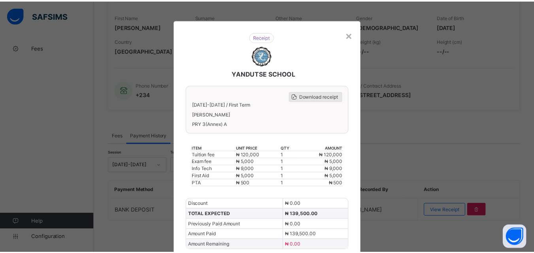
scroll to position [0, 0]
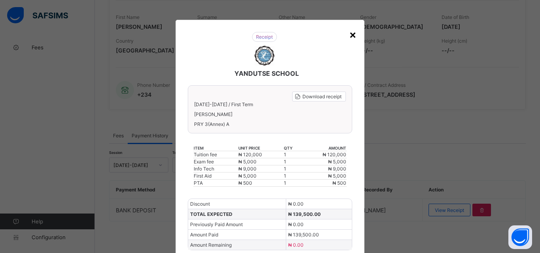
click at [351, 34] on div "×" at bounding box center [353, 34] width 8 height 13
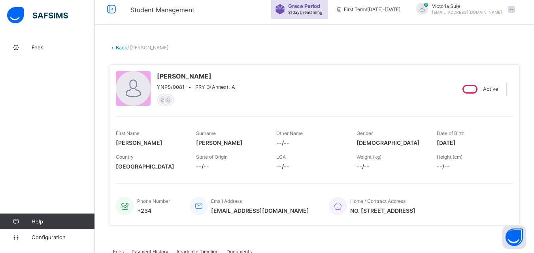
scroll to position [4, 0]
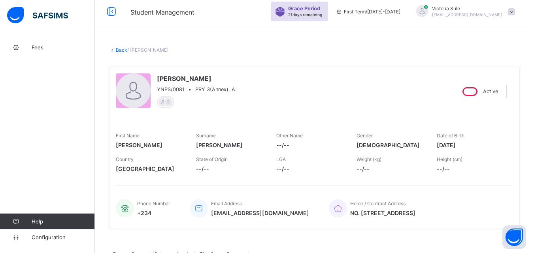
click at [121, 48] on link "Back" at bounding box center [121, 50] width 11 height 6
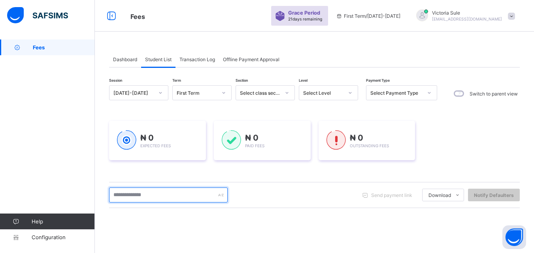
click at [159, 192] on input "text" at bounding box center [168, 195] width 119 height 15
type input "*******"
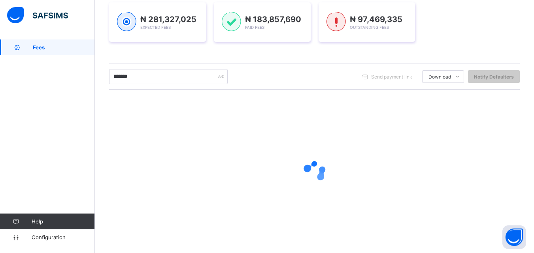
scroll to position [67, 0]
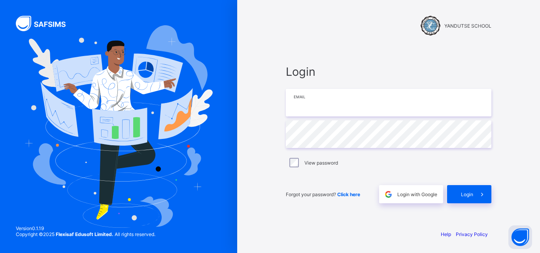
type input "**********"
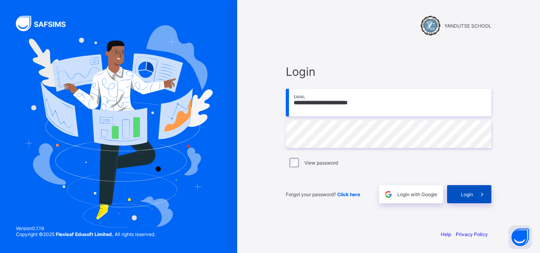
click at [475, 196] on span at bounding box center [482, 194] width 18 height 18
type input "**********"
click at [463, 193] on span "Login" at bounding box center [467, 195] width 12 height 6
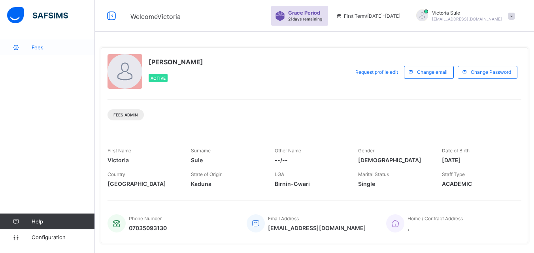
click at [43, 48] on span "Fees" at bounding box center [63, 47] width 63 height 6
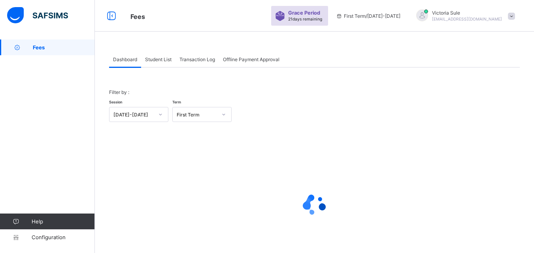
click at [160, 62] on span "Student List" at bounding box center [158, 60] width 26 height 6
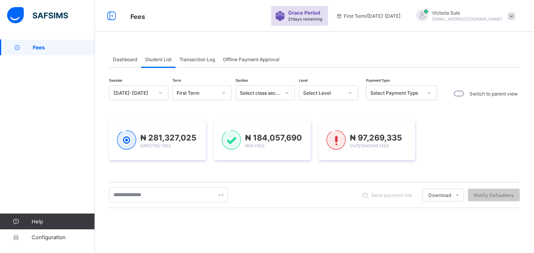
click at [262, 94] on div "Select class section" at bounding box center [260, 93] width 40 height 6
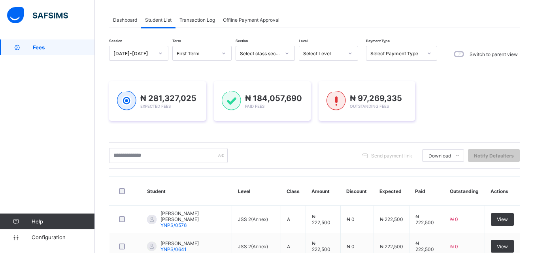
scroll to position [79, 0]
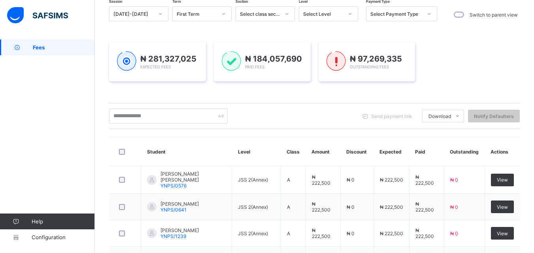
click at [277, 12] on div "Select class section" at bounding box center [260, 14] width 40 height 6
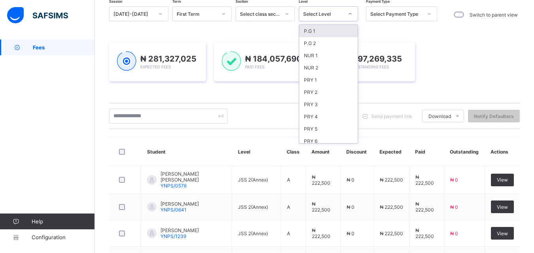
click at [344, 15] on div at bounding box center [349, 14] width 13 height 13
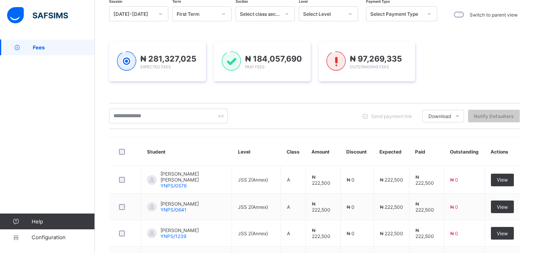
click at [334, 14] on div "Select Level" at bounding box center [323, 14] width 40 height 6
click at [224, 14] on icon at bounding box center [224, 14] width 3 height 2
click at [319, 28] on div "Session [DATE]-[DATE] Term option Third Term focused, 1 of 3. 3 results availab…" at bounding box center [314, 237] width 411 height 463
click at [324, 15] on div "Select Level" at bounding box center [323, 14] width 40 height 6
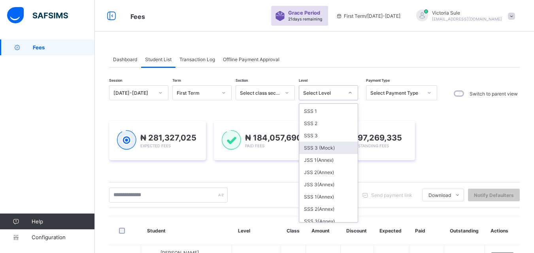
scroll to position [167, 0]
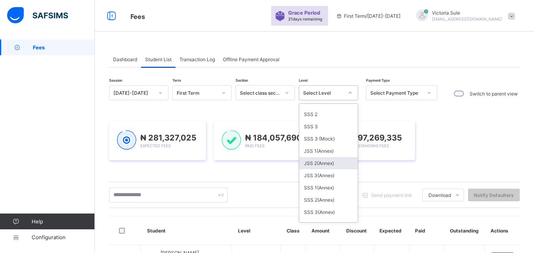
click at [312, 164] on div "JSS 2(Annex)" at bounding box center [328, 163] width 58 height 12
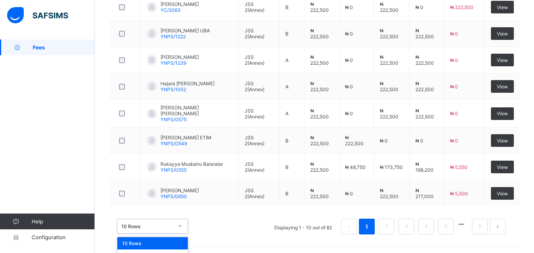
scroll to position [378, 0]
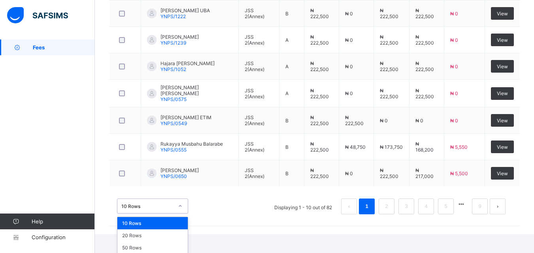
click at [180, 214] on div "option 10 Rows focused, 1 of 3. 3 results available. Use Up and Down to choose …" at bounding box center [152, 206] width 71 height 15
click at [174, 248] on div "50 Rows" at bounding box center [152, 248] width 70 height 12
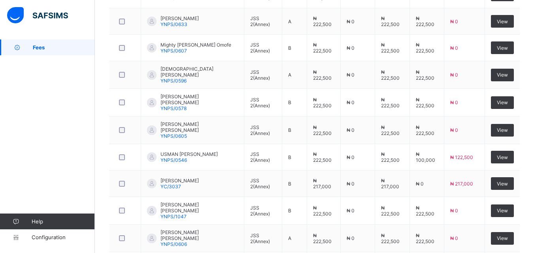
scroll to position [673, 0]
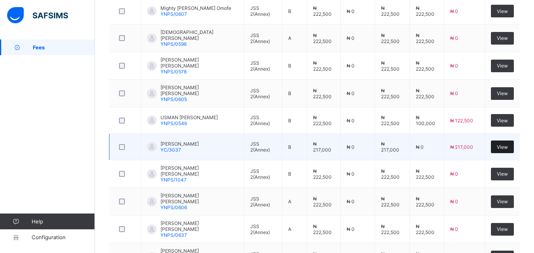
click at [503, 144] on span "View" at bounding box center [502, 147] width 11 height 6
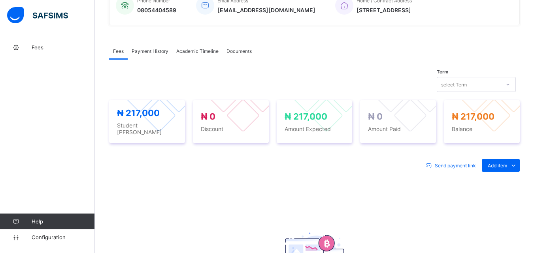
scroll to position [195, 0]
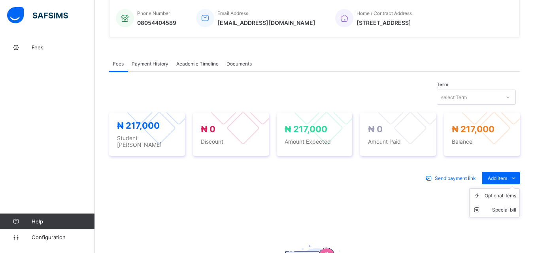
click at [506, 189] on ul "Optional items Special bill" at bounding box center [494, 203] width 51 height 29
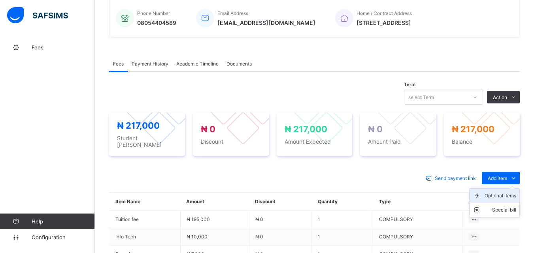
click at [503, 196] on div "Optional items" at bounding box center [501, 196] width 32 height 8
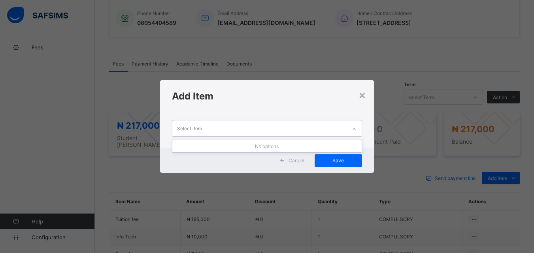
click at [335, 132] on div "Select item" at bounding box center [259, 128] width 174 height 15
click at [306, 126] on div "Select item" at bounding box center [259, 128] width 174 height 15
click at [305, 126] on div "Select item" at bounding box center [259, 128] width 174 height 15
click at [364, 96] on div "×" at bounding box center [363, 94] width 8 height 13
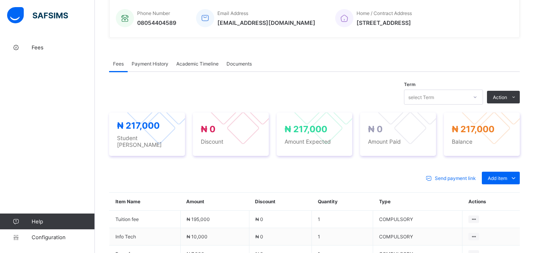
scroll to position [301, 0]
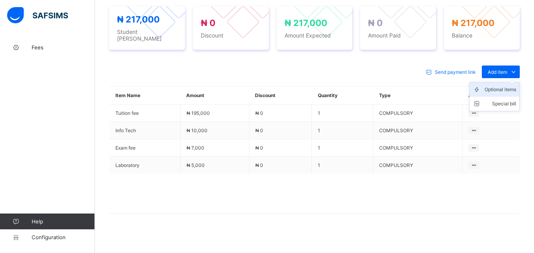
click at [503, 86] on div "Optional items" at bounding box center [501, 90] width 32 height 8
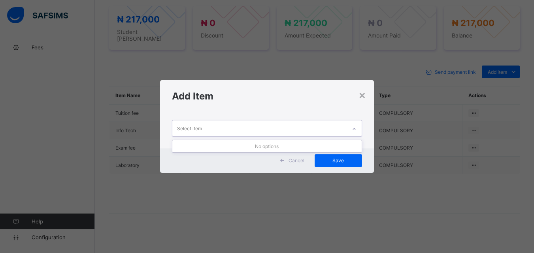
click at [357, 130] on icon at bounding box center [354, 129] width 5 height 8
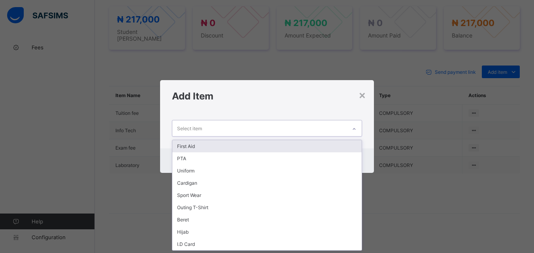
click at [278, 143] on div "First Aid" at bounding box center [266, 146] width 189 height 12
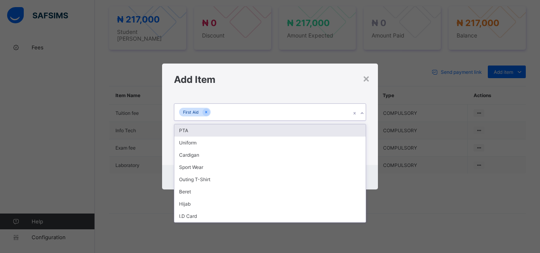
click at [279, 114] on div "First Aid" at bounding box center [262, 112] width 176 height 17
click at [274, 135] on div "PTA" at bounding box center [269, 131] width 191 height 12
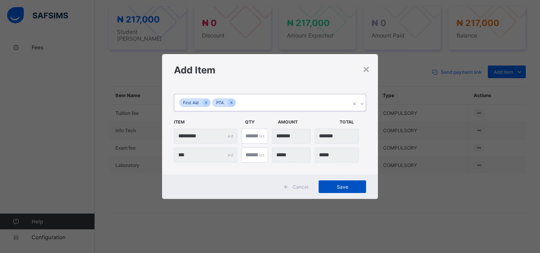
click at [339, 189] on span "Save" at bounding box center [343, 187] width 36 height 6
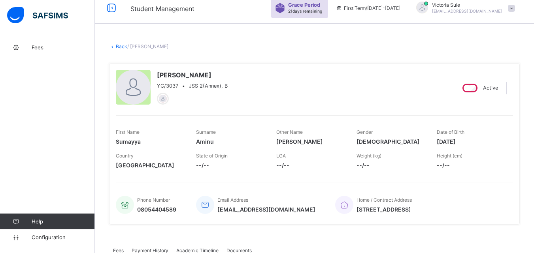
scroll to position [0, 0]
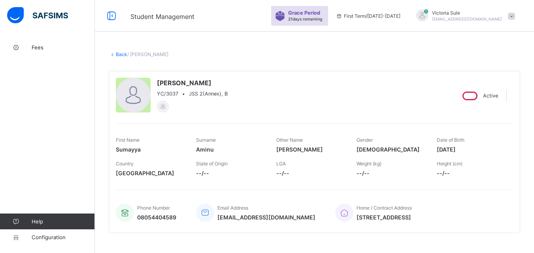
click at [120, 54] on link "Back" at bounding box center [121, 54] width 11 height 6
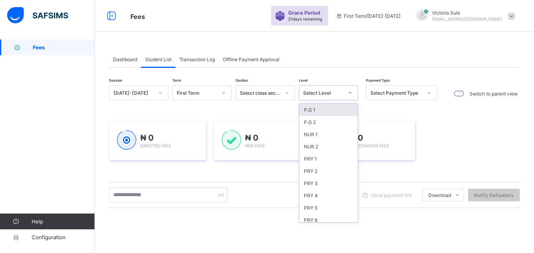
click at [317, 95] on div "Select Level" at bounding box center [323, 93] width 40 height 6
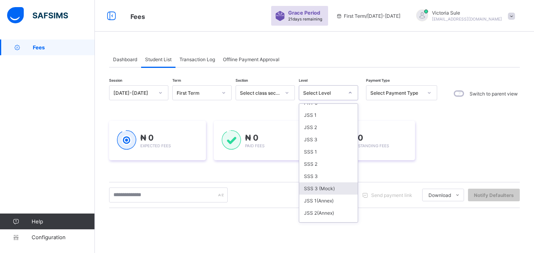
scroll to position [119, 0]
click at [326, 208] on div "JSS 2(Annex)" at bounding box center [328, 212] width 58 height 12
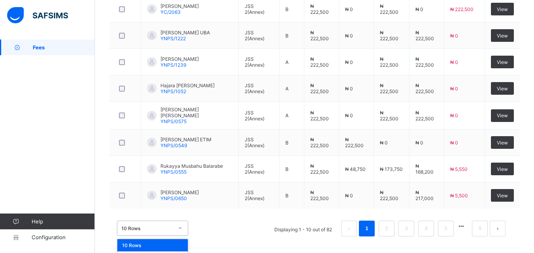
scroll to position [378, 0]
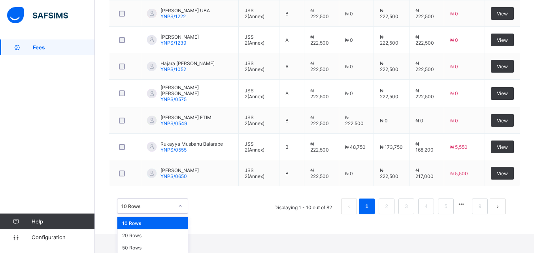
click at [180, 214] on div "option 10 Rows focused, 1 of 3. 3 results available. Use Up and Down to choose …" at bounding box center [152, 206] width 71 height 15
click at [168, 244] on div "50 Rows" at bounding box center [152, 248] width 70 height 12
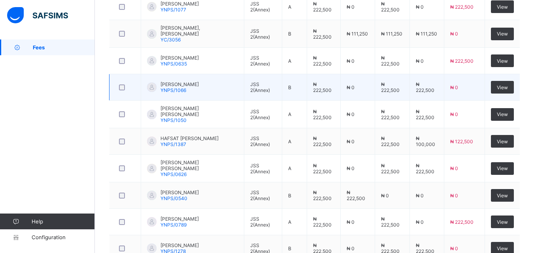
scroll to position [1418, 0]
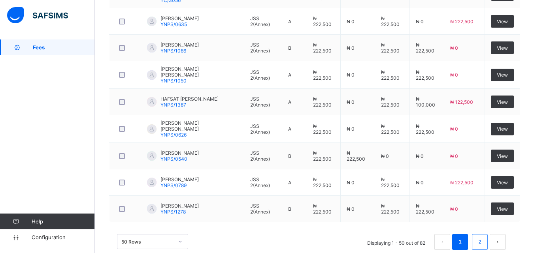
click at [483, 237] on link "2" at bounding box center [480, 242] width 8 height 10
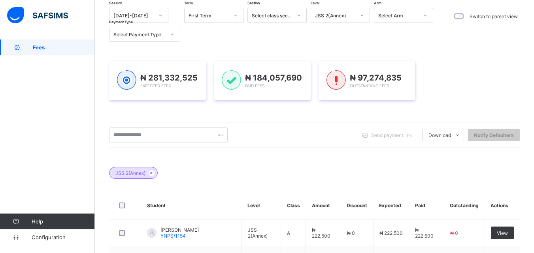
scroll to position [0, 0]
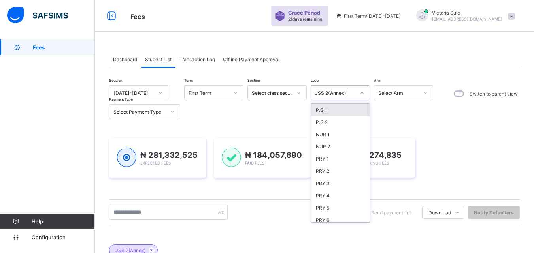
click at [349, 92] on div "JSS 2(Annex)" at bounding box center [335, 93] width 40 height 6
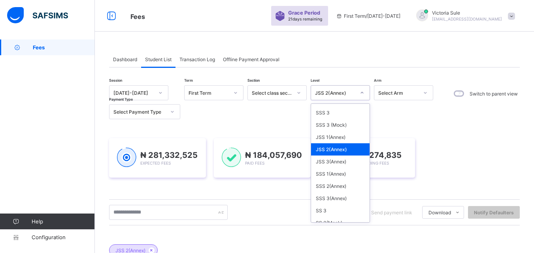
scroll to position [198, 0]
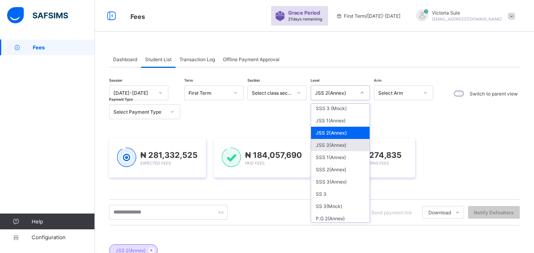
click at [341, 148] on div "JSS 3(Annex)" at bounding box center [340, 145] width 58 height 12
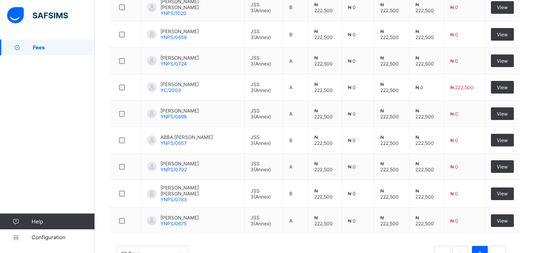
scroll to position [723, 0]
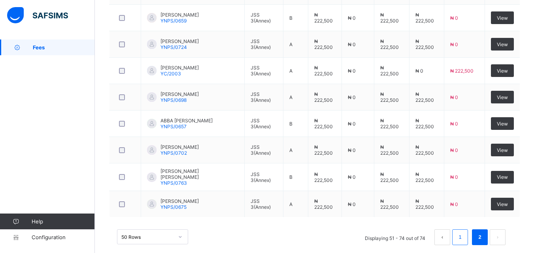
click at [464, 232] on link "1" at bounding box center [460, 237] width 8 height 10
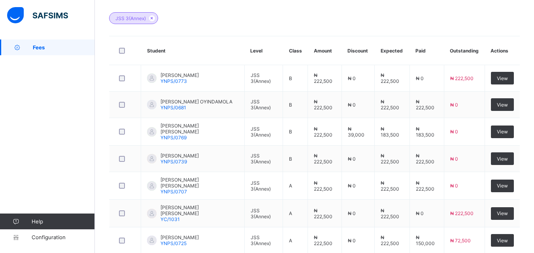
scroll to position [35, 0]
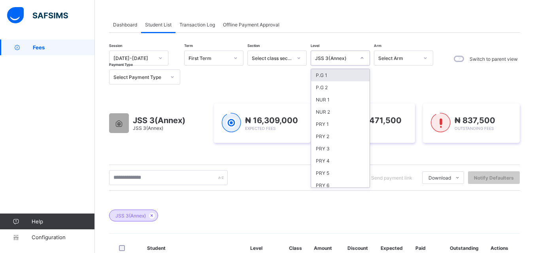
click at [343, 54] on div "JSS 3(Annex)" at bounding box center [332, 58] width 43 height 11
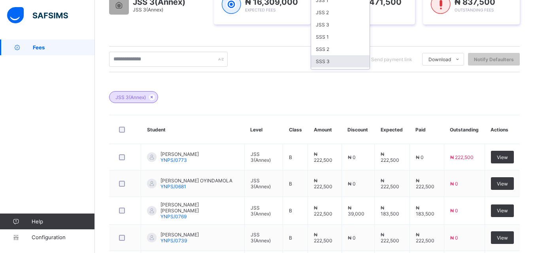
scroll to position [198, 0]
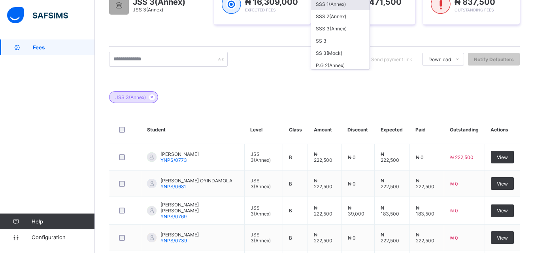
click at [350, 7] on div "SSS 1(Annex)" at bounding box center [340, 4] width 58 height 12
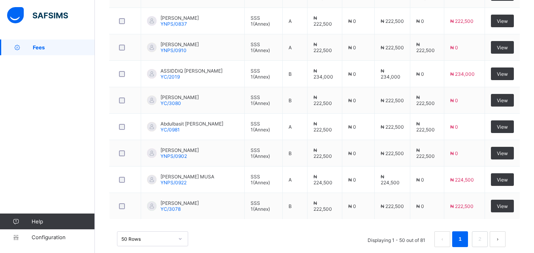
scroll to position [1417, 0]
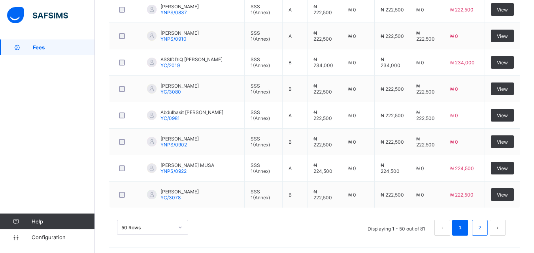
click at [488, 225] on li "2" at bounding box center [480, 228] width 16 height 16
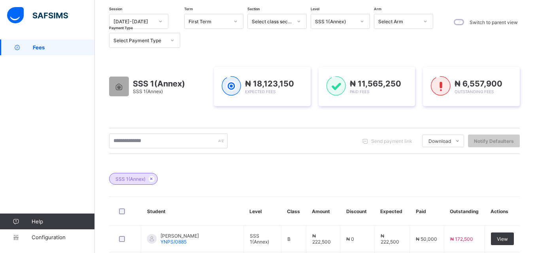
scroll to position [6, 0]
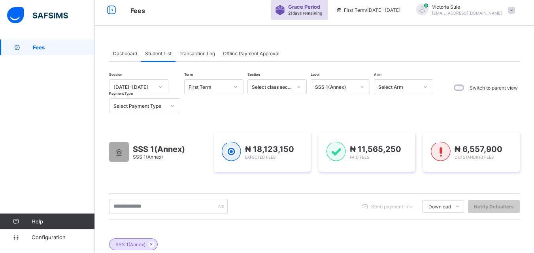
click at [359, 89] on div at bounding box center [361, 87] width 13 height 13
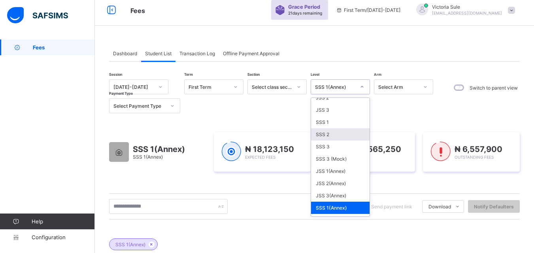
scroll to position [158, 0]
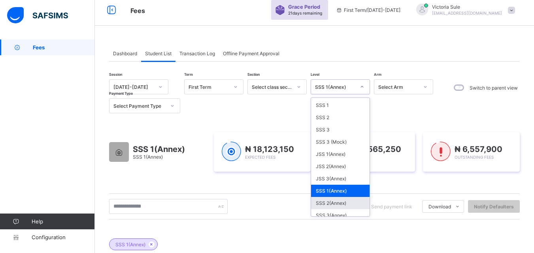
click at [340, 202] on div "SSS 2(Annex)" at bounding box center [340, 203] width 58 height 12
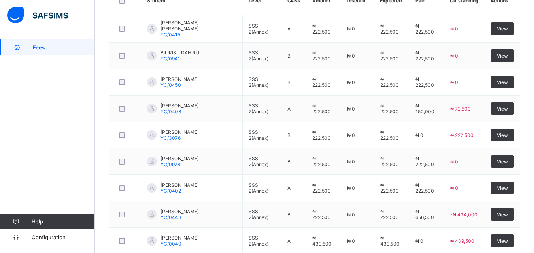
scroll to position [480, 0]
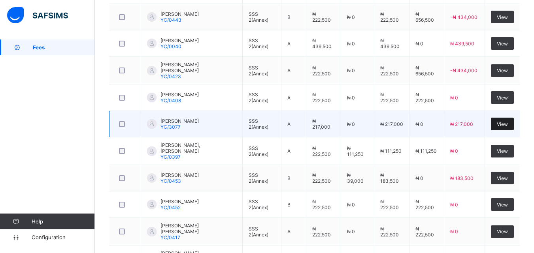
click at [514, 123] on div "View" at bounding box center [502, 124] width 23 height 13
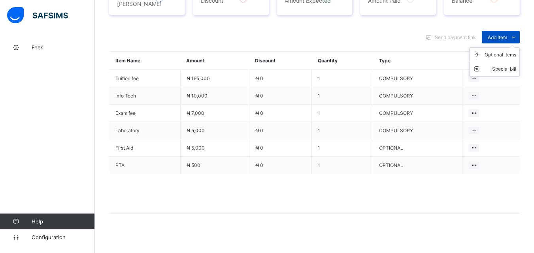
scroll to position [199, 0]
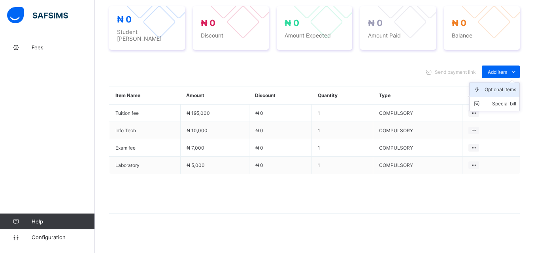
click at [498, 89] on div "Optional items" at bounding box center [501, 90] width 32 height 8
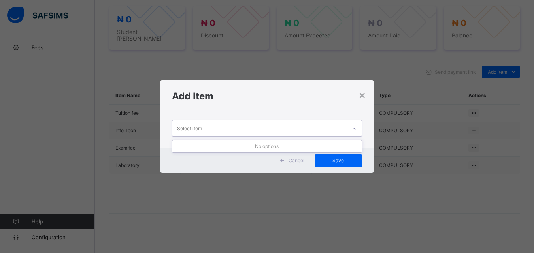
click at [349, 127] on div at bounding box center [353, 129] width 13 height 13
click at [360, 95] on div "×" at bounding box center [363, 94] width 8 height 13
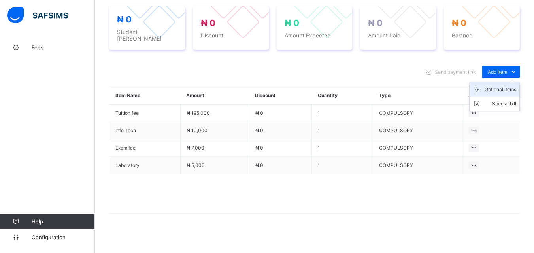
click at [506, 87] on div "Optional items" at bounding box center [501, 90] width 32 height 8
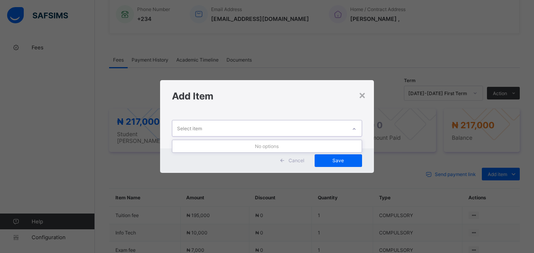
click at [354, 124] on div at bounding box center [353, 129] width 13 height 13
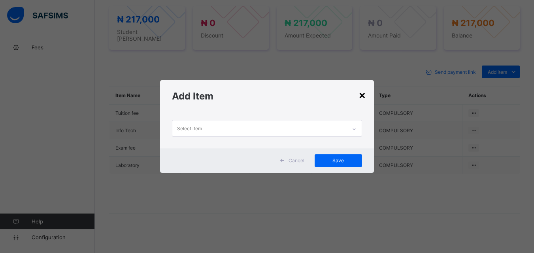
click at [361, 95] on div "×" at bounding box center [363, 94] width 8 height 13
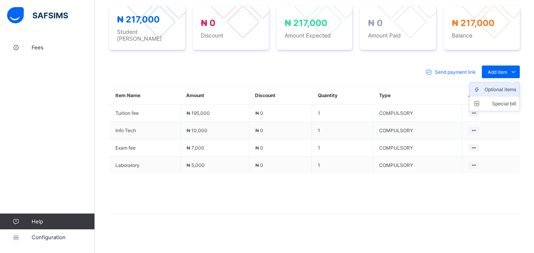
click at [508, 89] on div "Optional items" at bounding box center [501, 90] width 32 height 8
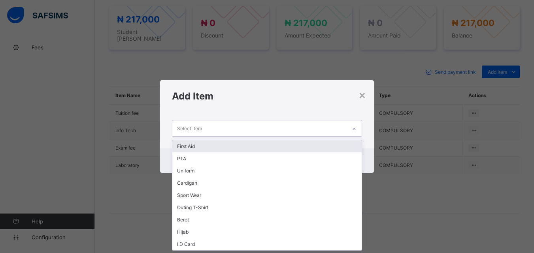
click at [353, 129] on icon at bounding box center [354, 129] width 5 height 8
click at [326, 145] on div "First Aid" at bounding box center [266, 146] width 189 height 12
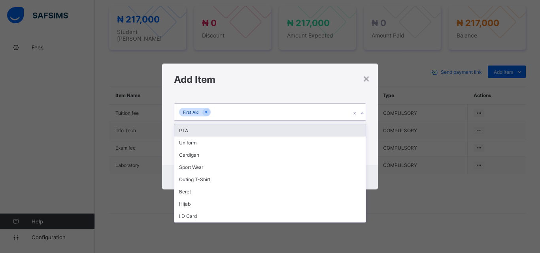
click at [313, 109] on div "First Aid" at bounding box center [262, 112] width 176 height 17
click at [302, 126] on div "PTA" at bounding box center [269, 131] width 191 height 12
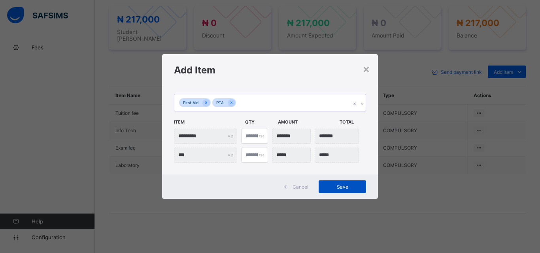
click at [334, 189] on span "Save" at bounding box center [343, 187] width 36 height 6
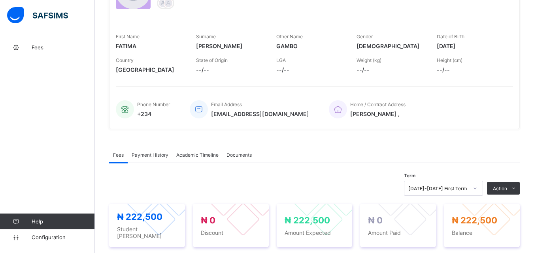
scroll to position [0, 0]
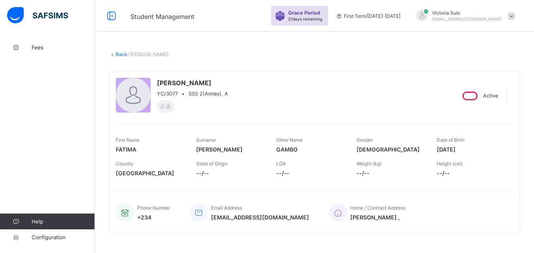
click at [118, 53] on link "Back" at bounding box center [121, 54] width 11 height 6
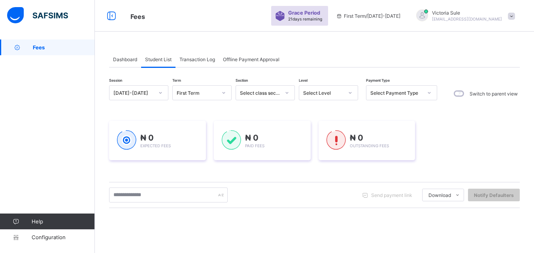
click at [339, 94] on div "Select Level" at bounding box center [323, 93] width 40 height 6
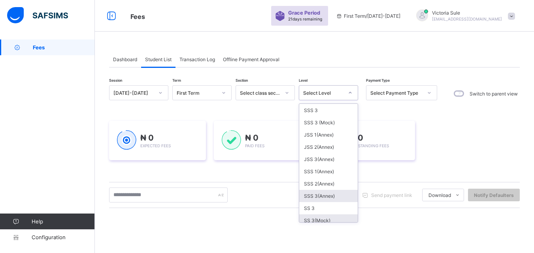
scroll to position [198, 0]
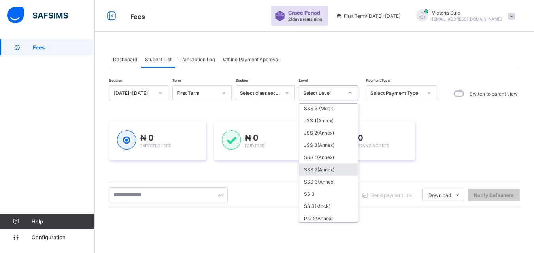
click at [326, 166] on div "SSS 2(Annex)" at bounding box center [328, 170] width 58 height 12
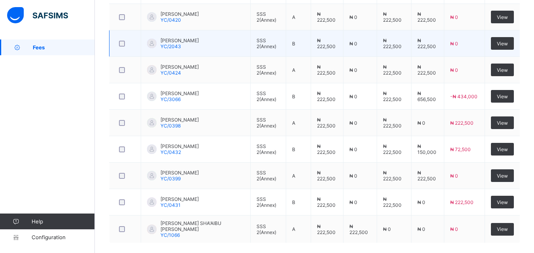
scroll to position [357, 0]
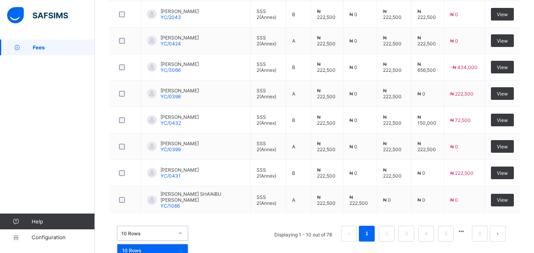
click at [180, 226] on div "option 10 Rows focused, 1 of 3. 3 results available. Use Up and Down to choose …" at bounding box center [152, 233] width 71 height 15
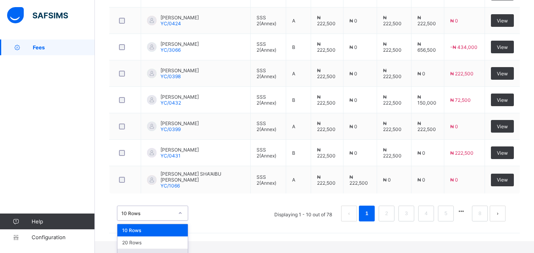
click at [166, 249] on div "50 Rows" at bounding box center [152, 255] width 70 height 12
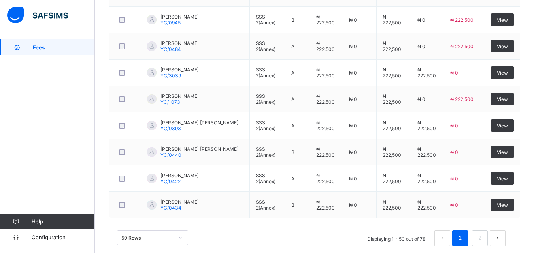
scroll to position [1419, 0]
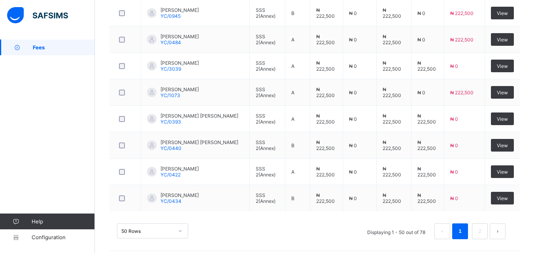
click at [317, 240] on div "50 Rows Displaying 1 - 50 out of 78 1 2" at bounding box center [314, 228] width 411 height 40
click at [483, 226] on link "2" at bounding box center [480, 231] width 8 height 10
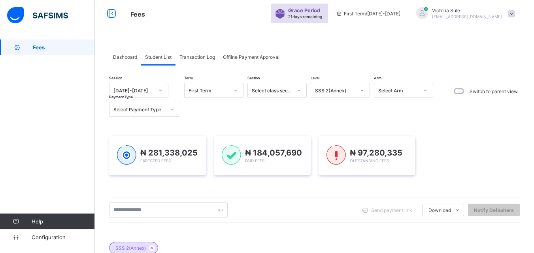
scroll to position [0, 0]
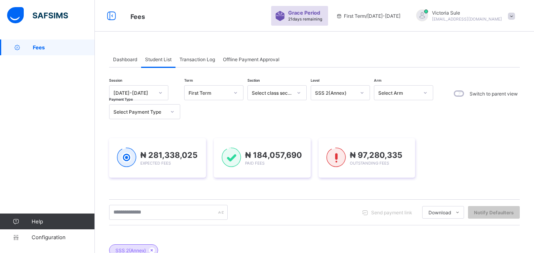
click at [348, 84] on div "Session [DATE]-[DATE] Term First Term Section Select class section Level SSS 2(…" at bounding box center [314, 239] width 411 height 343
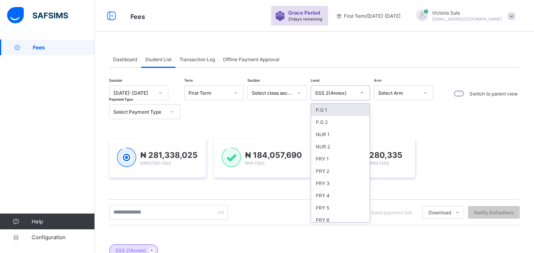
click at [345, 94] on div "SSS 2(Annex)" at bounding box center [335, 93] width 40 height 6
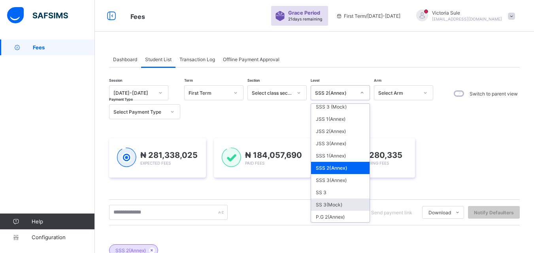
scroll to position [237, 0]
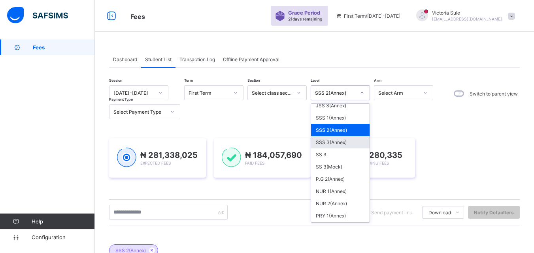
click at [338, 144] on div "SSS 3(Annex)" at bounding box center [340, 142] width 58 height 12
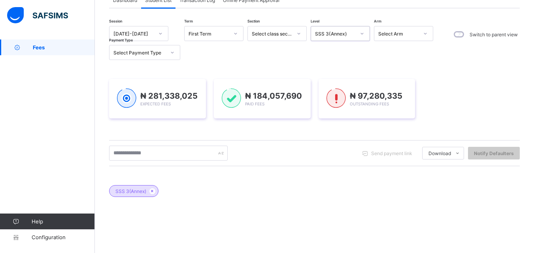
scroll to position [51, 0]
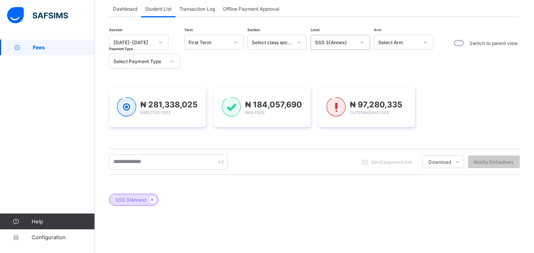
click at [359, 41] on div at bounding box center [361, 42] width 13 height 13
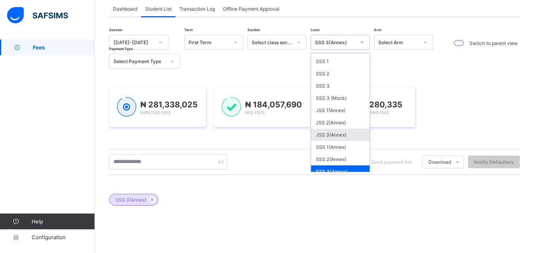
scroll to position [158, 0]
click at [343, 160] on div "SSS 2(Annex)" at bounding box center [340, 159] width 58 height 12
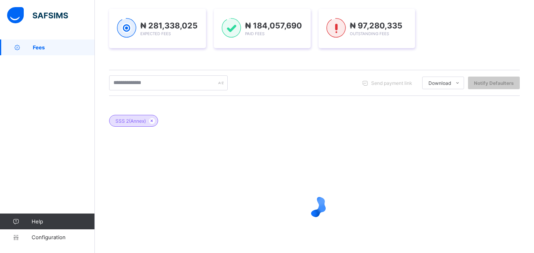
scroll to position [169, 0]
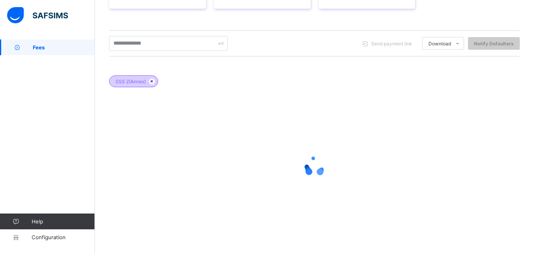
click at [149, 83] on icon at bounding box center [152, 81] width 7 height 5
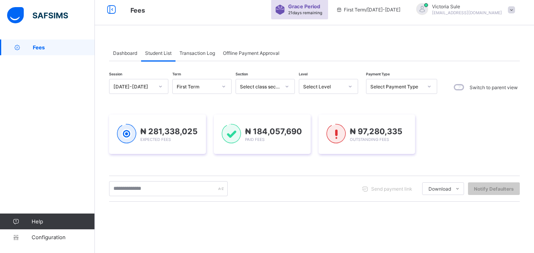
scroll to position [6, 0]
click at [334, 89] on div "Select Level" at bounding box center [323, 88] width 40 height 6
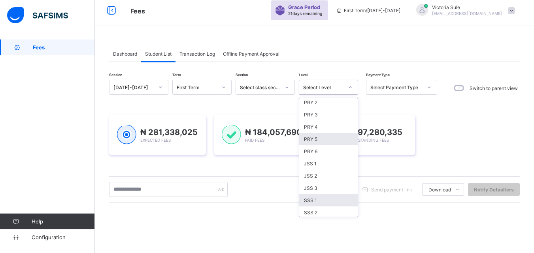
scroll to position [0, 0]
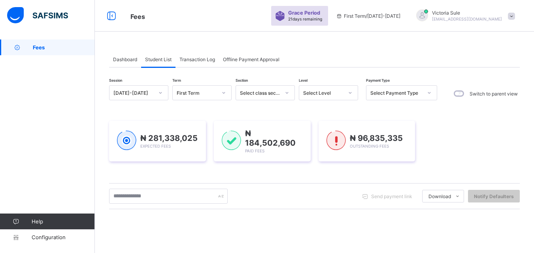
click at [317, 85] on div "Session [DATE]-[DATE] Term First Term Section Select class section Level Select…" at bounding box center [314, 217] width 411 height 299
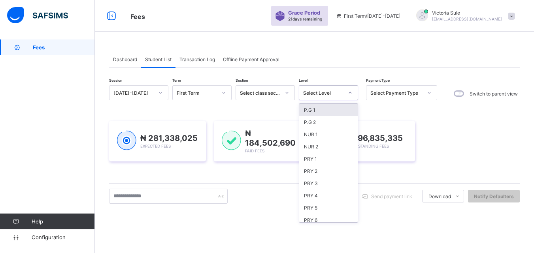
click at [321, 99] on div "Select Level" at bounding box center [328, 92] width 59 height 15
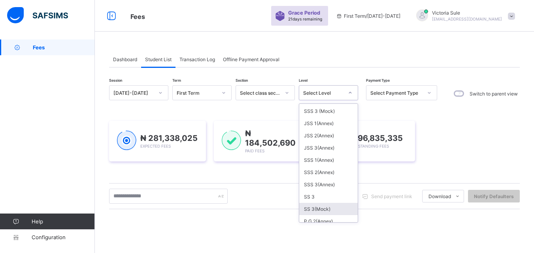
scroll to position [246, 0]
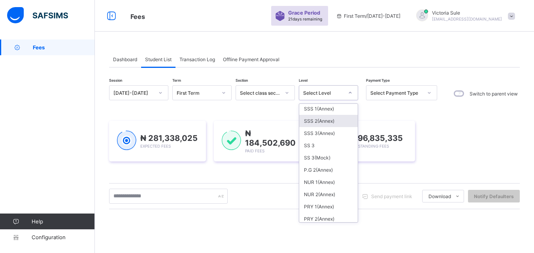
click at [333, 123] on div "SSS 2(Annex)" at bounding box center [328, 121] width 58 height 12
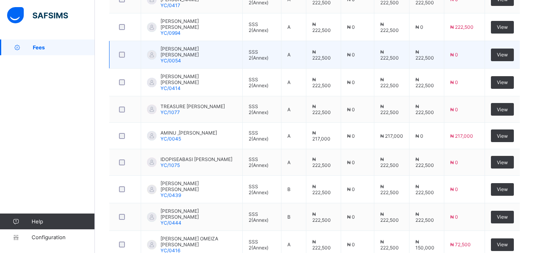
scroll to position [751, 0]
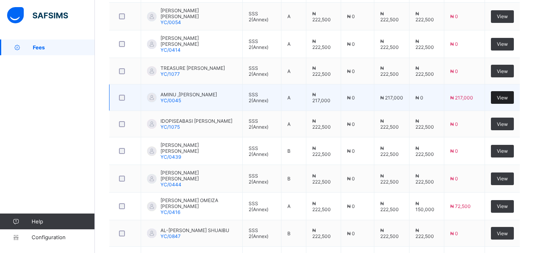
click at [505, 95] on span "View" at bounding box center [502, 98] width 11 height 6
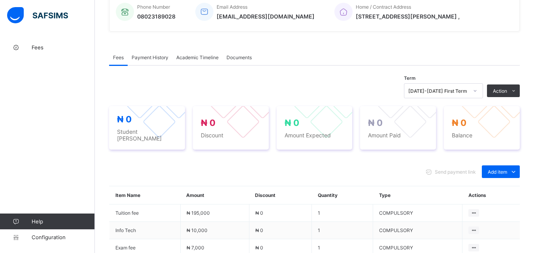
scroll to position [301, 0]
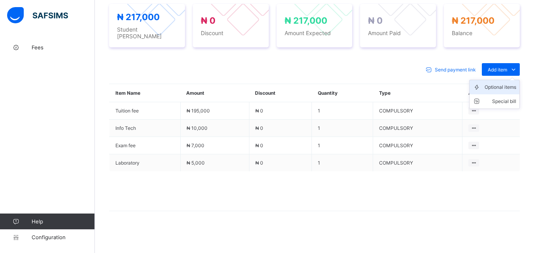
click at [509, 90] on li "Optional items" at bounding box center [495, 87] width 50 height 14
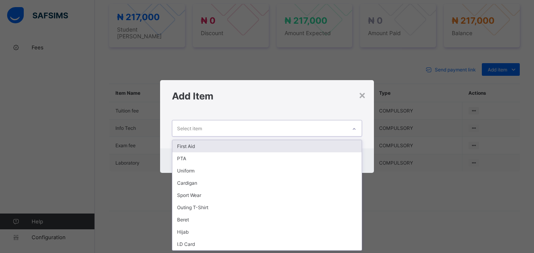
click at [353, 125] on div at bounding box center [353, 129] width 13 height 13
click at [345, 140] on div "First Aid" at bounding box center [266, 146] width 189 height 12
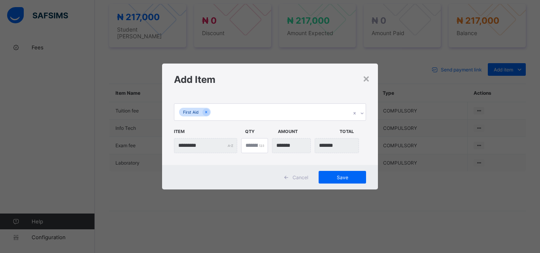
click at [335, 103] on div "First Aid Item Qty Amount Total ********* *" at bounding box center [270, 131] width 216 height 70
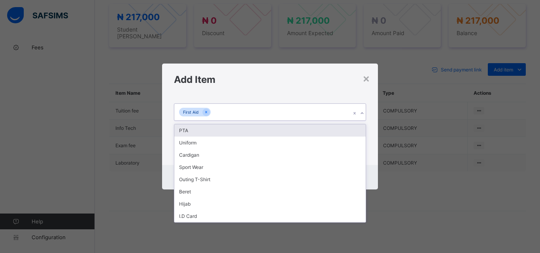
click at [332, 113] on div "First Aid" at bounding box center [262, 112] width 176 height 17
click at [328, 134] on div "PTA" at bounding box center [269, 131] width 191 height 12
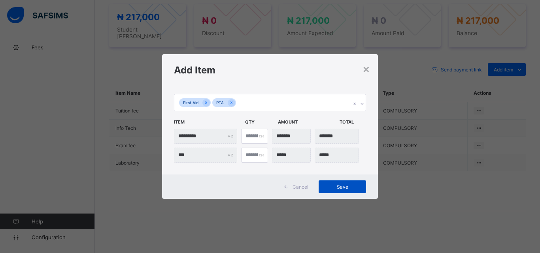
click at [334, 189] on span "Save" at bounding box center [343, 187] width 36 height 6
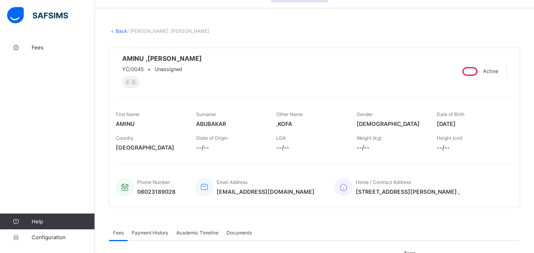
scroll to position [0, 0]
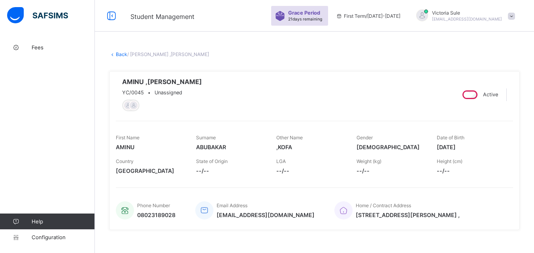
click at [121, 54] on link "Back" at bounding box center [121, 54] width 11 height 6
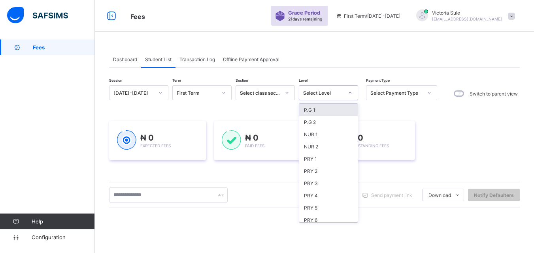
click at [332, 91] on div "Select Level" at bounding box center [323, 93] width 40 height 6
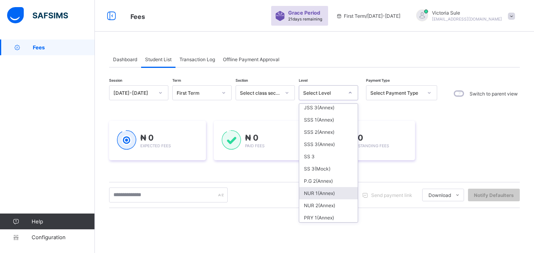
scroll to position [237, 0]
click at [332, 135] on div "SSS 2(Annex)" at bounding box center [328, 130] width 58 height 12
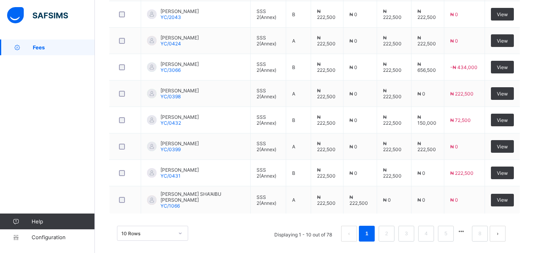
scroll to position [377, 0]
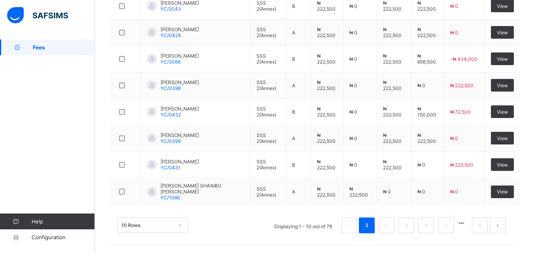
click at [182, 224] on div "10 Rows" at bounding box center [152, 225] width 71 height 15
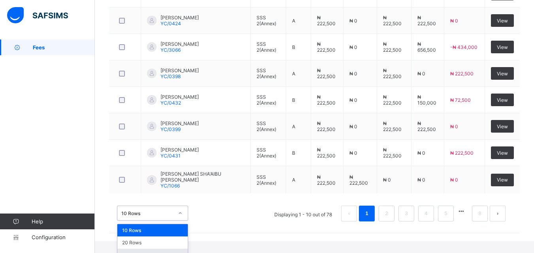
click at [165, 249] on div "50 Rows" at bounding box center [152, 255] width 70 height 12
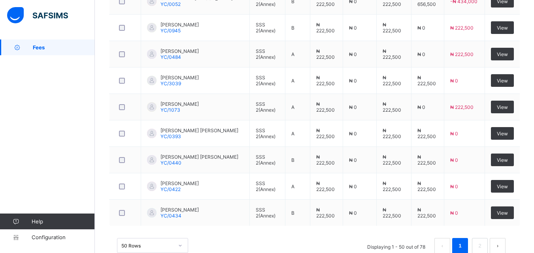
scroll to position [1419, 0]
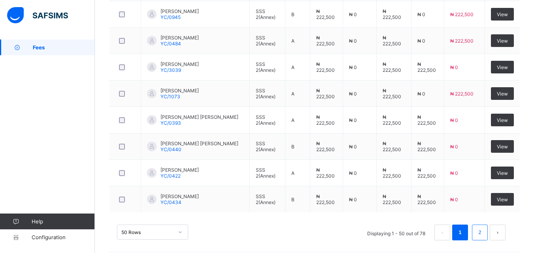
click at [483, 230] on link "2" at bounding box center [480, 233] width 8 height 10
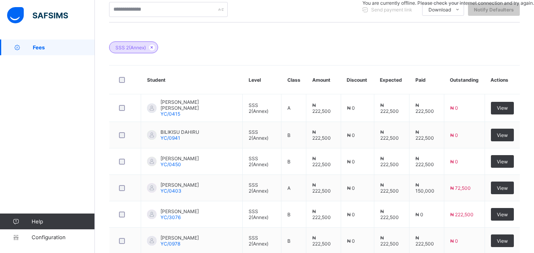
scroll to position [46, 0]
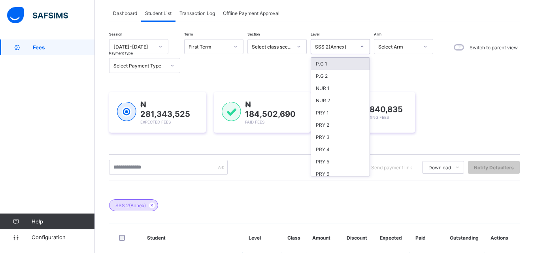
click at [357, 45] on div at bounding box center [361, 46] width 13 height 13
click at [328, 115] on div "PRY 1" at bounding box center [340, 113] width 58 height 12
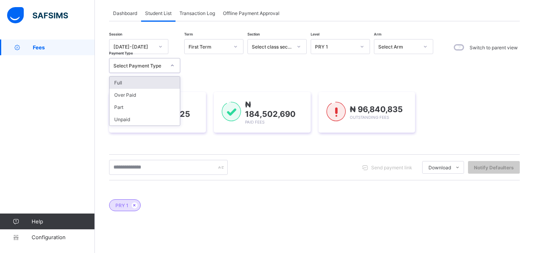
click at [174, 64] on icon at bounding box center [172, 66] width 5 height 8
click at [154, 117] on div "Unpaid" at bounding box center [144, 119] width 70 height 12
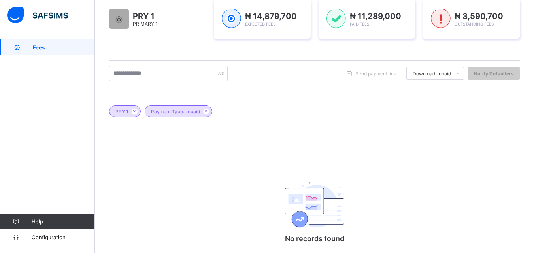
scroll to position [90, 0]
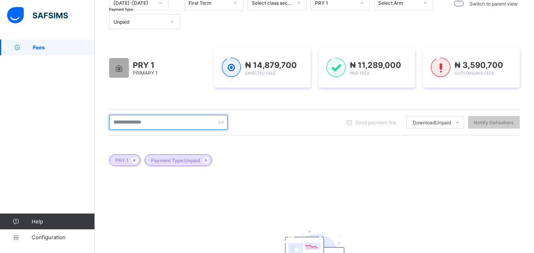
click at [180, 124] on input "text" at bounding box center [168, 122] width 119 height 15
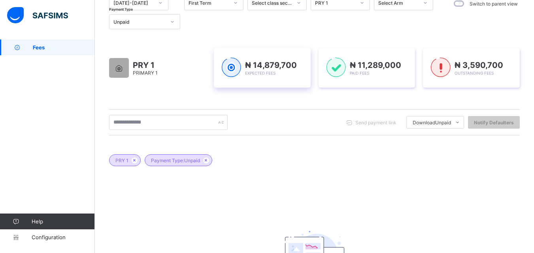
click at [260, 206] on div "PRY 1 Payment Type: Unpaid No records found There are currently no records." at bounding box center [314, 234] width 411 height 183
click at [338, 175] on div "PRY 1 Payment Type: Unpaid No records found There are currently no records." at bounding box center [314, 234] width 411 height 183
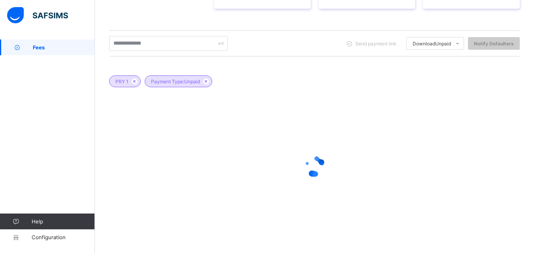
scroll to position [175, 0]
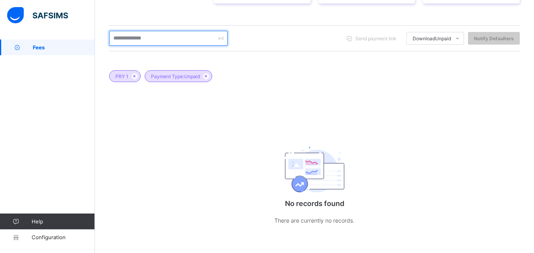
click at [170, 42] on input "text" at bounding box center [168, 38] width 119 height 15
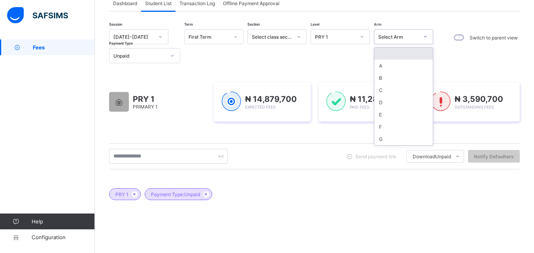
click at [406, 33] on div "Select Arm" at bounding box center [395, 36] width 43 height 11
click at [398, 65] on div "A" at bounding box center [403, 66] width 58 height 12
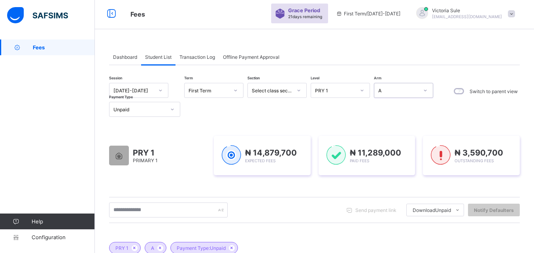
scroll to position [0, 0]
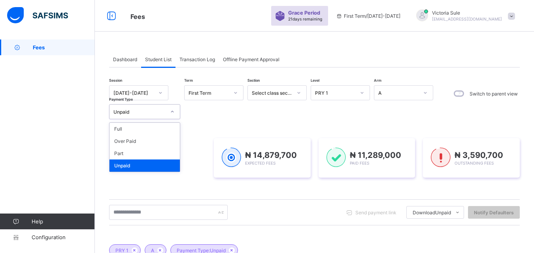
click at [169, 108] on div at bounding box center [172, 112] width 13 height 13
click at [156, 149] on div "Part" at bounding box center [144, 153] width 70 height 12
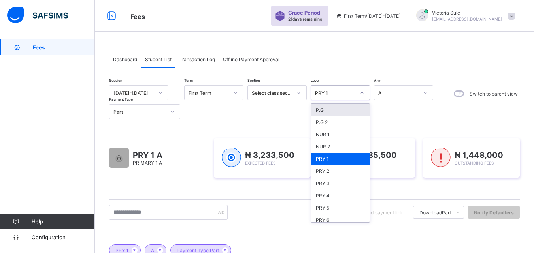
click at [338, 90] on div "PRY 1" at bounding box center [335, 93] width 40 height 6
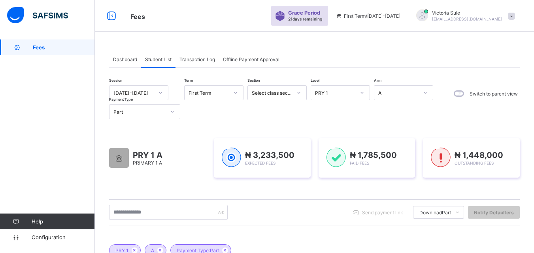
click at [271, 209] on div "Send payment link Download Part Students Payment Students Payment Status Studen…" at bounding box center [314, 212] width 411 height 15
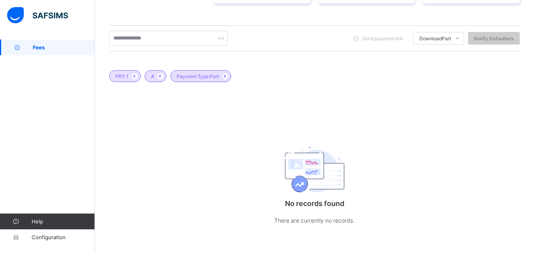
scroll to position [56, 0]
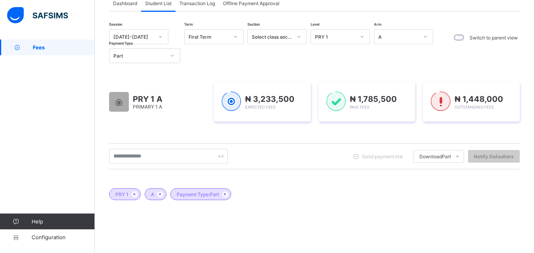
click at [157, 57] on div "Part" at bounding box center [139, 56] width 52 height 6
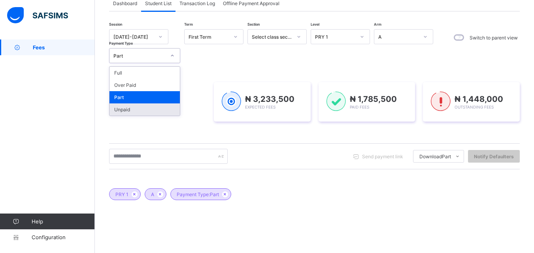
click at [147, 111] on div "Unpaid" at bounding box center [144, 110] width 70 height 12
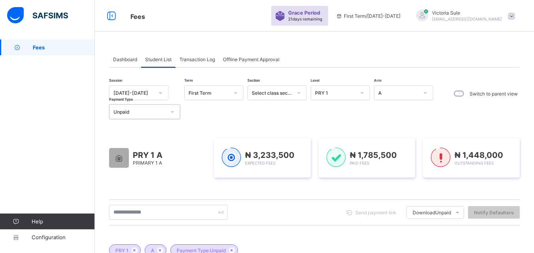
scroll to position [79, 0]
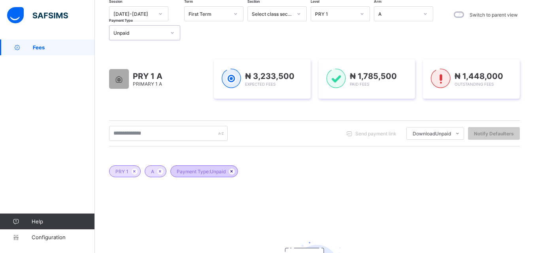
click at [232, 173] on icon at bounding box center [231, 171] width 7 height 5
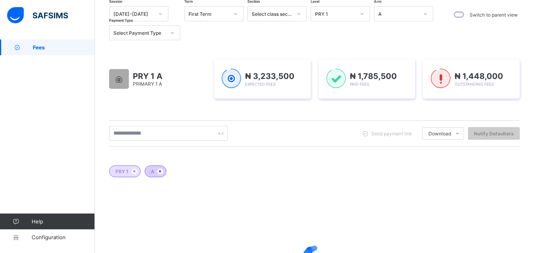
click at [162, 172] on icon at bounding box center [160, 171] width 7 height 5
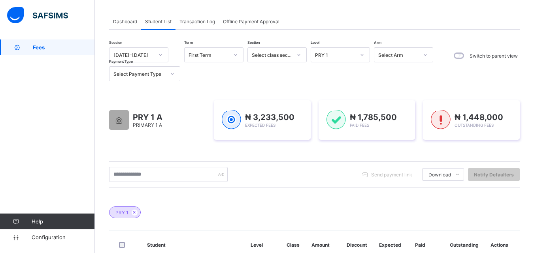
scroll to position [0, 0]
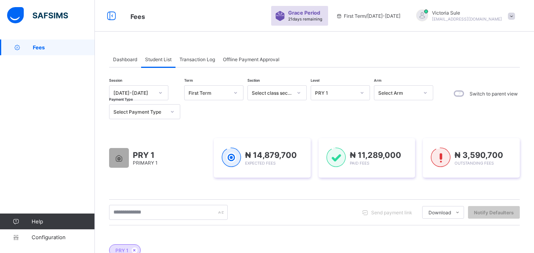
click at [173, 114] on icon at bounding box center [172, 112] width 5 height 8
click at [160, 164] on div "Unpaid" at bounding box center [144, 166] width 70 height 12
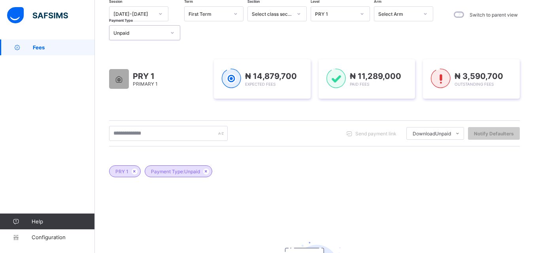
scroll to position [40, 0]
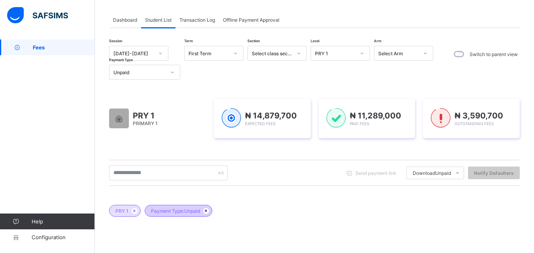
click at [208, 213] on icon at bounding box center [206, 211] width 7 height 5
click at [170, 73] on icon at bounding box center [172, 72] width 5 height 8
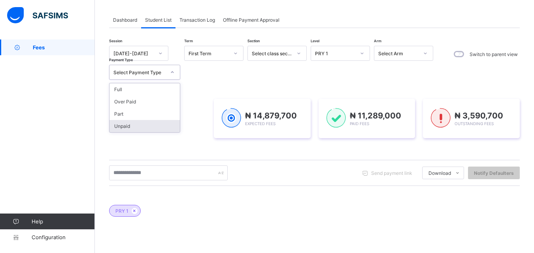
click at [157, 123] on div "Unpaid" at bounding box center [144, 126] width 70 height 12
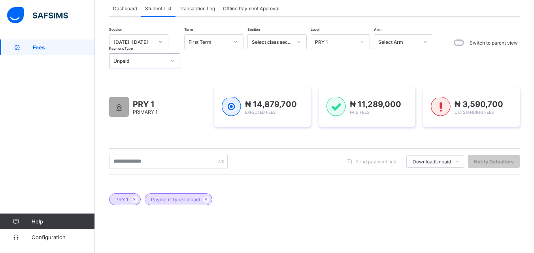
scroll to position [51, 0]
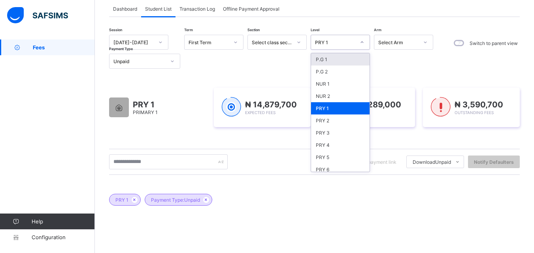
click at [343, 41] on div "PRY 1" at bounding box center [335, 43] width 40 height 6
click at [333, 125] on div "PRY 2" at bounding box center [340, 121] width 58 height 12
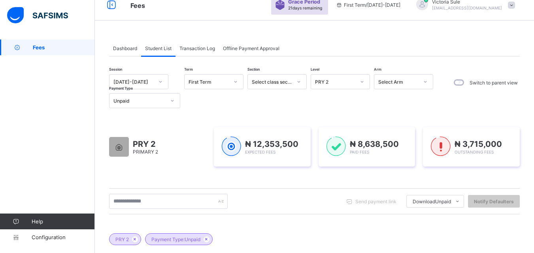
scroll to position [0, 0]
